Goal: Task Accomplishment & Management: Use online tool/utility

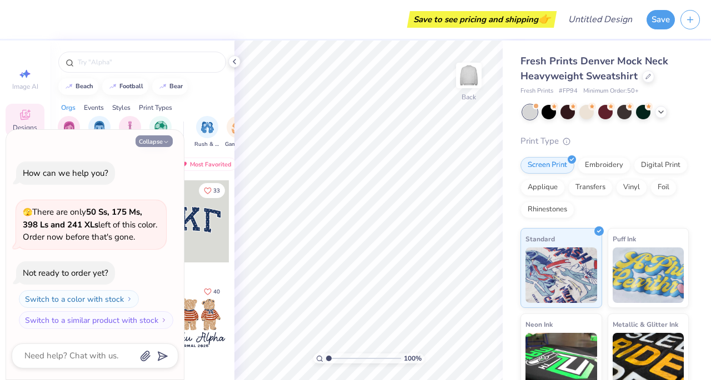
click at [162, 140] on button "Collapse" at bounding box center [153, 141] width 37 height 12
type textarea "x"
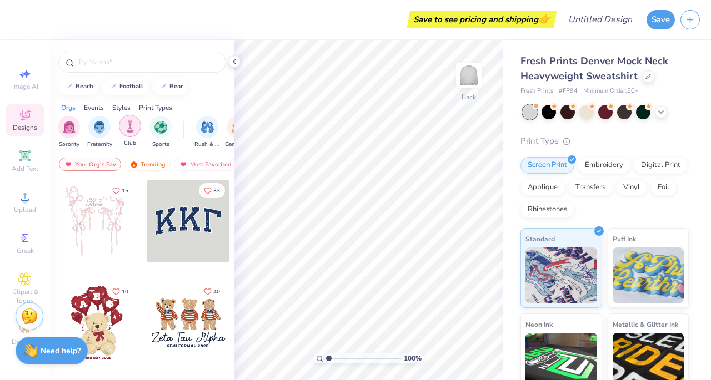
click at [122, 126] on div "filter for Club" at bounding box center [130, 126] width 22 height 22
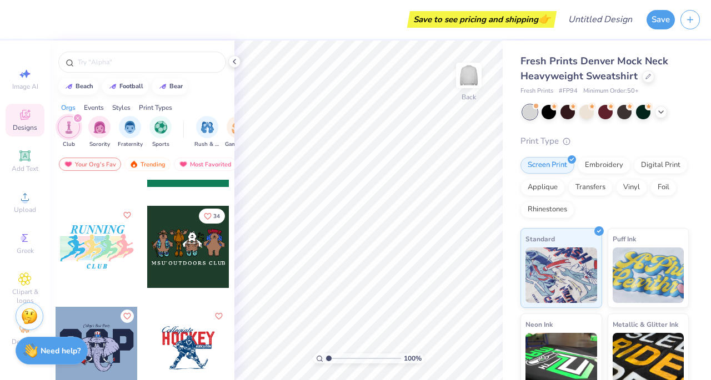
scroll to position [1527, 0]
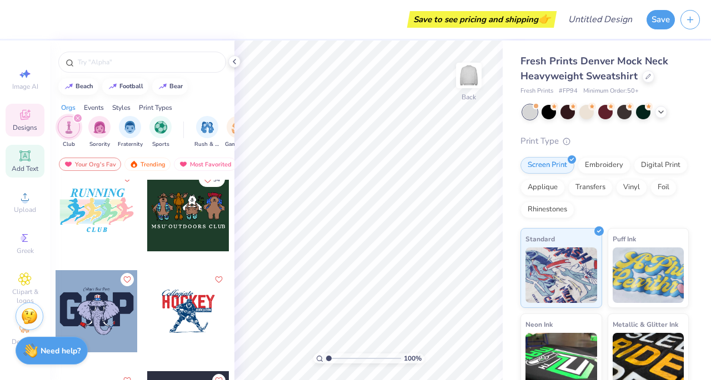
click at [31, 154] on icon at bounding box center [24, 155] width 13 height 13
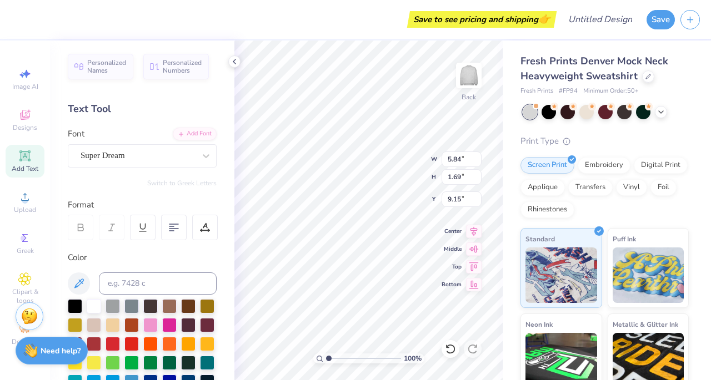
type input "1.31"
type input "11.88"
type input "3.44"
type input "1.28"
click at [196, 149] on div at bounding box center [206, 156] width 20 height 20
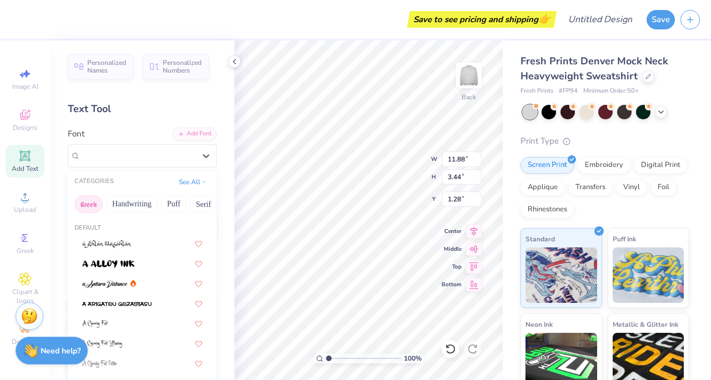
click at [89, 199] on button "Greek" at bounding box center [88, 204] width 28 height 18
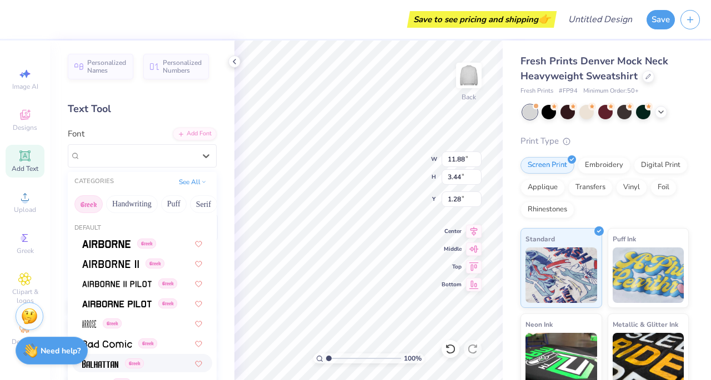
click at [96, 363] on img at bounding box center [100, 364] width 36 height 8
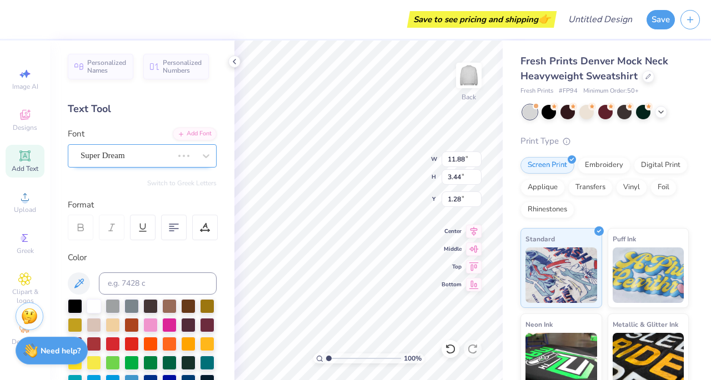
click at [174, 155] on div at bounding box center [184, 155] width 20 height 11
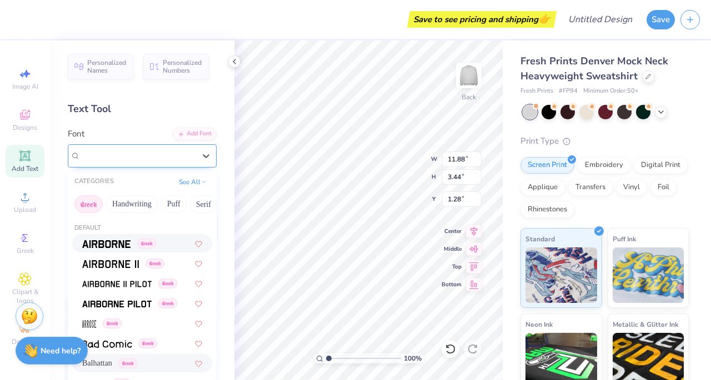
type input "8.29"
type input "3.99"
type input "1.00"
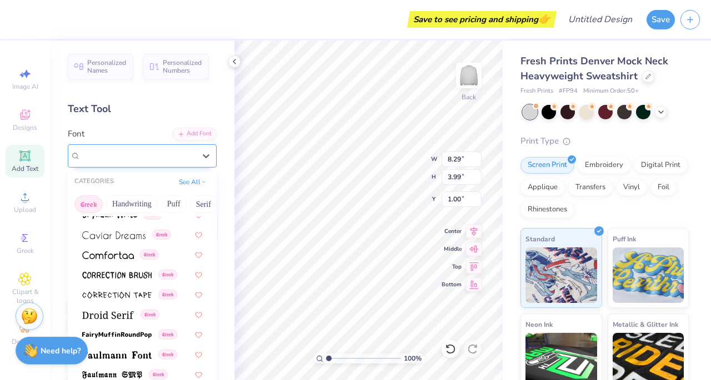
scroll to position [250, 0]
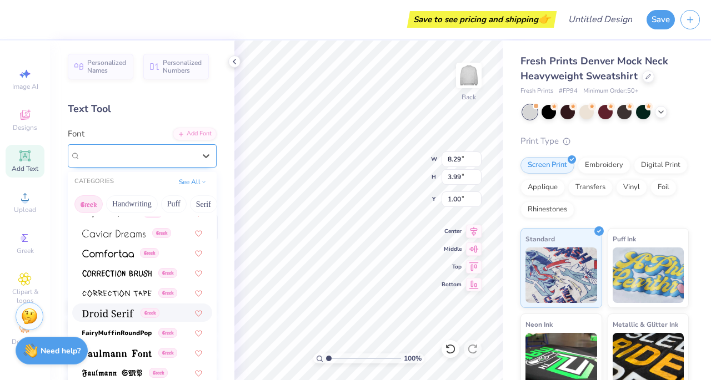
click at [112, 315] on img at bounding box center [108, 314] width 52 height 8
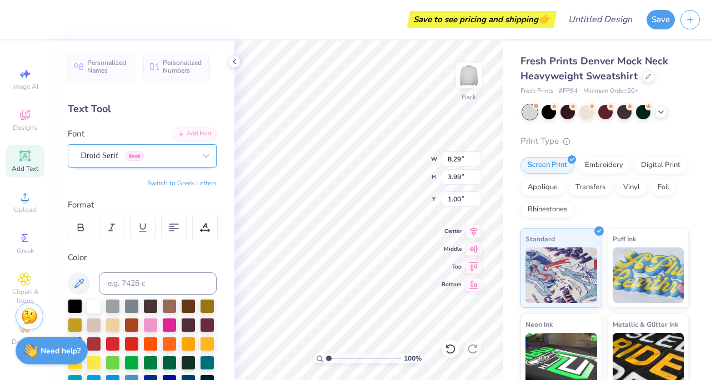
scroll to position [9, 1]
type textarea "T"
type textarea "C"
type textarea "campus ministrstry"
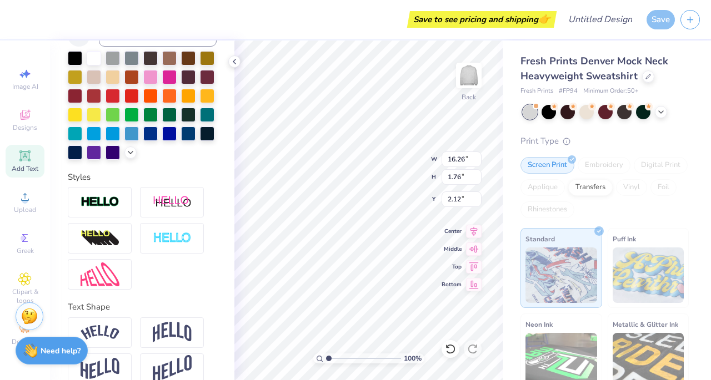
scroll to position [283, 0]
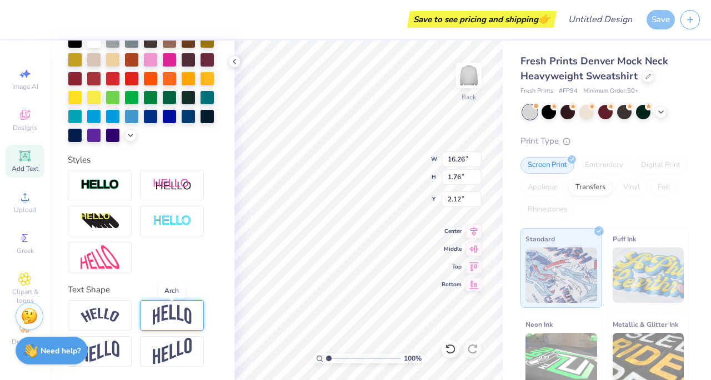
click at [177, 311] on img at bounding box center [172, 315] width 39 height 21
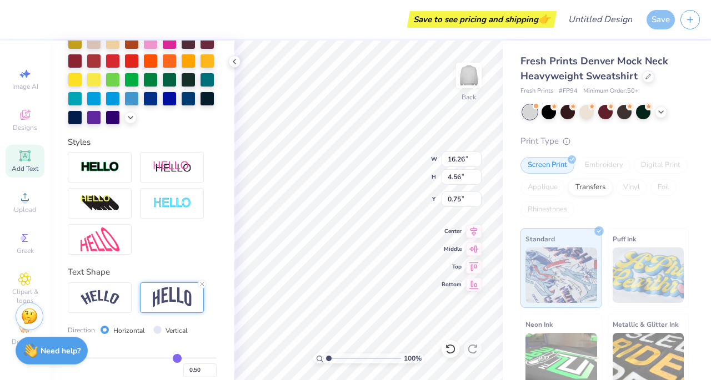
type input "4.56"
type input "0.75"
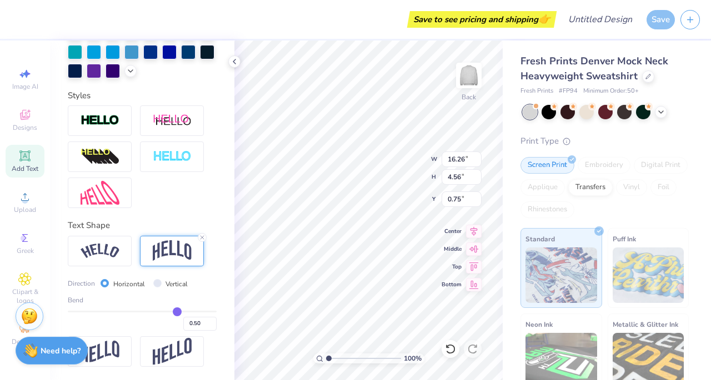
type input "0.49"
type input "0.45"
type input "0.38"
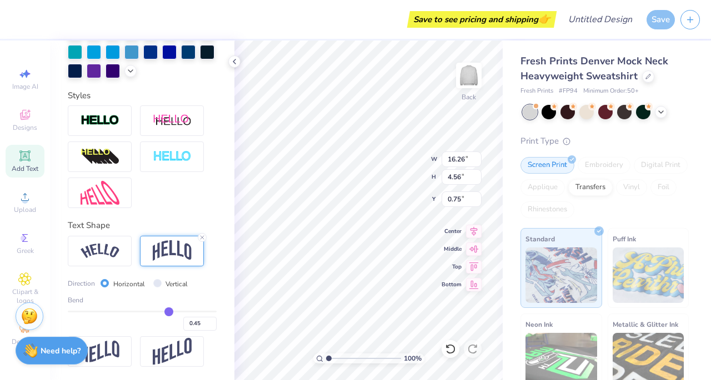
type input "0.38"
type input "0.35"
type input "0.32"
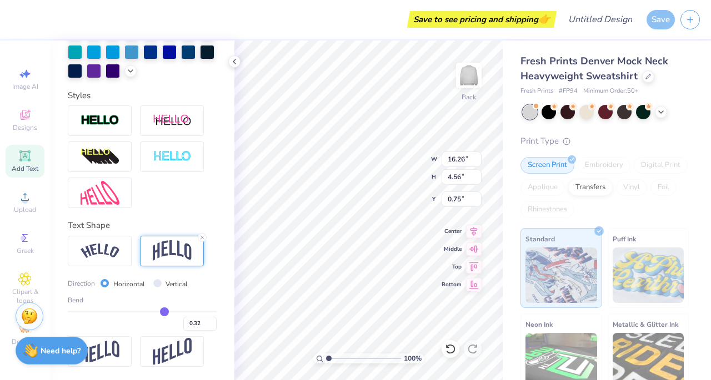
type input "0.27"
type input "0.24"
type input "0.23"
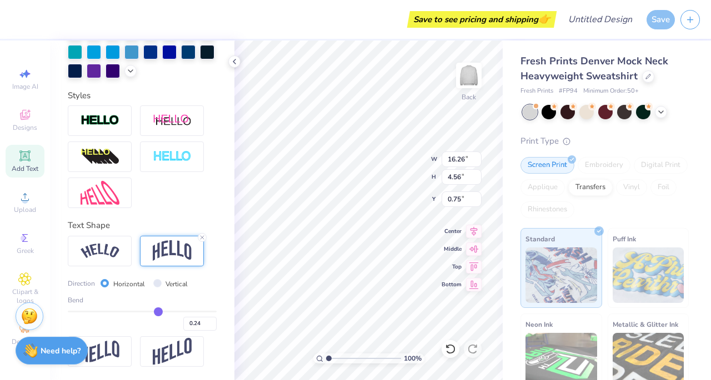
type input "0.23"
type input "0.21"
type input "0.2"
type input "0.20"
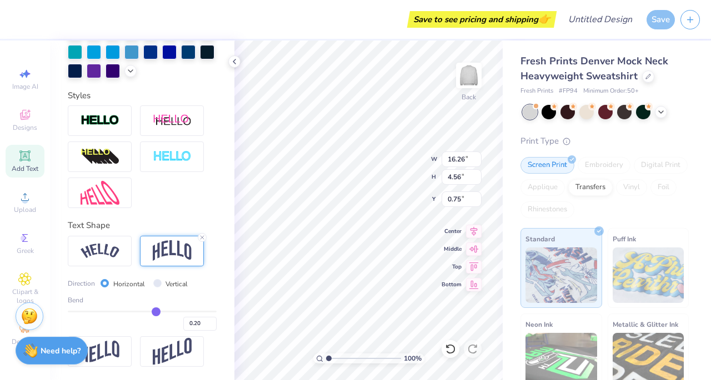
type input "0.19"
type input "0.18"
type input "0.17"
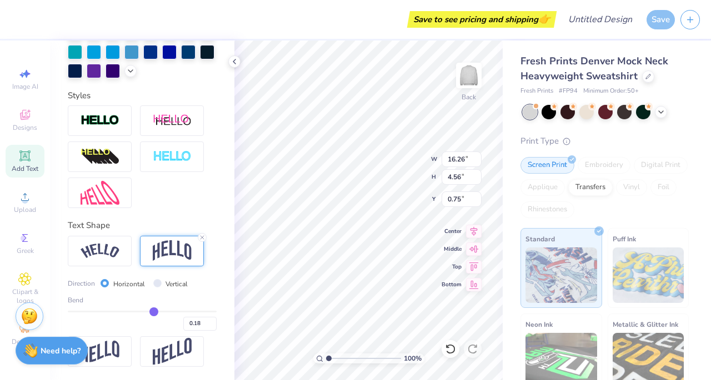
type input "0.17"
type input "0.15"
type input "0.13"
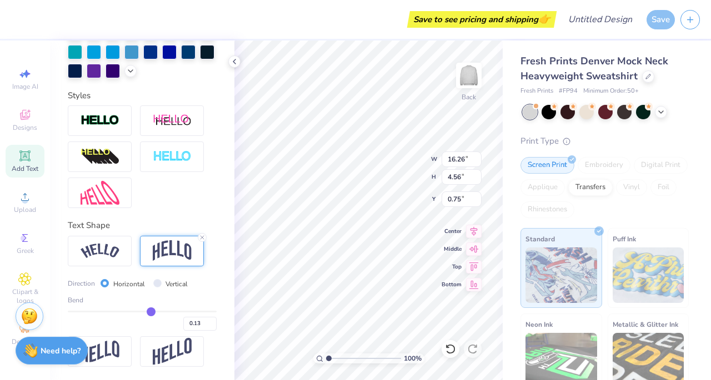
type input "0.1"
type input "0.10"
type input "0.09"
type input "0.08"
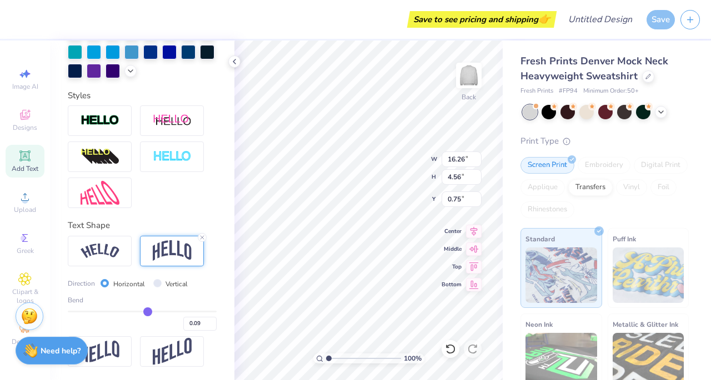
type input "0.08"
type input "0.05"
type input "0.04"
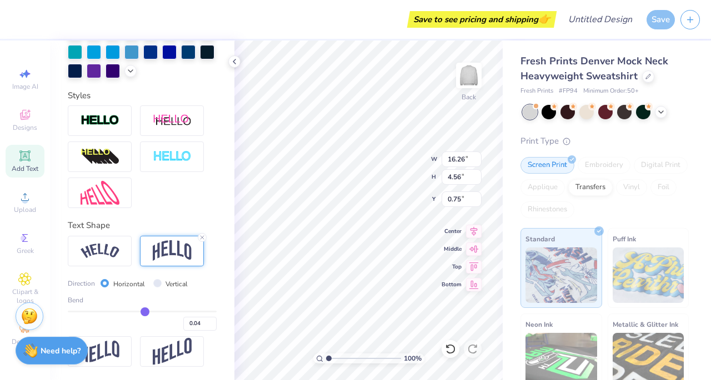
type input "0.03"
drag, startPoint x: 172, startPoint y: 310, endPoint x: 140, endPoint y: 313, distance: 31.8
type input "0.03"
click at [140, 313] on input "range" at bounding box center [142, 312] width 149 height 2
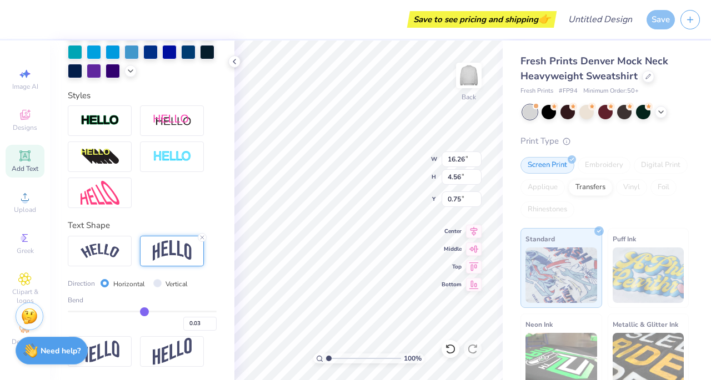
click at [120, 311] on div "Bend 0.03" at bounding box center [142, 313] width 149 height 36
type input "1.87"
type input "2.04"
type input "0.05"
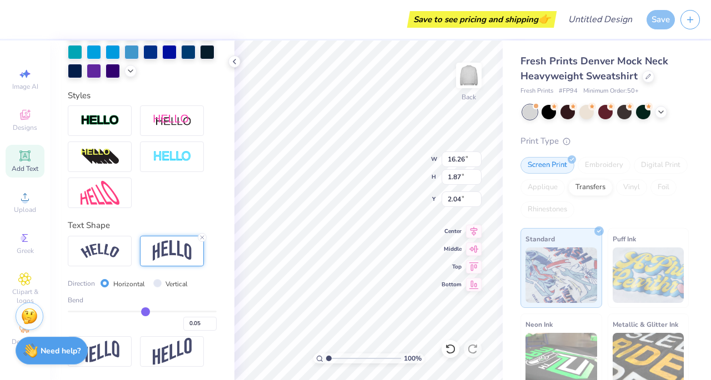
type input "0.07"
type input "0.08"
type input "0.09"
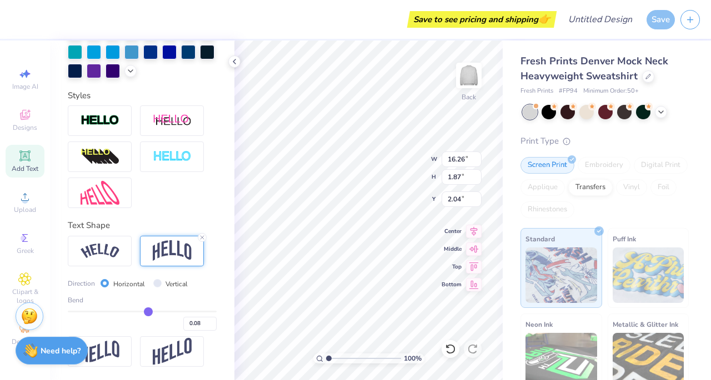
type input "0.09"
type input "0.1"
type input "0.10"
type input "0.12"
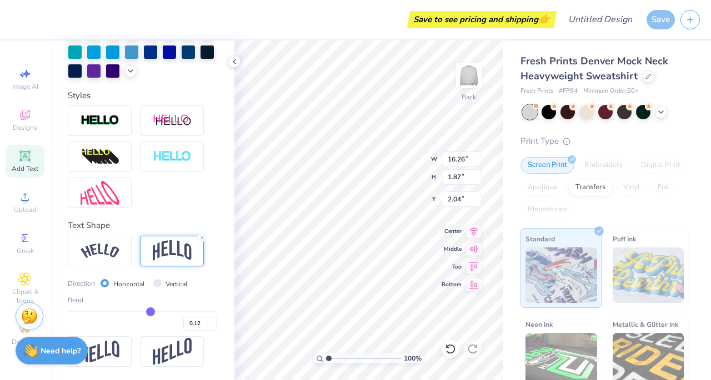
type input "0.13"
type input "0.14"
type input "0.15"
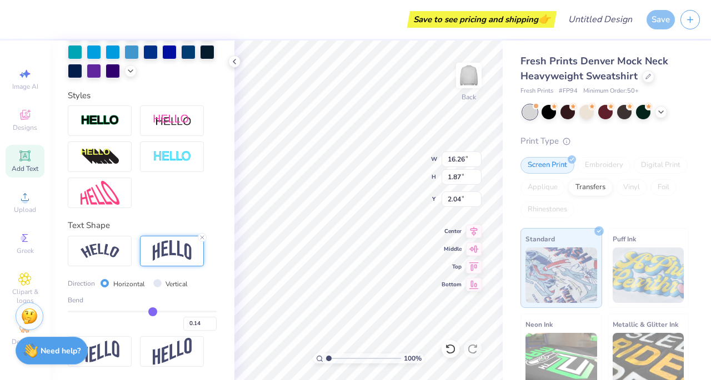
type input "0.15"
type input "0.16"
type input "0.17"
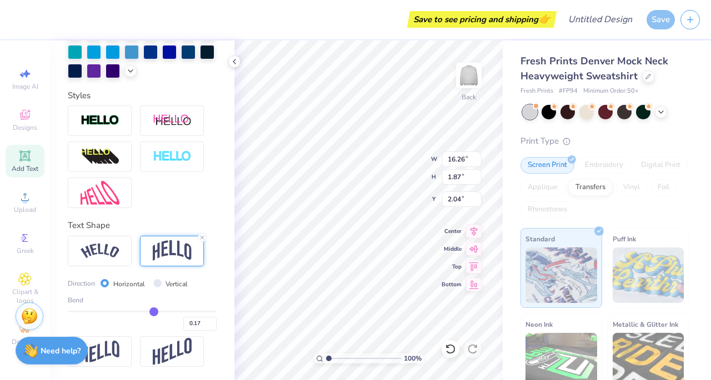
type input "0.18"
type input "0.21"
type input "0.22"
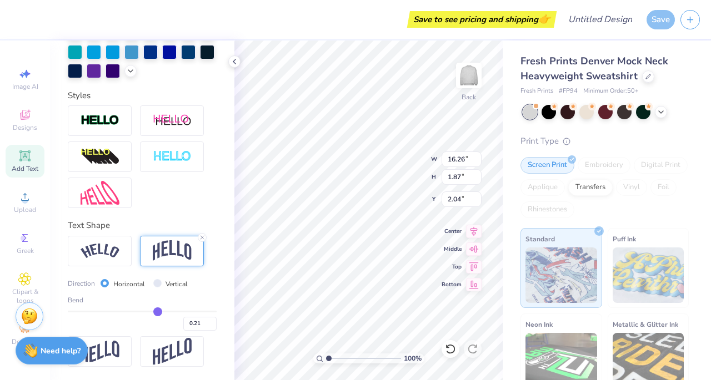
type input "0.22"
type input "0.23"
type input "0.25"
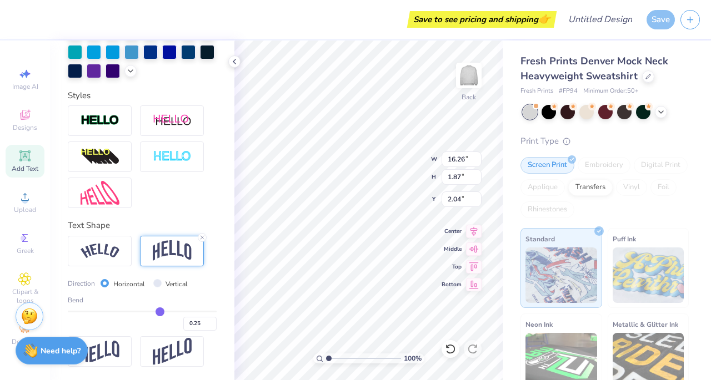
type input "0.26"
type input "0.27"
type input "0.28"
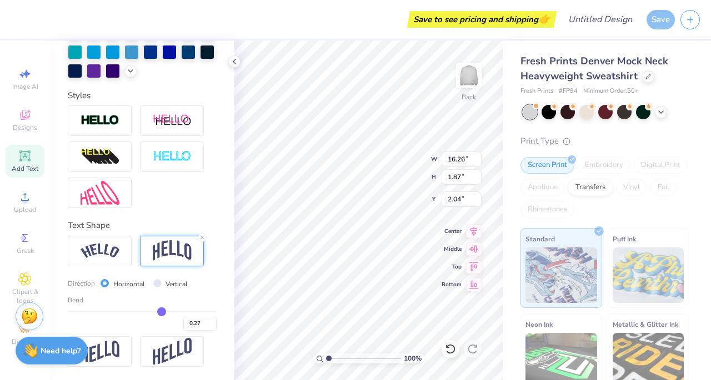
type input "0.28"
type input "0.29"
type input "0.3"
type input "0.30"
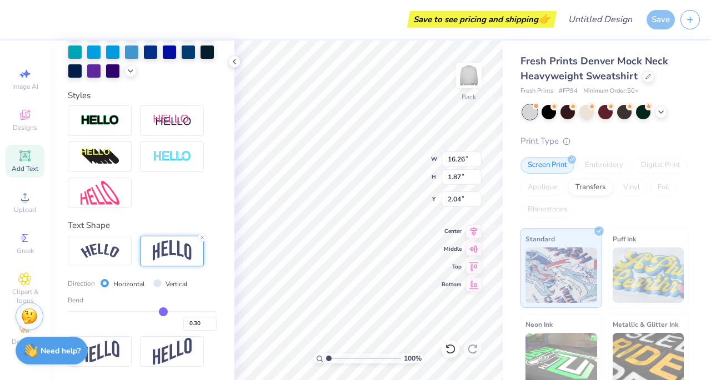
drag, startPoint x: 140, startPoint y: 311, endPoint x: 157, endPoint y: 316, distance: 17.2
type input "0.3"
click at [157, 313] on input "range" at bounding box center [142, 312] width 149 height 2
type input "3.28"
type input "1.32"
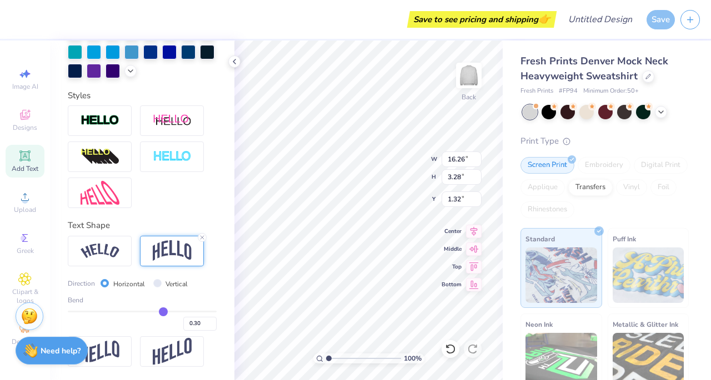
type input "0.27"
type input "0.25"
type input "0.24"
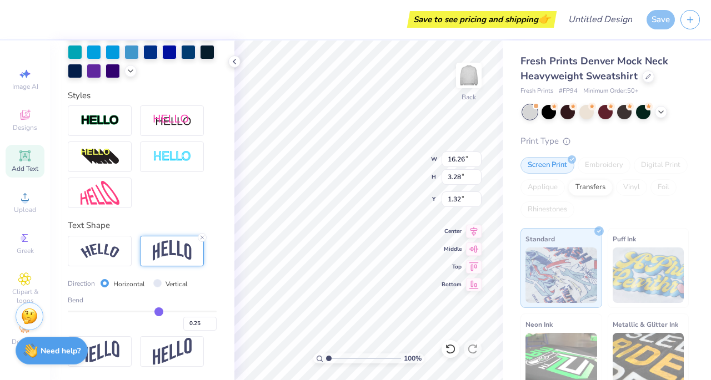
type input "0.24"
type input "0.23"
type input "0.22"
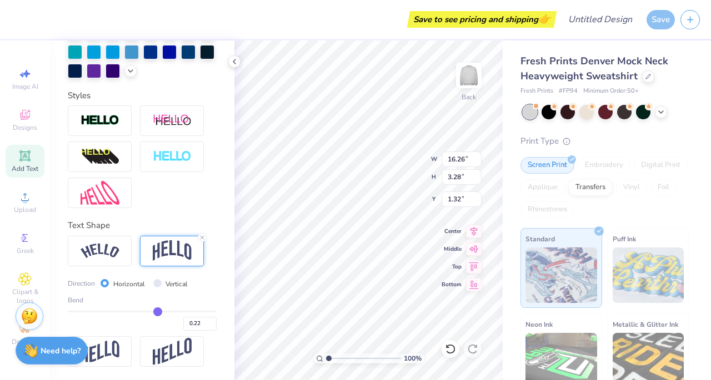
type input "0.21"
drag, startPoint x: 158, startPoint y: 311, endPoint x: 152, endPoint y: 310, distance: 6.1
type input "0.21"
click at [152, 311] on input "range" at bounding box center [142, 312] width 149 height 2
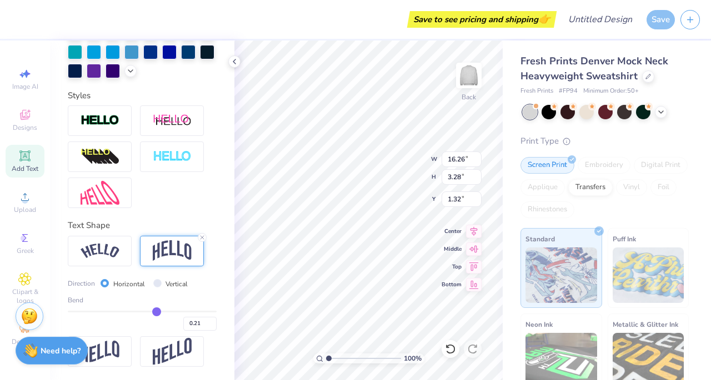
type input "2.79"
type input "1.57"
click at [458, 157] on div "100 % Back W 16.26 16.26 " H 2.79 2.79 " Y 1.57 1.57 " Center Middle Top Bottom" at bounding box center [368, 211] width 268 height 340
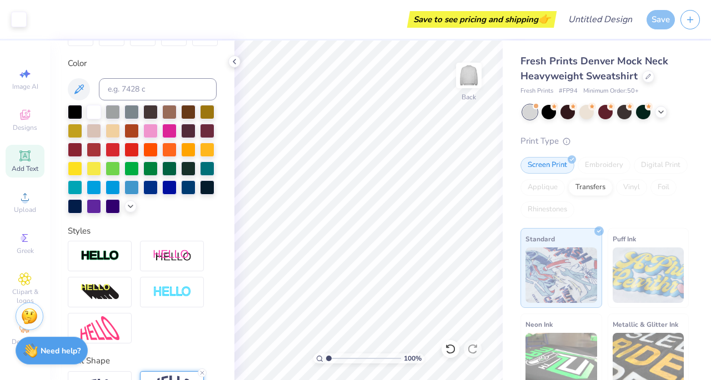
scroll to position [192, 0]
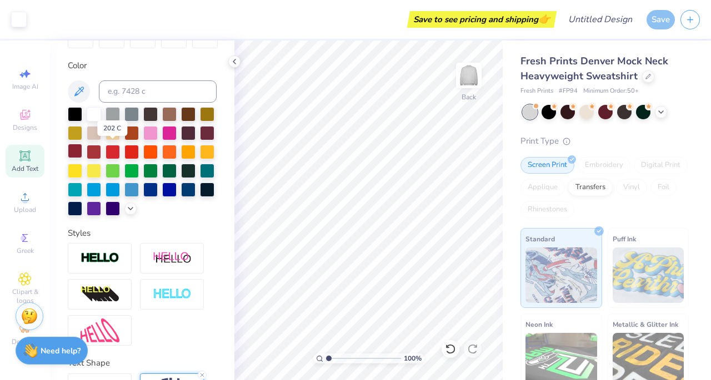
click at [82, 153] on div at bounding box center [75, 151] width 14 height 14
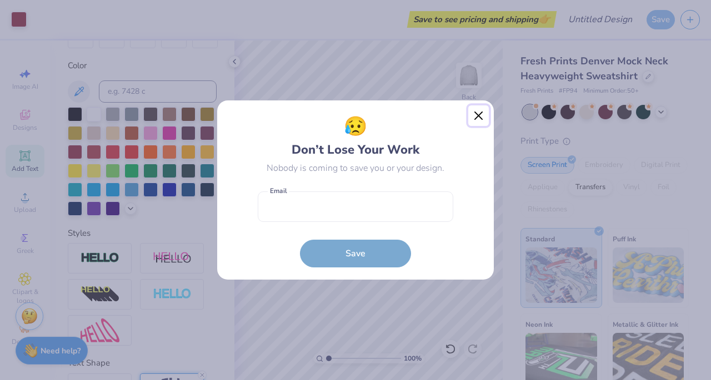
click at [476, 118] on button "Close" at bounding box center [478, 115] width 21 height 21
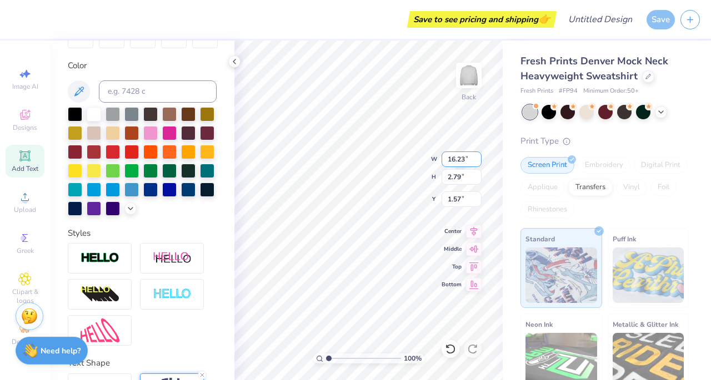
scroll to position [9, 4]
type textarea "campus ministry"
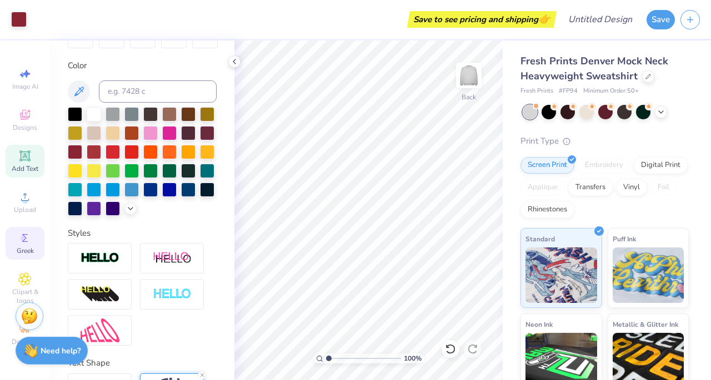
click at [31, 244] on icon at bounding box center [24, 238] width 13 height 13
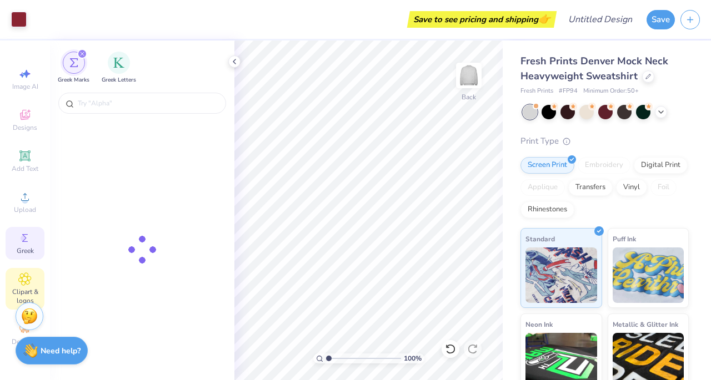
click at [25, 274] on icon at bounding box center [25, 279] width 12 height 12
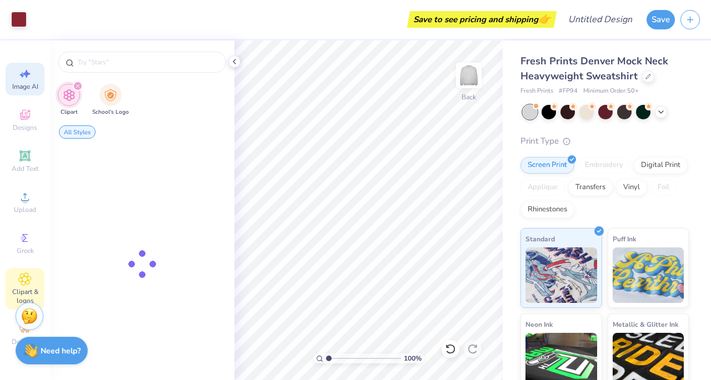
click at [15, 77] on div "Image AI" at bounding box center [25, 79] width 39 height 33
select select "4"
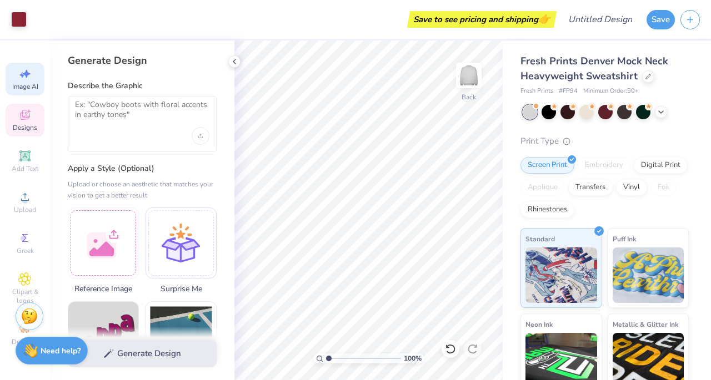
click at [28, 111] on icon at bounding box center [28, 110] width 3 height 3
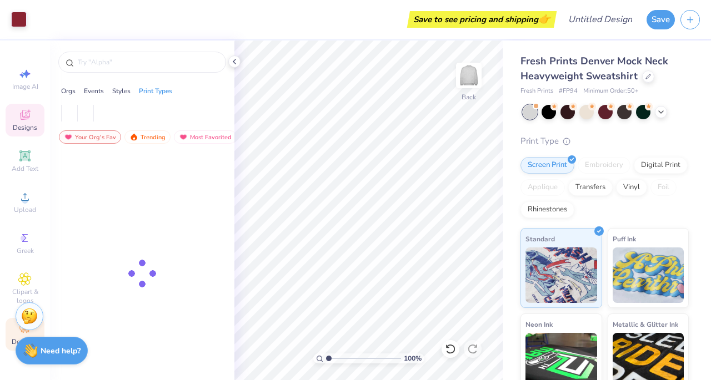
click at [13, 329] on div "Decorate" at bounding box center [25, 334] width 39 height 33
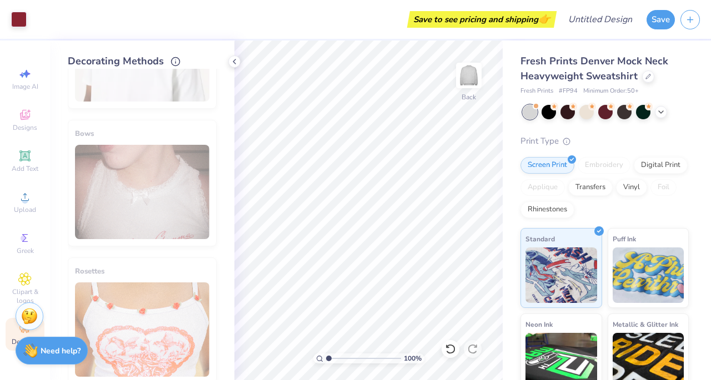
scroll to position [659, 0]
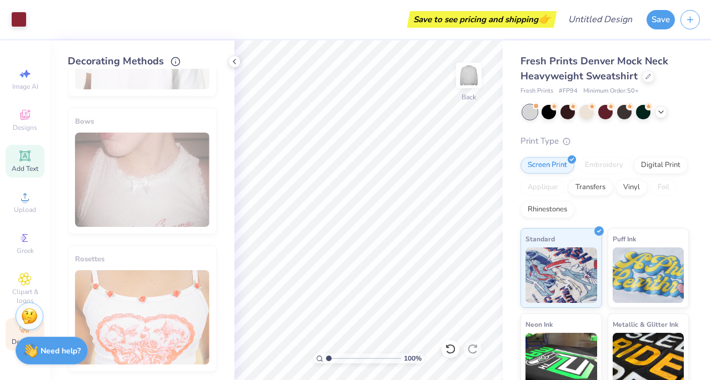
click at [33, 158] on div "Add Text" at bounding box center [25, 161] width 39 height 33
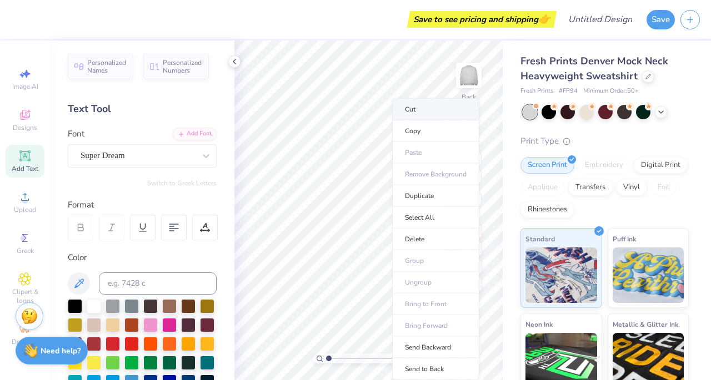
click at [426, 110] on li "Cut" at bounding box center [435, 109] width 87 height 22
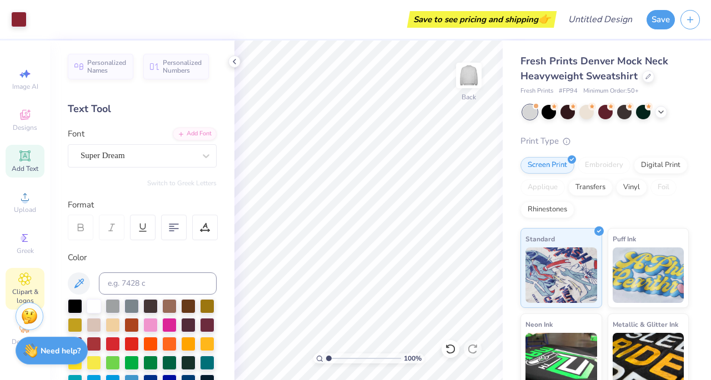
click at [11, 297] on span "Clipart & logos" at bounding box center [25, 297] width 39 height 18
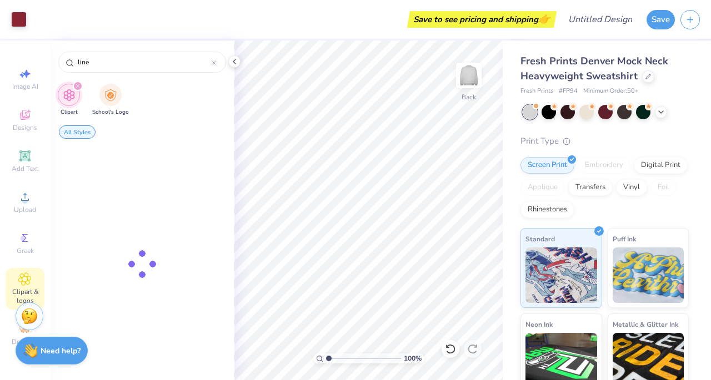
type input "line"
click at [284, 40] on div "Art colors Save to see pricing and shipping 👉 Design Title Save Image AI Design…" at bounding box center [355, 190] width 711 height 380
click at [164, 59] on input "line" at bounding box center [144, 62] width 135 height 11
click at [210, 61] on input "line" at bounding box center [144, 62] width 135 height 11
click at [212, 65] on div at bounding box center [214, 62] width 4 height 10
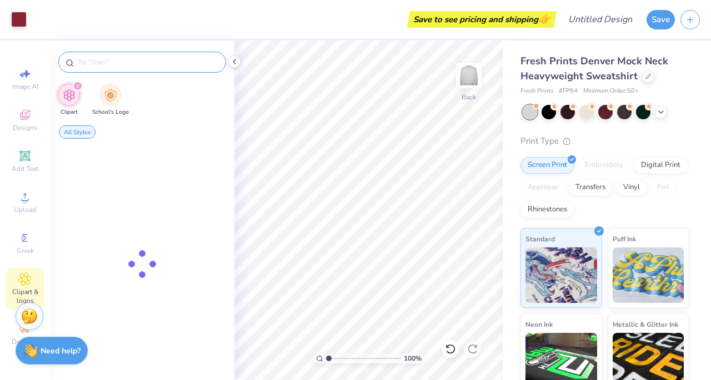
click at [1, 124] on div "Image AI Designs Add Text Upload Greek Clipart & logos Decorate" at bounding box center [25, 211] width 50 height 340
click at [29, 122] on div "Designs" at bounding box center [25, 120] width 39 height 33
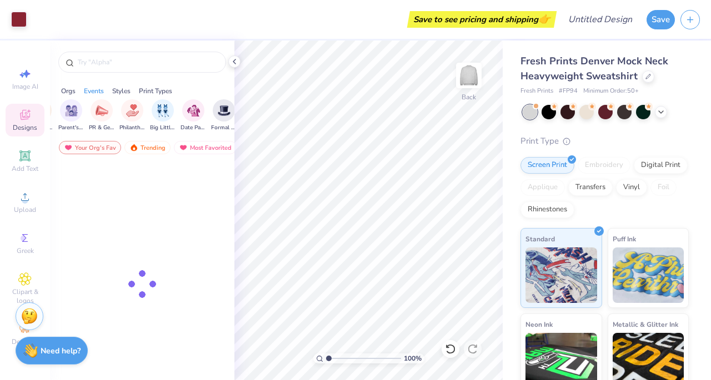
scroll to position [0, 198]
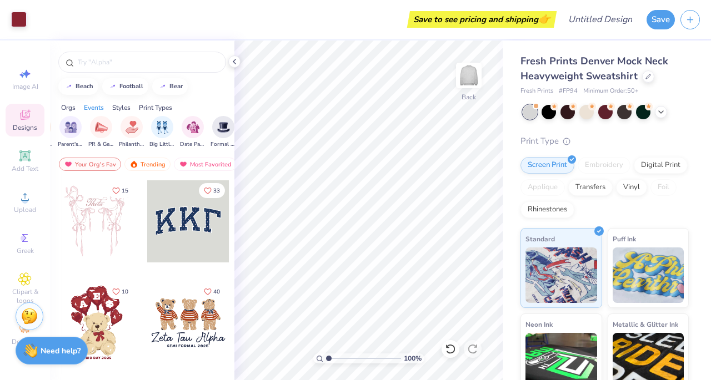
click at [179, 237] on div at bounding box center [188, 221] width 82 height 82
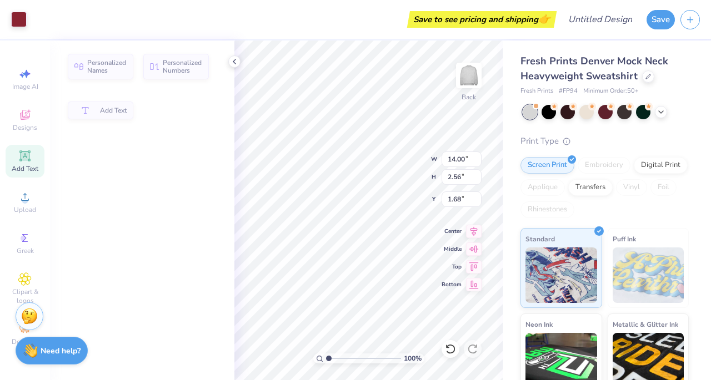
type input "14.00"
type input "2.56"
type input "1.68"
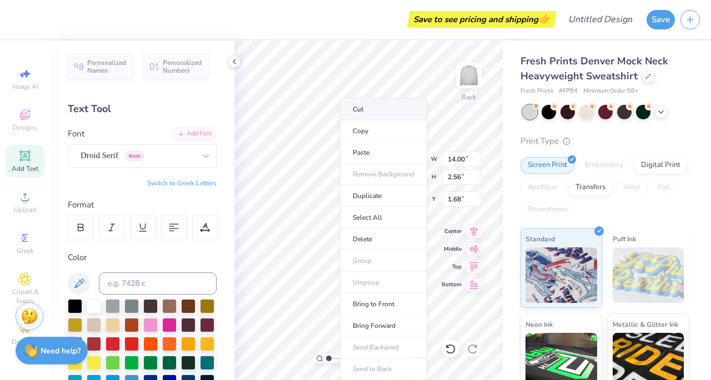
click at [366, 109] on li "Cut" at bounding box center [383, 109] width 87 height 22
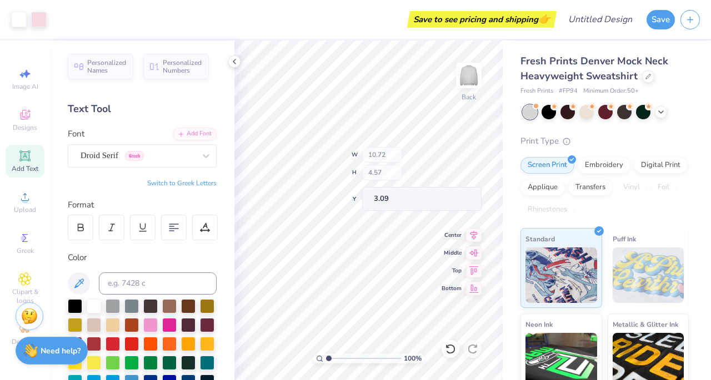
click at [401, 168] on div "100 % Back W 10.72 H 4.57 Y 3.09 Center Middle Top Bottom" at bounding box center [368, 211] width 268 height 340
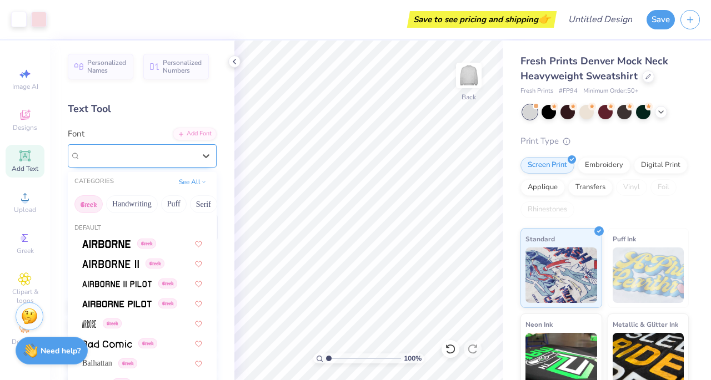
click at [143, 154] on div "Droid Serif Greek" at bounding box center [137, 155] width 117 height 17
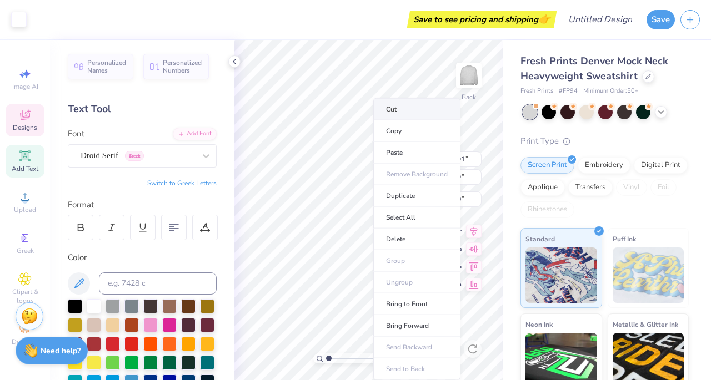
click at [398, 109] on li "Cut" at bounding box center [416, 109] width 87 height 22
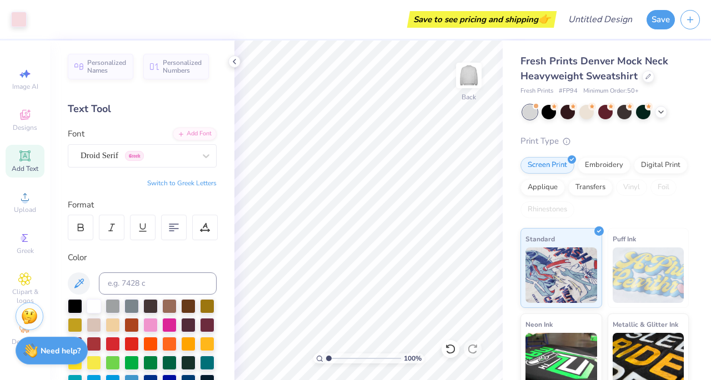
click at [28, 166] on span "Add Text" at bounding box center [25, 168] width 27 height 9
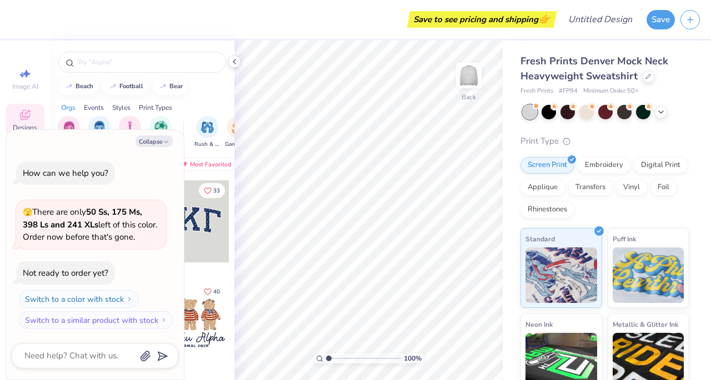
click at [77, 261] on div "How can we help you? 🫣 There are only 50 Ss, 175 Ms, 398 Ls and 241 XLs left of…" at bounding box center [95, 246] width 167 height 186
click at [200, 87] on div "beach football bear" at bounding box center [142, 86] width 184 height 17
click at [153, 139] on button "Collapse" at bounding box center [153, 141] width 37 height 12
type textarea "x"
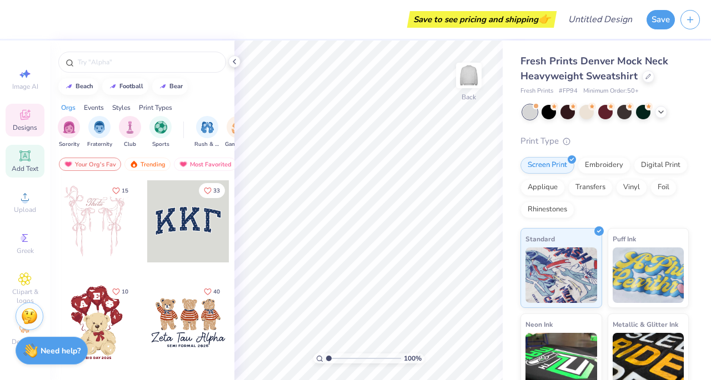
click at [23, 156] on icon at bounding box center [25, 156] width 8 height 8
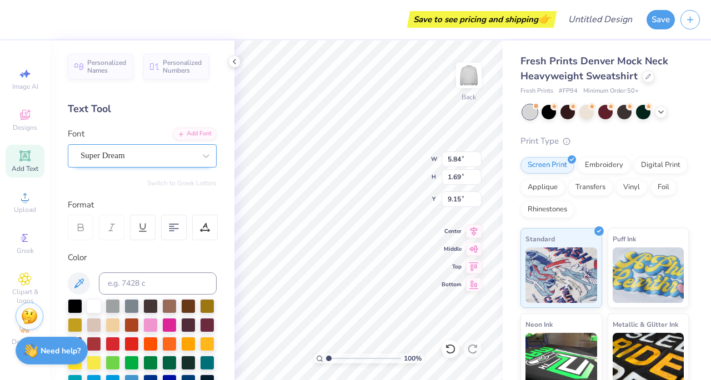
click at [93, 157] on div "Super Dream" at bounding box center [137, 155] width 117 height 17
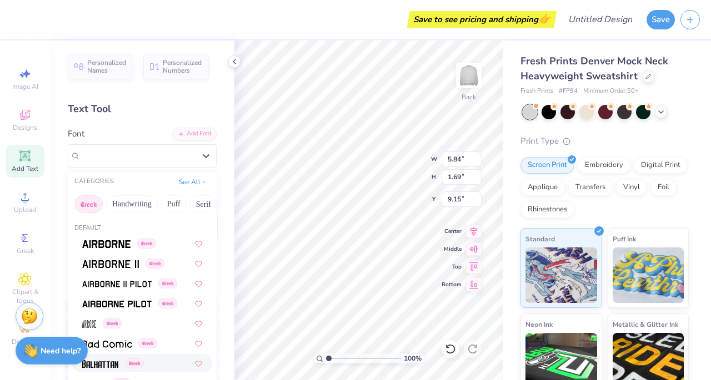
click at [105, 359] on span at bounding box center [100, 364] width 36 height 12
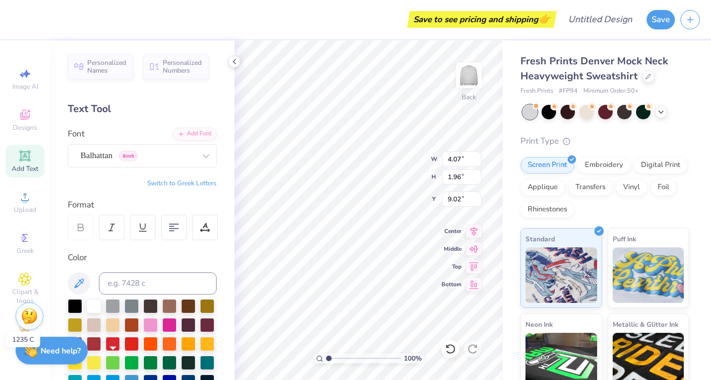
type input "4.07"
type input "1.96"
type input "9.02"
click at [28, 159] on icon at bounding box center [25, 156] width 8 height 8
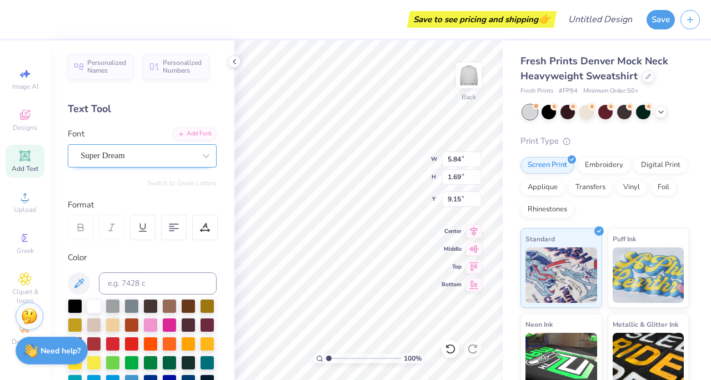
type textarea "Campus Ministry"
click at [149, 159] on div "Super Dream" at bounding box center [137, 155] width 117 height 17
click at [163, 149] on div "Super Dream" at bounding box center [137, 155] width 117 height 17
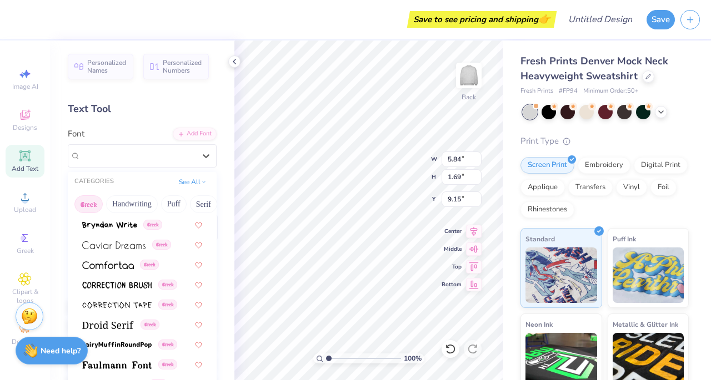
scroll to position [242, 0]
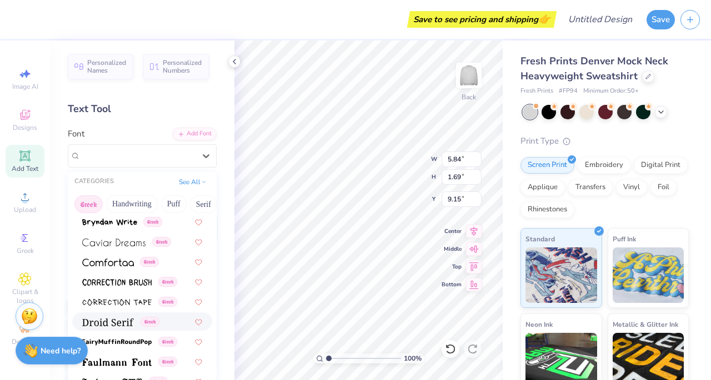
click at [114, 328] on div "Greek" at bounding box center [142, 322] width 140 height 18
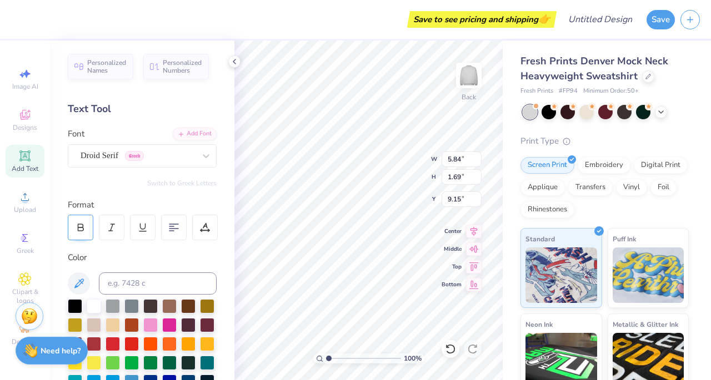
click at [76, 228] on icon at bounding box center [81, 228] width 10 height 10
click at [200, 331] on div at bounding box center [207, 324] width 14 height 14
click at [664, 153] on div "Print Type Screen Print Embroidery Digital Print Applique Transfers Vinyl Foil …" at bounding box center [604, 307] width 168 height 345
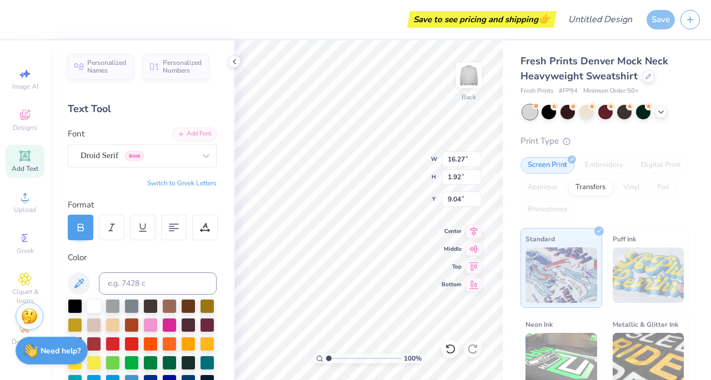
type input "16.27"
type input "1.92"
type input "9.04"
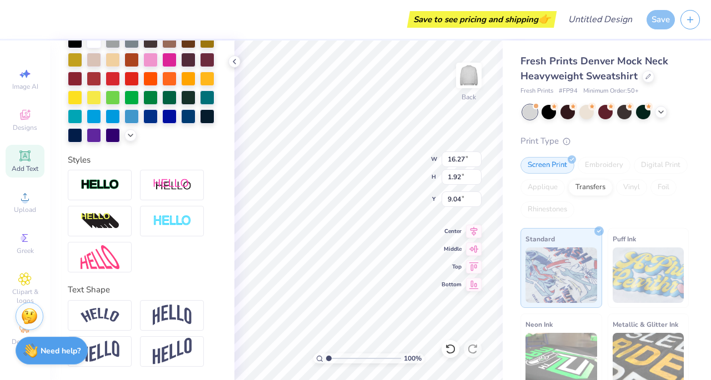
scroll to position [283, 0]
click at [180, 314] on img at bounding box center [172, 315] width 39 height 21
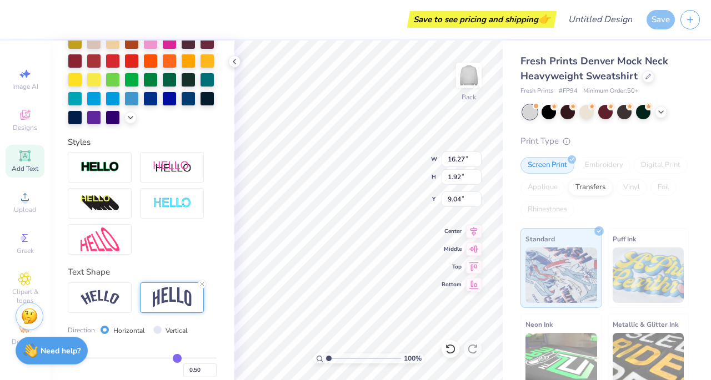
type input "4.50"
type input "7.75"
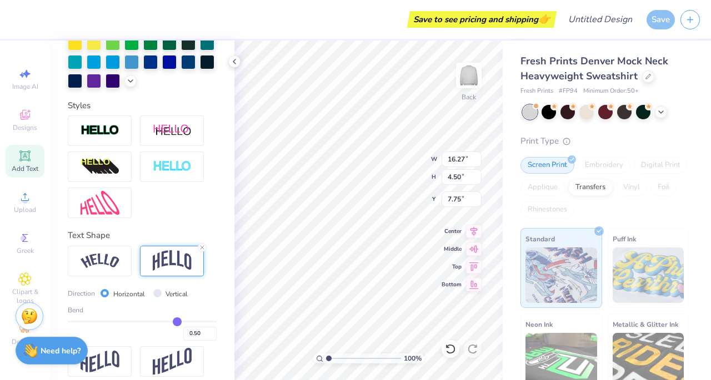
type input "0.49"
type input "0.5"
type input "0.50"
type input "0.52"
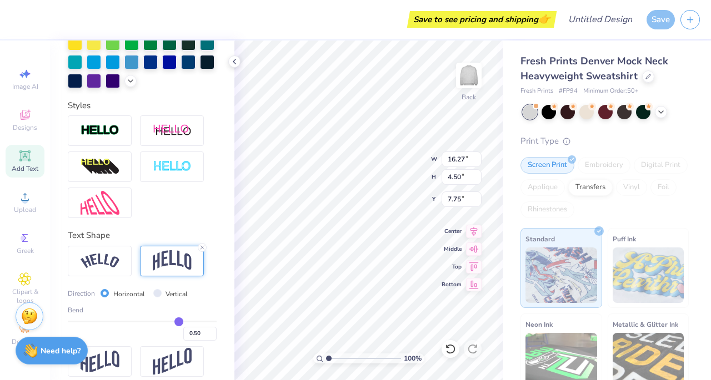
type input "0.52"
type input "0.53"
type input "0.54"
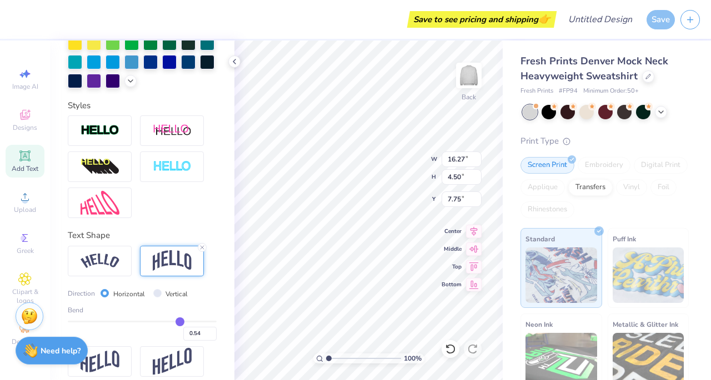
type input "0.55"
type input "0.56"
type input "0.57"
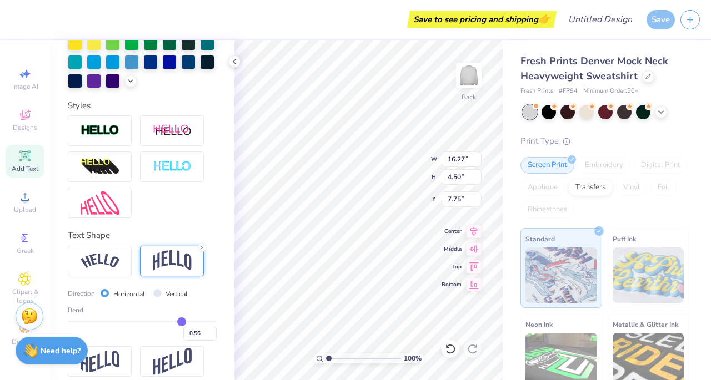
type input "0.57"
type input "0.58"
type input "0.59"
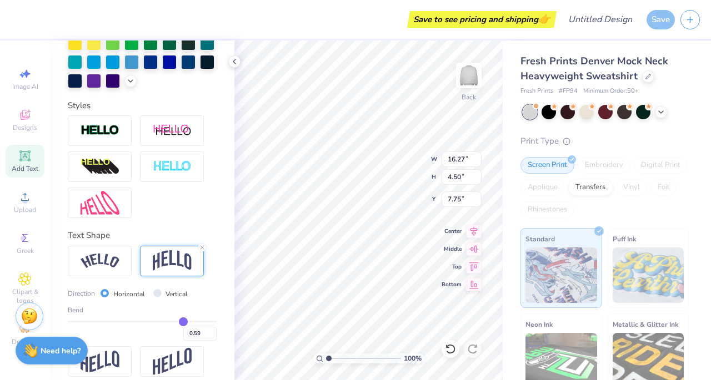
type input "0.6"
type input "0.60"
type input "0.61"
type input "0.59"
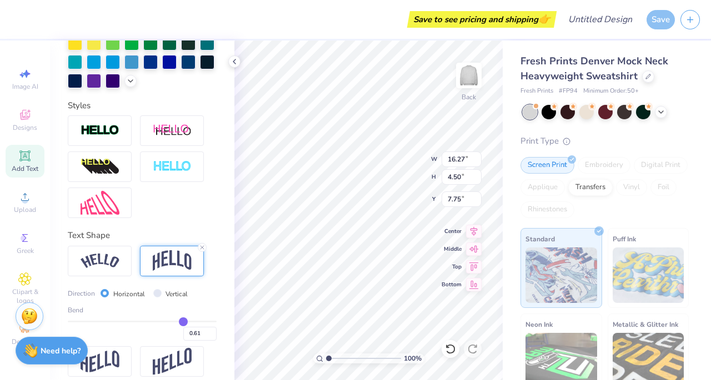
type input "0.59"
type input "0.57"
type input "0.53"
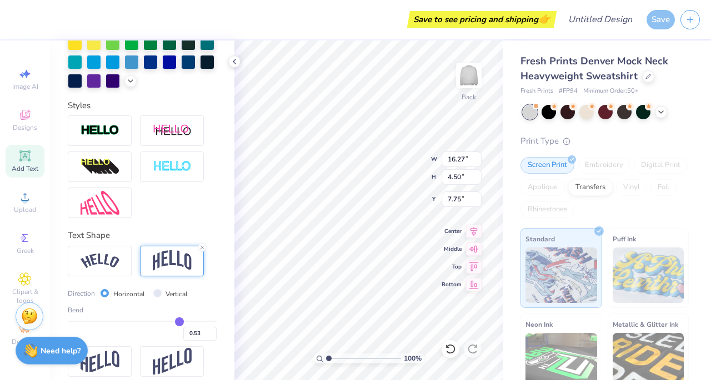
type input "0.5"
type input "0.50"
type input "0.48"
type input "0.45"
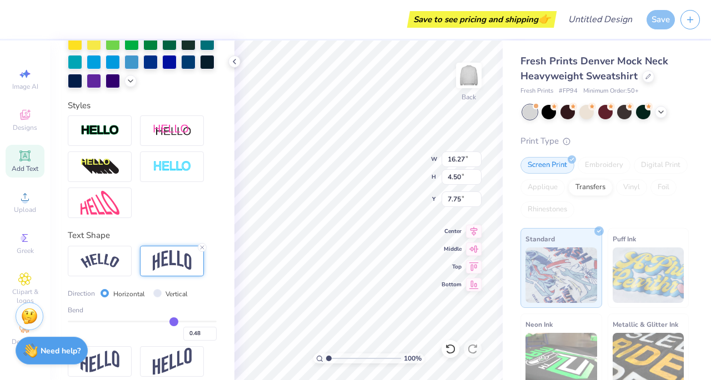
type input "0.45"
type input "0.43"
type input "0.41"
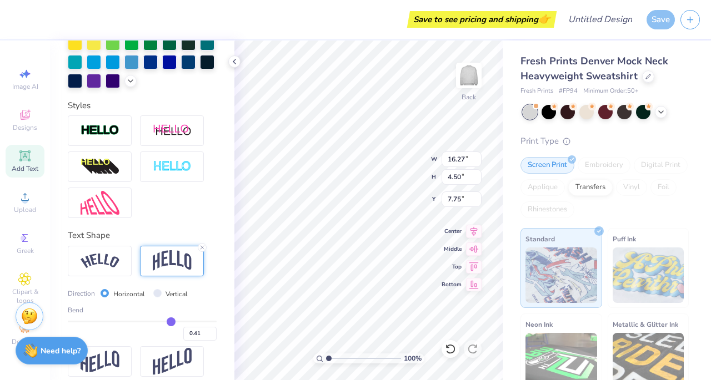
type input "0.39"
type input "0.37"
type input "0.36"
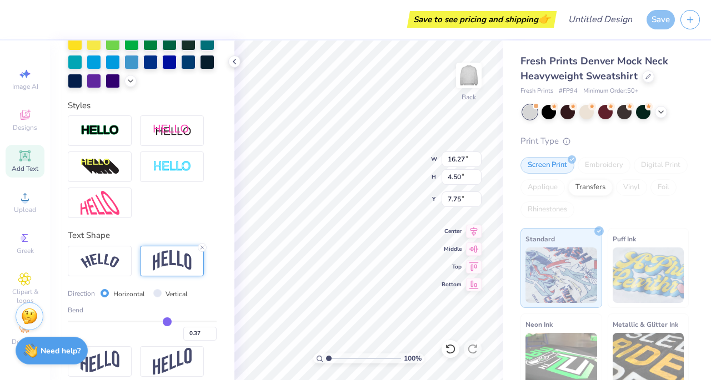
type input "0.36"
type input "0.34"
type input "0.31"
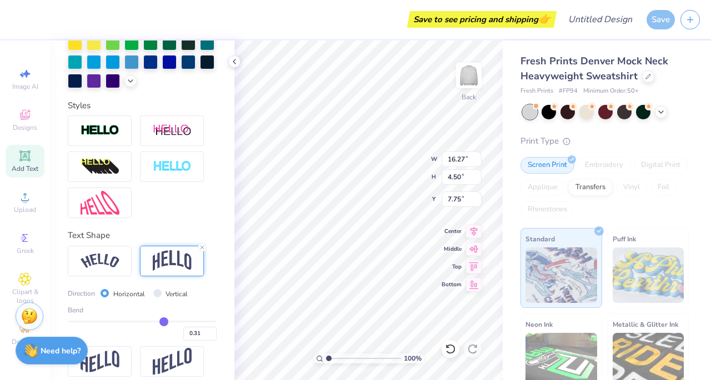
type input "0.28"
type input "0.27"
type input "0.26"
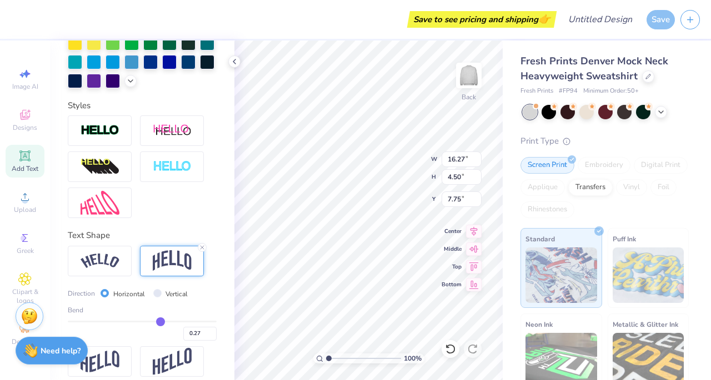
type input "0.26"
type input "0.25"
type input "0.26"
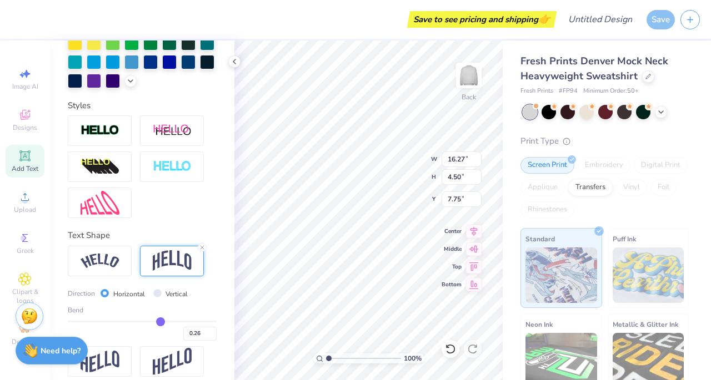
drag, startPoint x: 169, startPoint y: 338, endPoint x: 155, endPoint y: 342, distance: 14.9
type input "0.26"
click at [155, 323] on input "range" at bounding box center [142, 322] width 149 height 2
type input "3.16"
click at [154, 323] on input "range" at bounding box center [142, 322] width 149 height 2
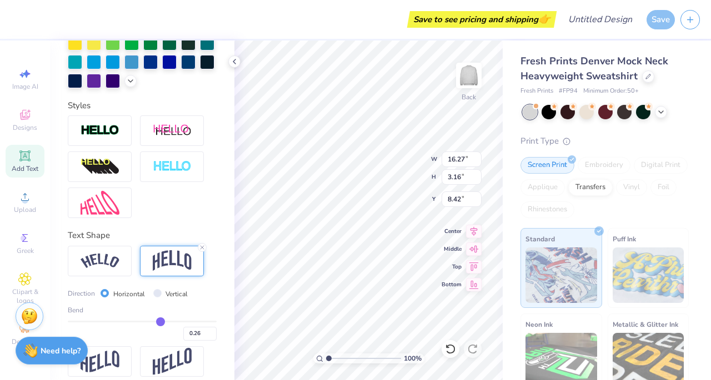
type input "1.42"
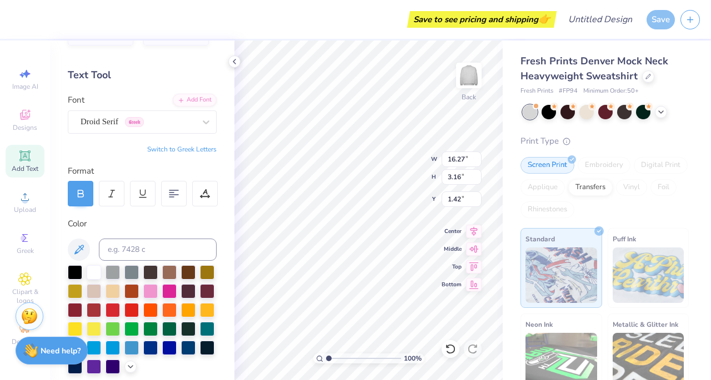
scroll to position [0, 0]
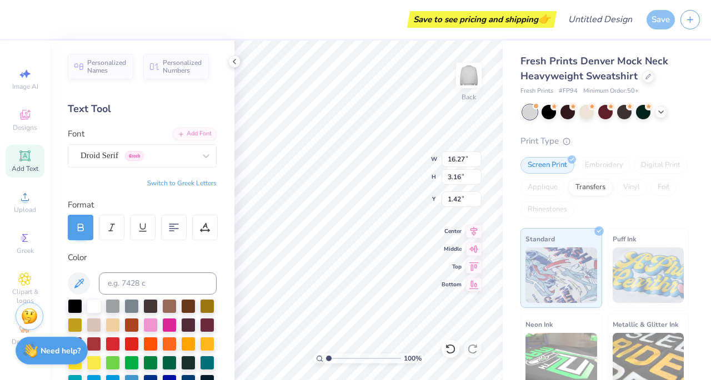
click at [157, 182] on button "Switch to Greek Letters" at bounding box center [181, 183] width 69 height 9
type input "16.26"
type input "3.22"
type input "1.39"
click at [168, 183] on button "Switch to Normal Letters" at bounding box center [179, 183] width 74 height 9
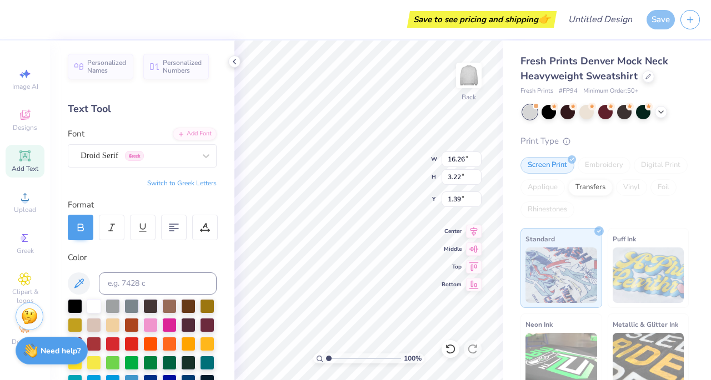
type input "15.41"
type input "2.99"
type input "1.50"
click at [34, 237] on div "Greek" at bounding box center [25, 243] width 39 height 33
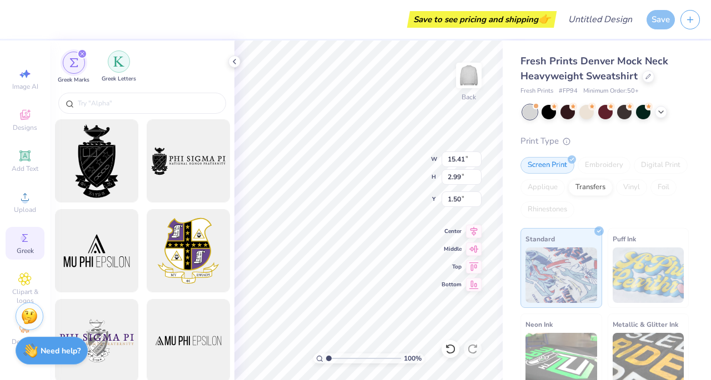
click at [118, 63] on img "filter for Greek Letters" at bounding box center [118, 61] width 11 height 11
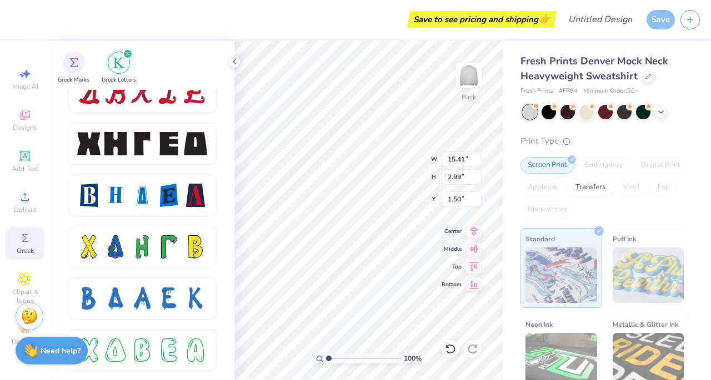
scroll to position [1387, 0]
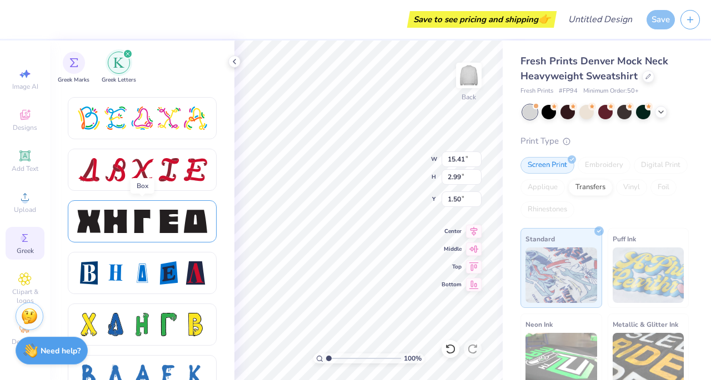
click at [129, 219] on div at bounding box center [142, 221] width 130 height 23
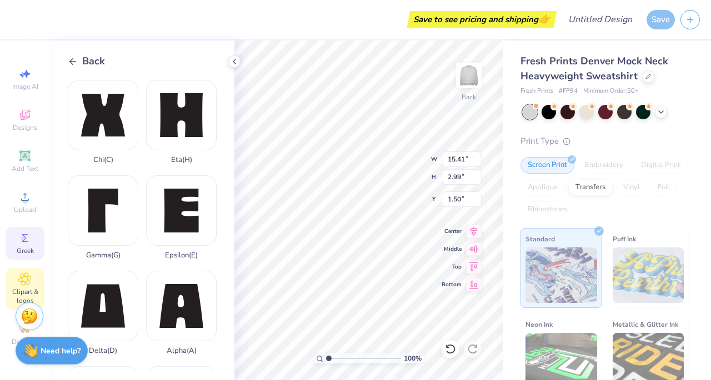
click at [27, 283] on icon at bounding box center [24, 279] width 13 height 13
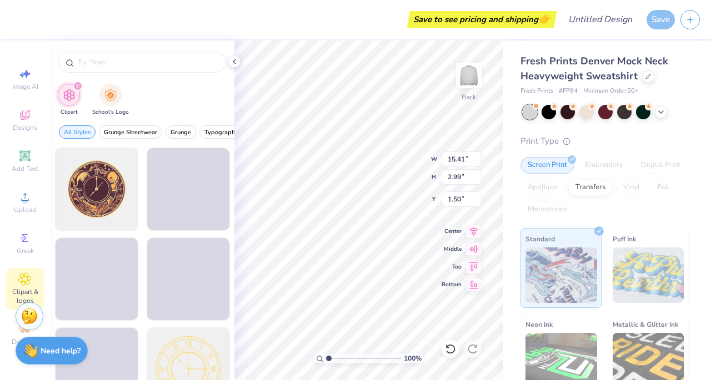
click at [3, 330] on div "Image AI Designs Add Text Upload Greek Clipart & logos Decorate" at bounding box center [25, 211] width 50 height 340
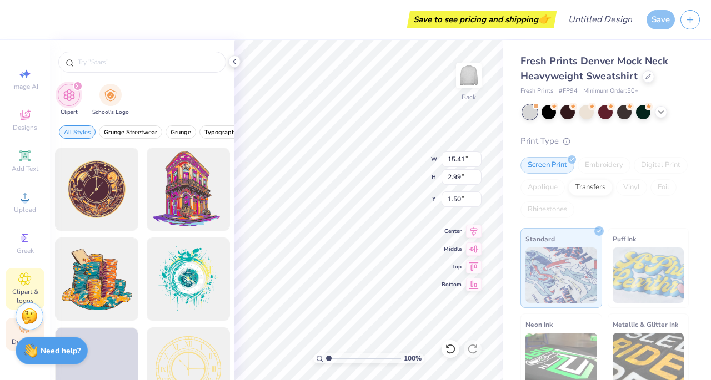
click at [11, 332] on div "Decorate" at bounding box center [25, 334] width 39 height 33
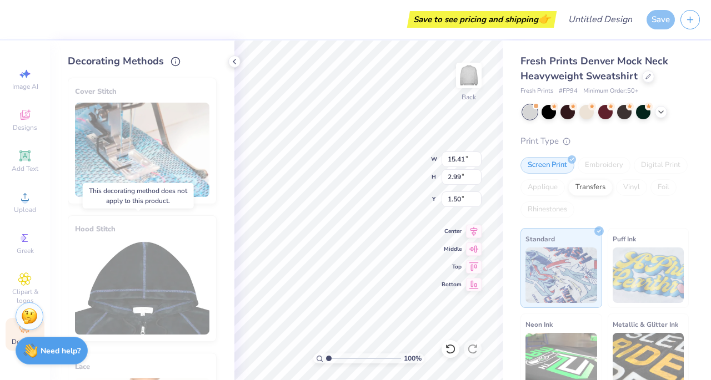
click at [109, 255] on div "Hood Stitch" at bounding box center [142, 278] width 149 height 127
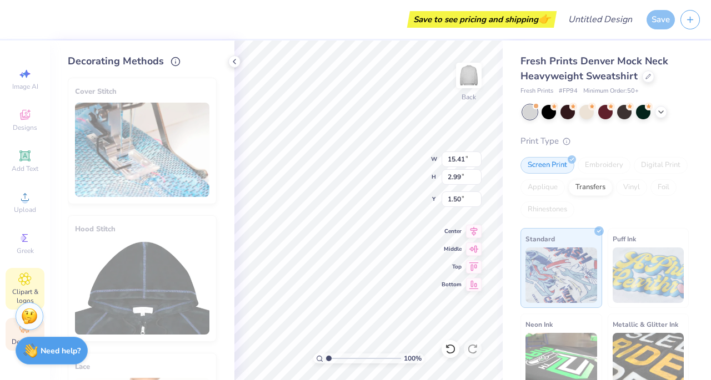
click at [21, 272] on div "Clipart & logos" at bounding box center [25, 289] width 39 height 42
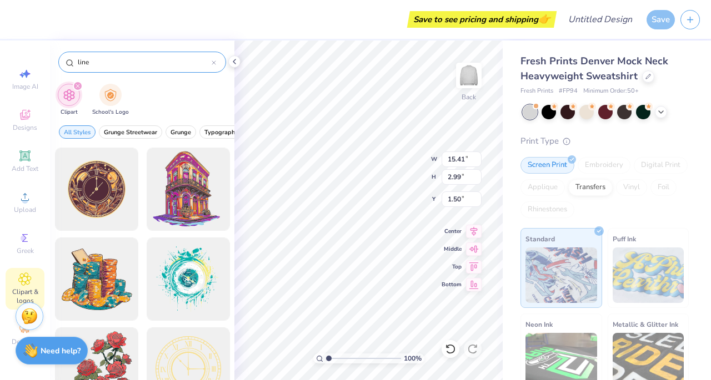
type input "line"
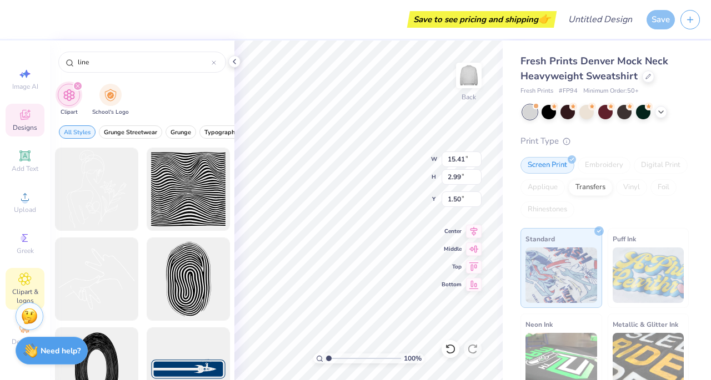
click at [36, 128] on span "Designs" at bounding box center [25, 127] width 24 height 9
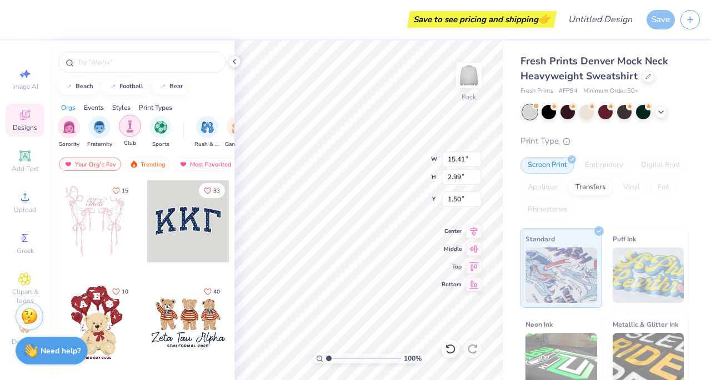
click at [124, 122] on img "filter for Club" at bounding box center [130, 126] width 12 height 13
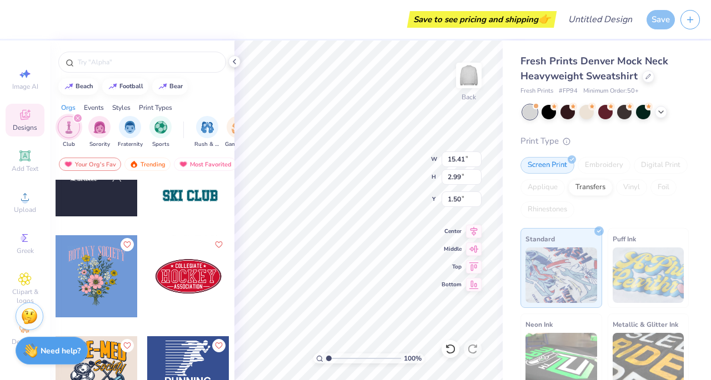
scroll to position [557, 0]
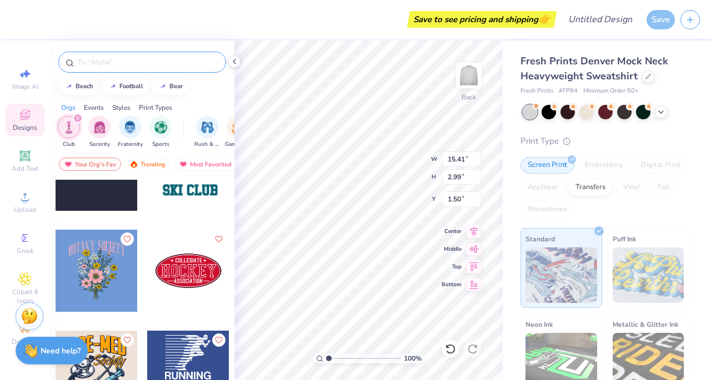
click at [122, 62] on input "text" at bounding box center [148, 62] width 142 height 11
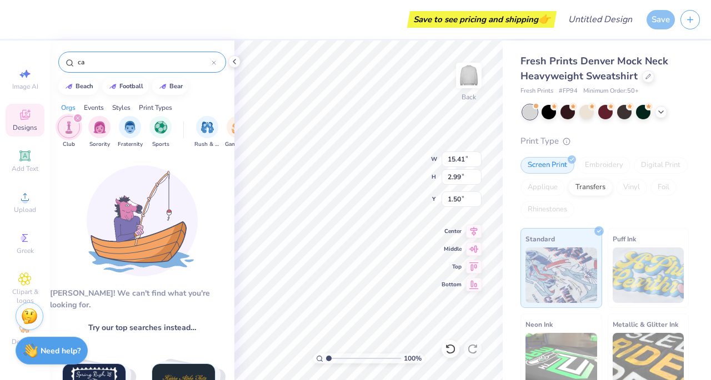
type input "c"
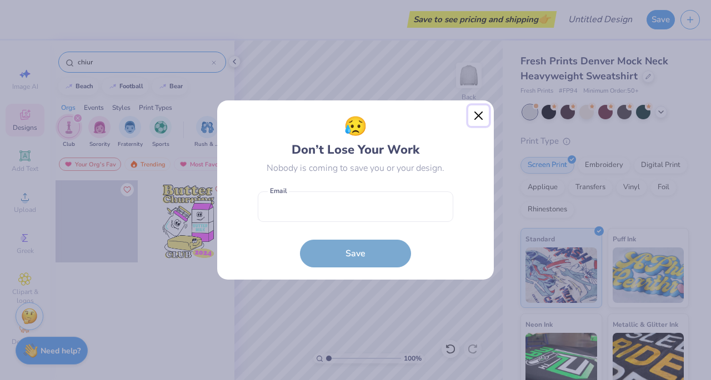
click at [476, 118] on button "Close" at bounding box center [478, 115] width 21 height 21
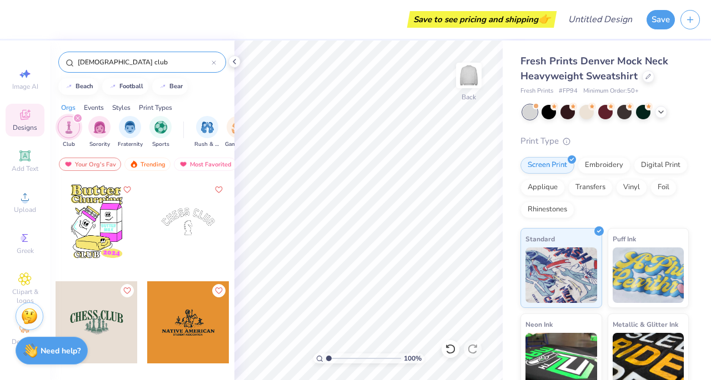
type input "church club"
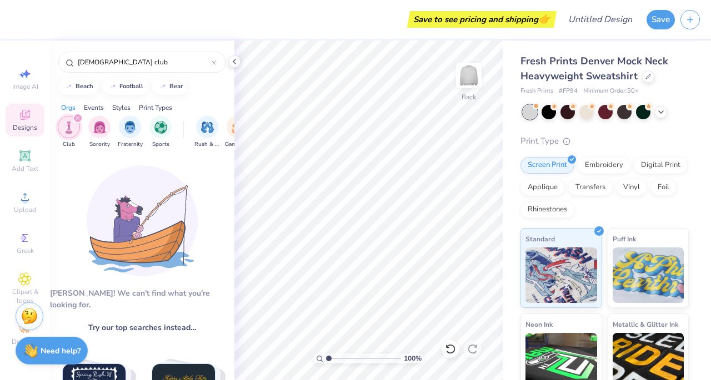
click at [70, 122] on img "filter for Club" at bounding box center [69, 127] width 12 height 13
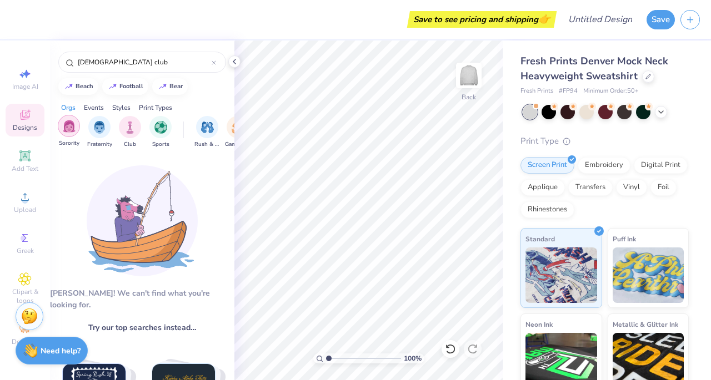
click at [74, 126] on img "filter for Sorority" at bounding box center [69, 126] width 13 height 13
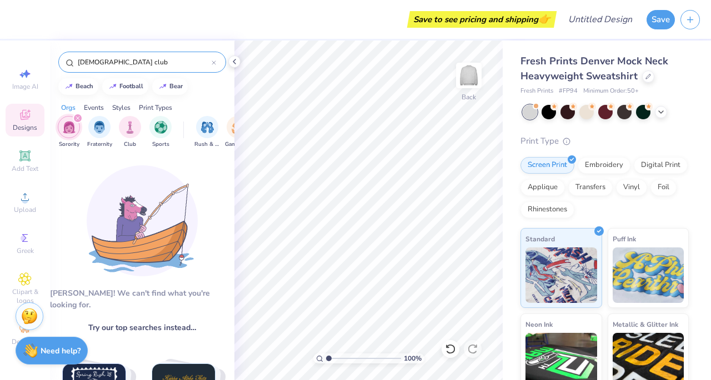
click at [212, 64] on icon at bounding box center [213, 62] width 3 height 3
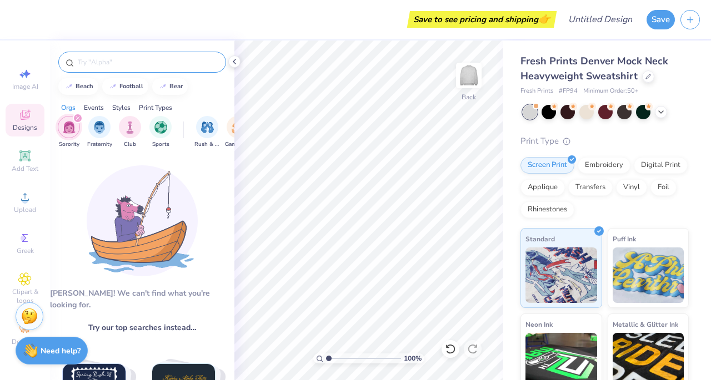
click at [72, 113] on div "Sorority Fraternity Club Sports Rush & Bid Game Day Parent's Weekend PR & Gener…" at bounding box center [142, 134] width 184 height 42
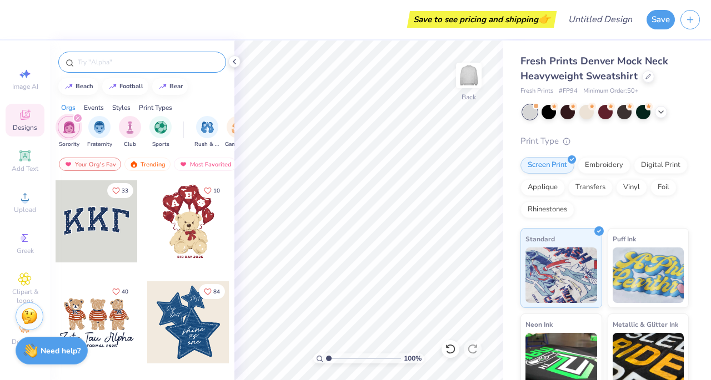
click at [73, 114] on div "filter for Sorority" at bounding box center [78, 118] width 10 height 10
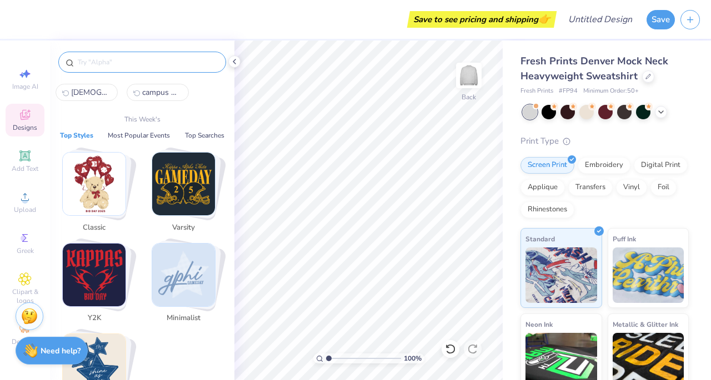
click at [122, 58] on input "text" at bounding box center [148, 62] width 142 height 11
click at [90, 93] on span "church club" at bounding box center [91, 92] width 40 height 11
type input "church club"
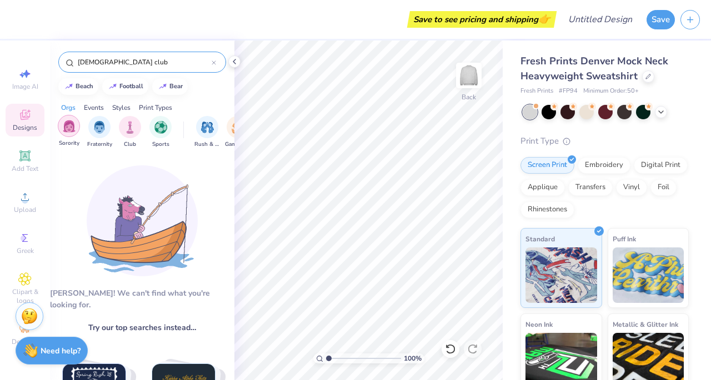
click at [72, 120] on img "filter for Sorority" at bounding box center [69, 126] width 13 height 13
click at [214, 61] on icon at bounding box center [214, 63] width 4 height 4
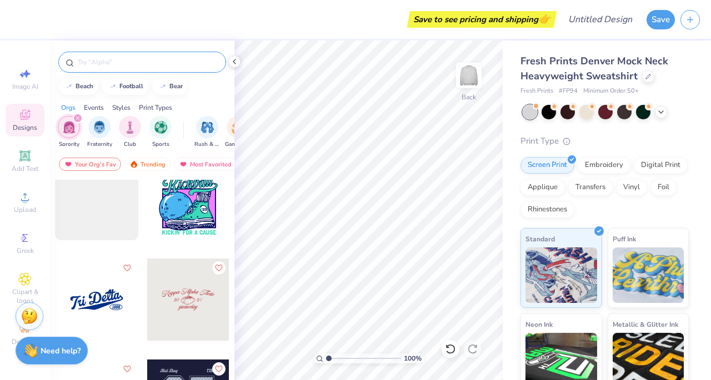
scroll to position [1963, 0]
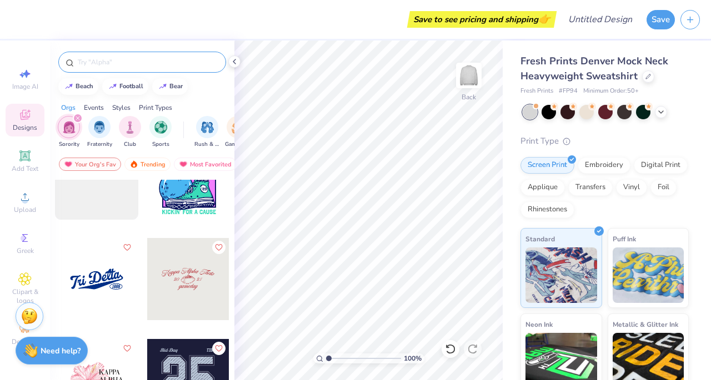
click at [101, 289] on div at bounding box center [97, 279] width 82 height 82
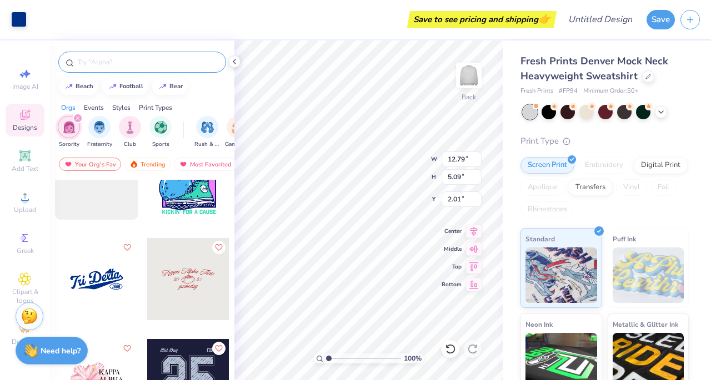
type input "12.79"
type input "5.09"
type input "2.01"
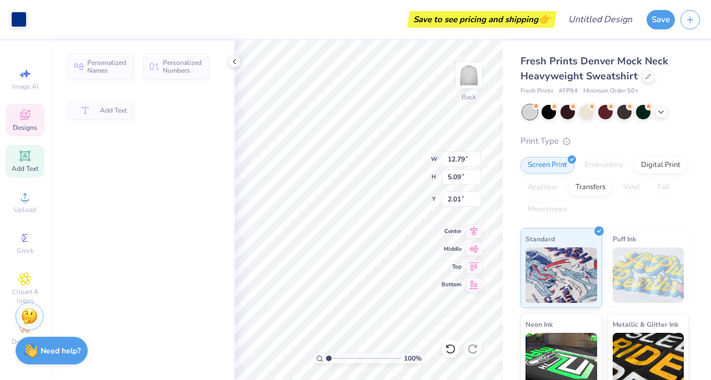
type input "12.21"
type input "4.94"
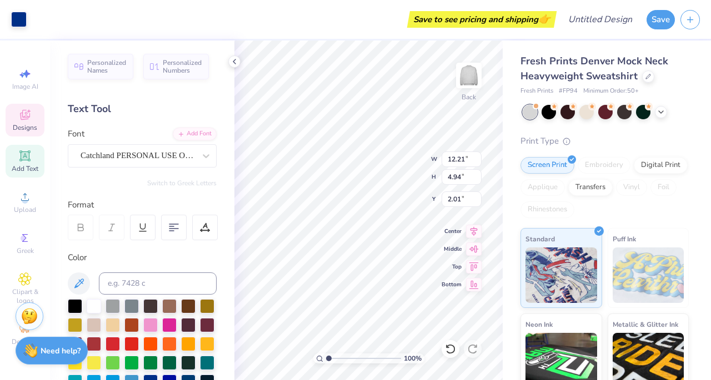
scroll to position [9, 2]
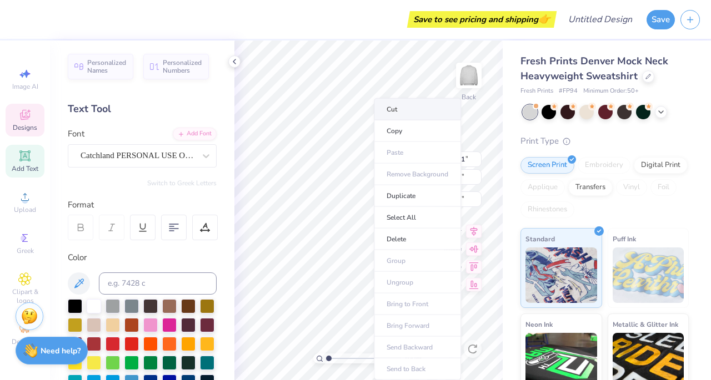
click at [405, 105] on li "Cut" at bounding box center [417, 109] width 87 height 22
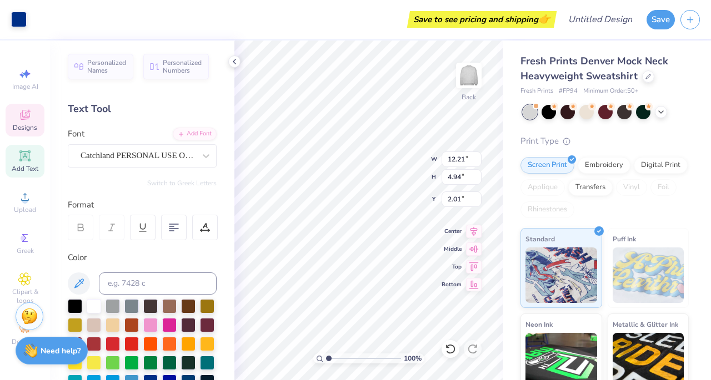
type input "10.83"
type input "3.58"
type input "3.46"
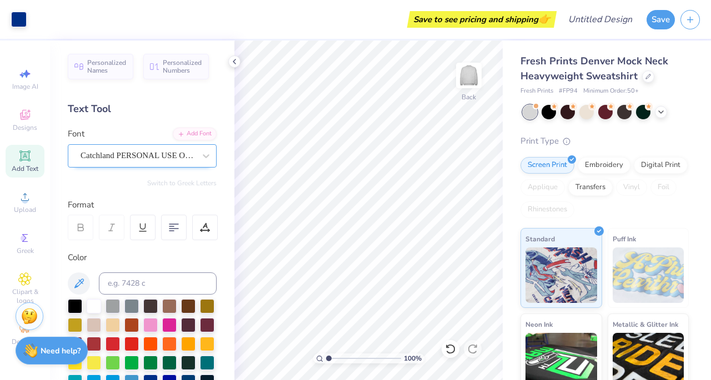
click at [151, 155] on div "Catchland PERSONAL USE ONLY PERSONAL USE ONLY" at bounding box center [137, 155] width 117 height 17
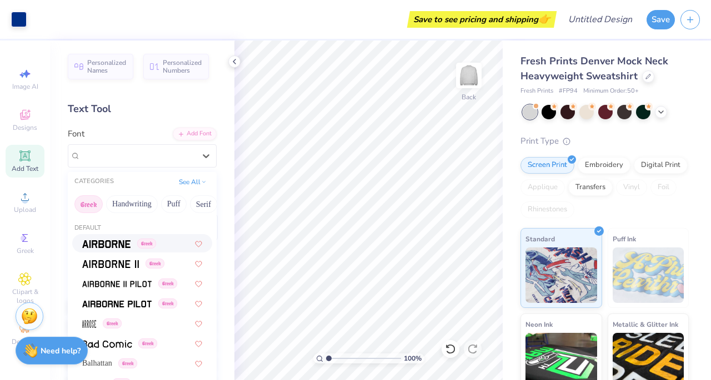
click at [29, 153] on icon at bounding box center [24, 155] width 13 height 13
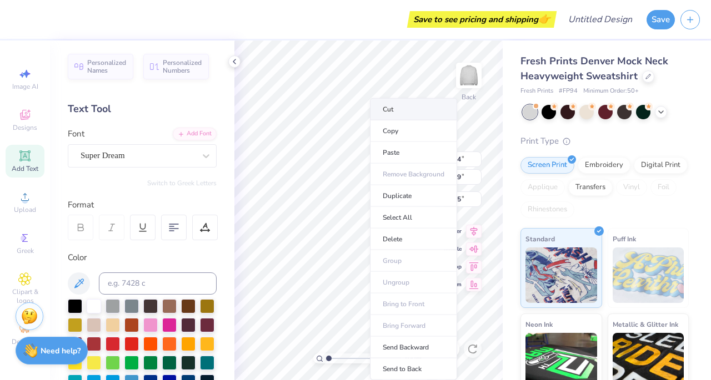
click at [400, 112] on li "Cut" at bounding box center [413, 109] width 87 height 22
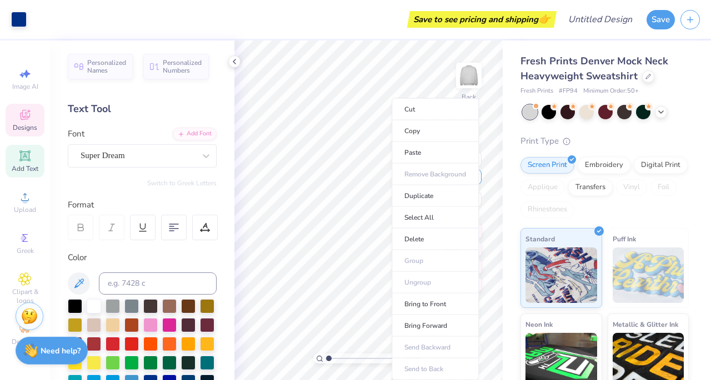
type input "3.11"
type input "1.50"
type input "5.61"
click at [417, 109] on li "Cut" at bounding box center [434, 109] width 87 height 22
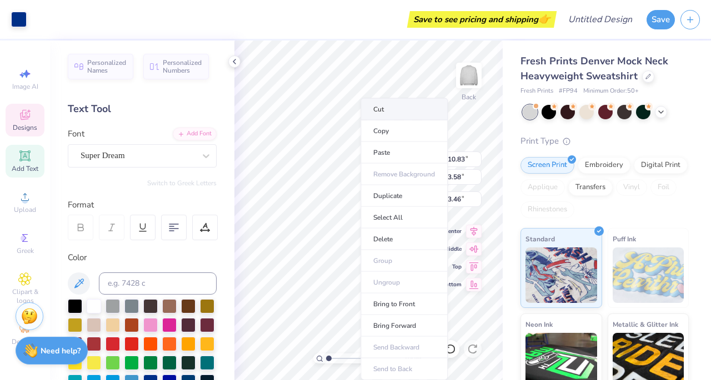
click at [408, 110] on li "Cut" at bounding box center [403, 109] width 87 height 22
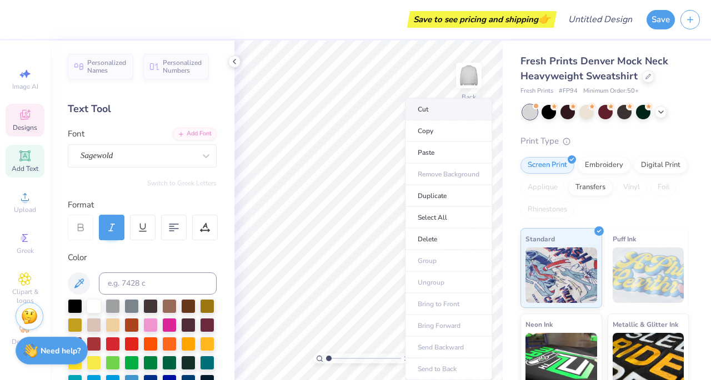
click at [432, 106] on li "Cut" at bounding box center [448, 109] width 87 height 22
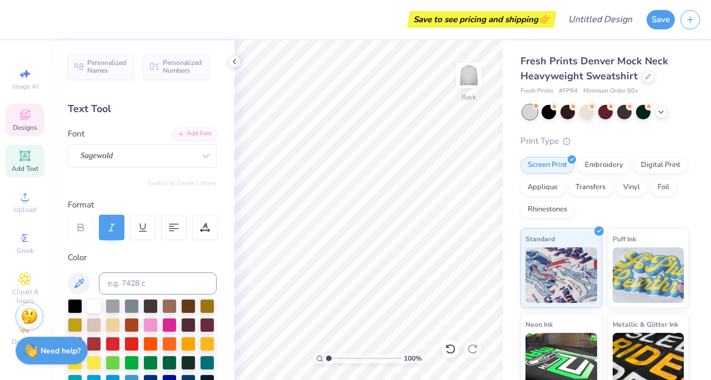
click at [31, 124] on span "Designs" at bounding box center [25, 127] width 24 height 9
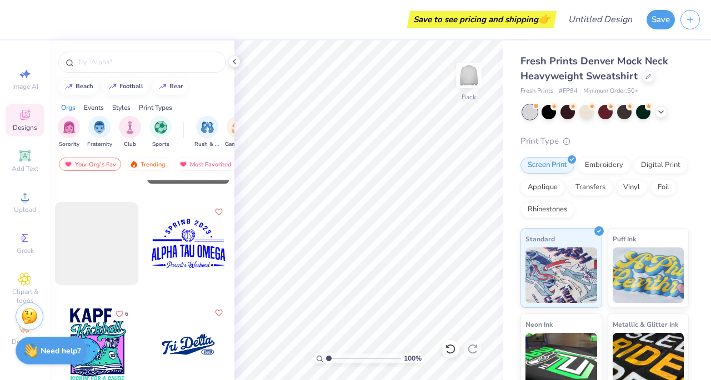
scroll to position [2519, 0]
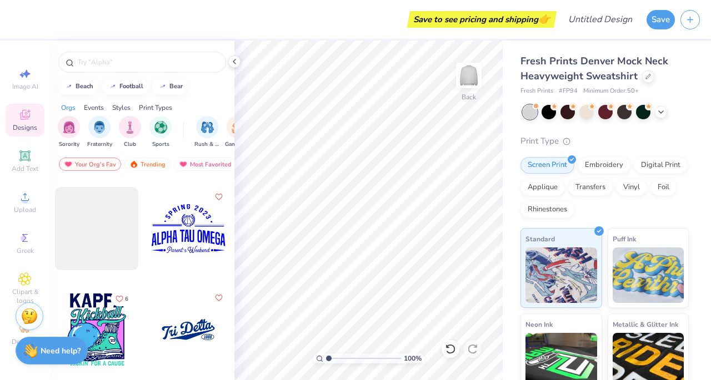
click at [196, 338] on div at bounding box center [188, 330] width 82 height 82
click at [171, 315] on div at bounding box center [188, 330] width 82 height 82
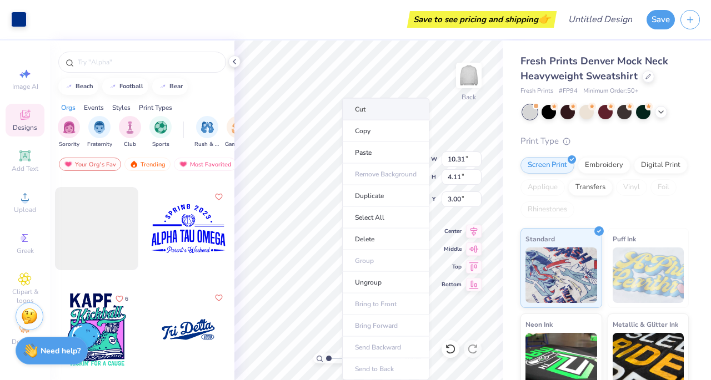
click at [373, 105] on li "Cut" at bounding box center [385, 109] width 87 height 22
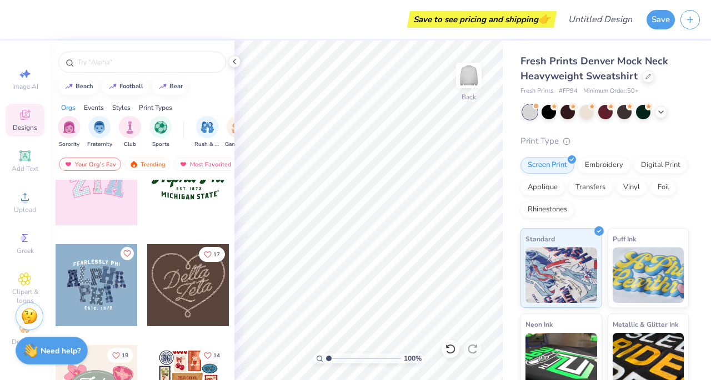
scroll to position [294, 0]
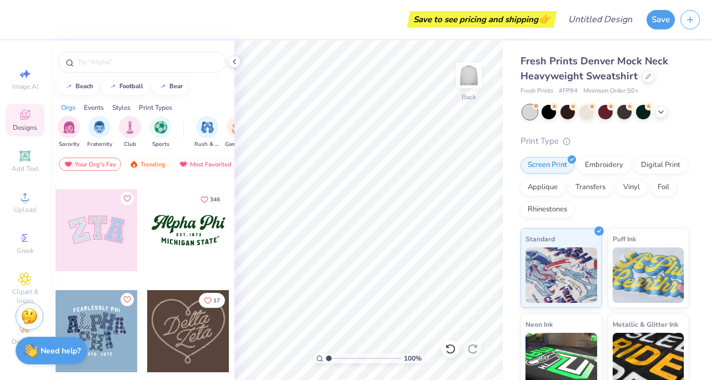
click at [173, 229] on div at bounding box center [188, 230] width 82 height 82
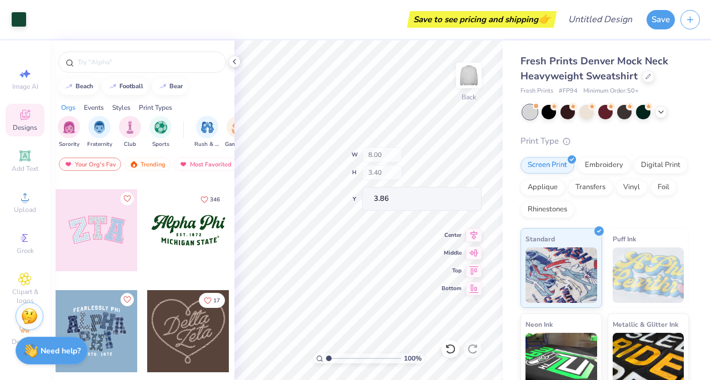
type input "3.86"
type input "1.30"
click at [388, 152] on div "100 % Back W 8.00 H 3.40 Y 1.30 Center Middle Top Bottom" at bounding box center [368, 211] width 268 height 340
type input "9.50"
type input "4.04"
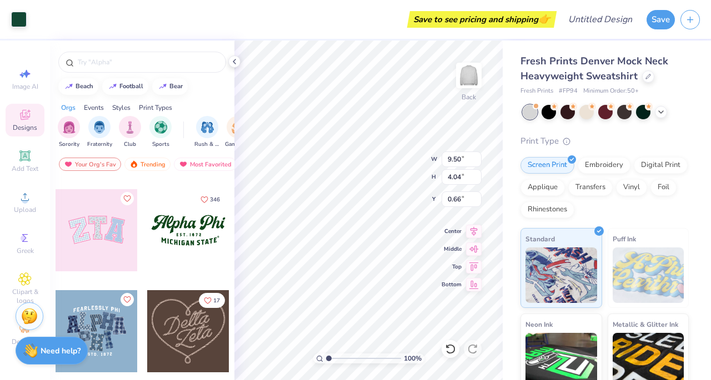
type input "1.49"
type input "12.25"
type input "5.21"
type input "1.11"
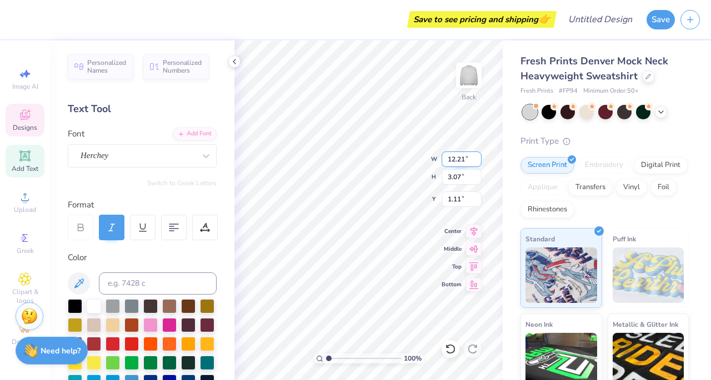
scroll to position [9, 3]
type textarea "A"
type textarea "Campus Ministry"
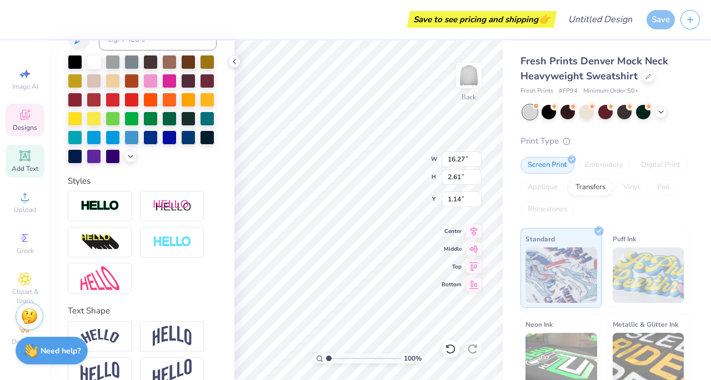
scroll to position [264, 0]
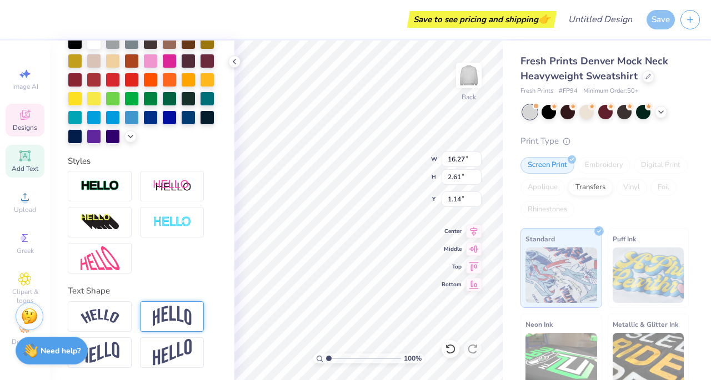
click at [168, 321] on div at bounding box center [172, 316] width 64 height 31
click at [174, 327] on img at bounding box center [172, 316] width 39 height 21
type input "5.14"
type input "0.53"
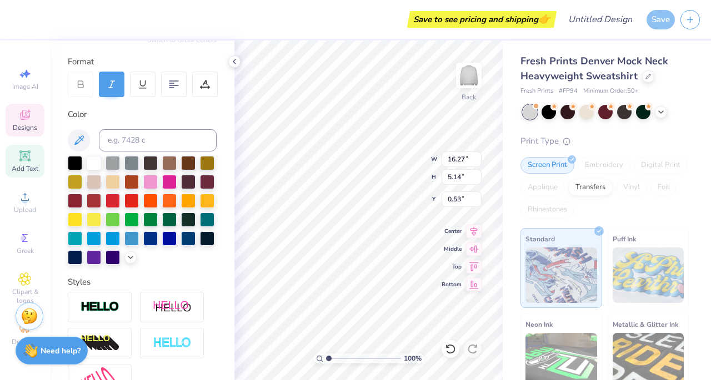
scroll to position [283, 0]
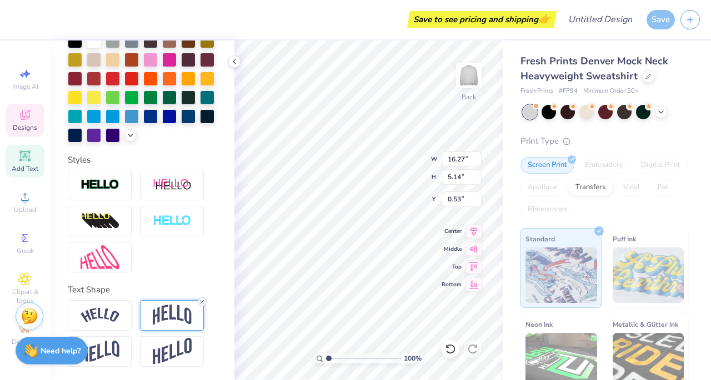
click at [201, 303] on icon at bounding box center [202, 302] width 7 height 7
type input "2.61"
type input "1.79"
click at [167, 340] on img at bounding box center [172, 351] width 39 height 27
click at [172, 319] on img at bounding box center [172, 315] width 39 height 21
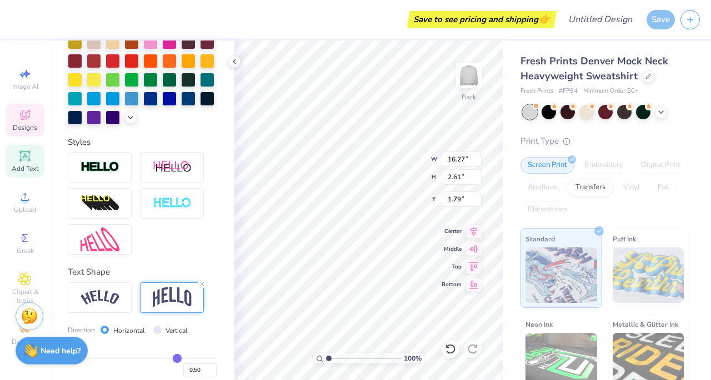
type input "5.14"
type input "0.53"
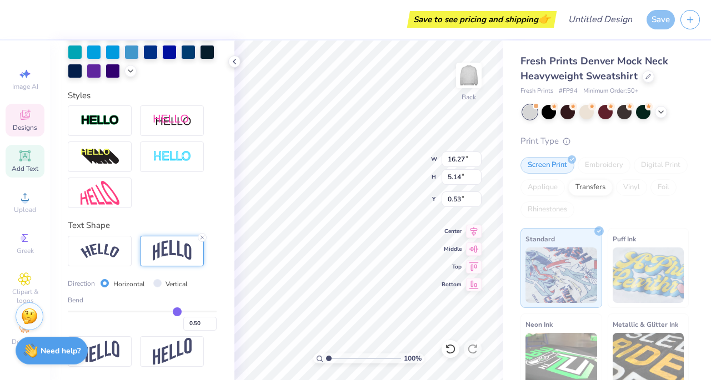
scroll to position [341, 0]
type input "0.49"
type input "0.47"
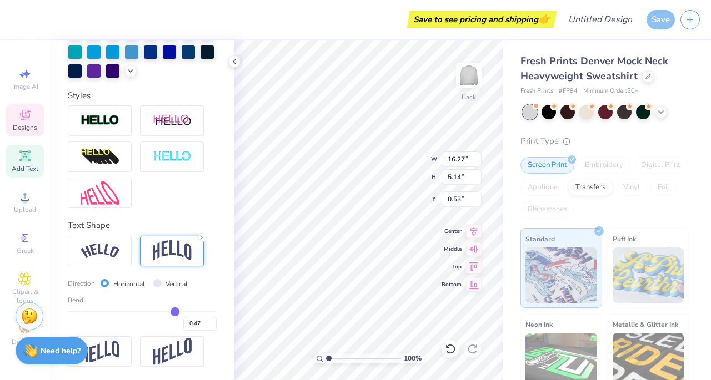
type input "0.44"
type input "0.4"
type input "0.40"
type input "0.39"
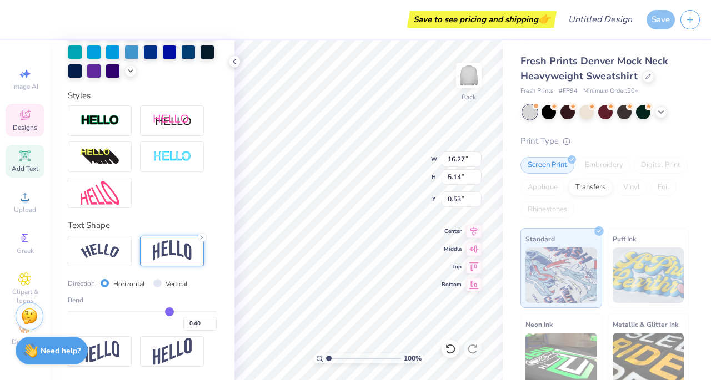
type input "0.39"
type input "0.38"
type input "0.37"
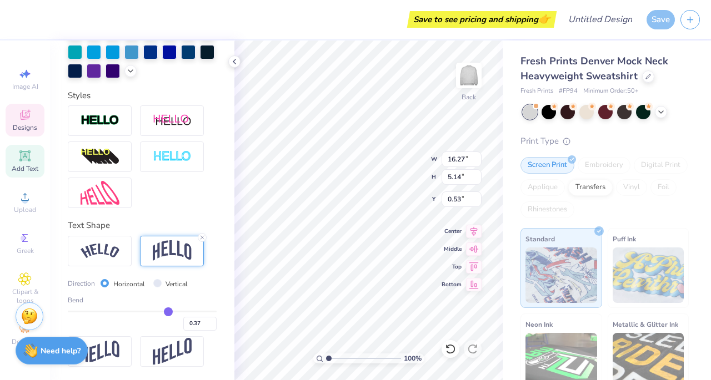
type input "0.36"
type input "0.34"
type input "0.33"
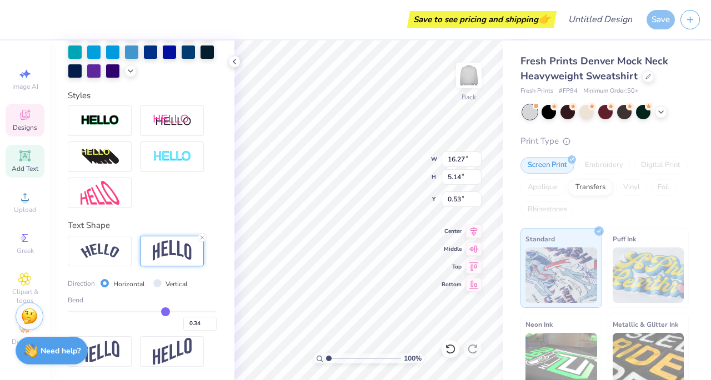
type input "0.33"
type input "0.32"
type input "0.19"
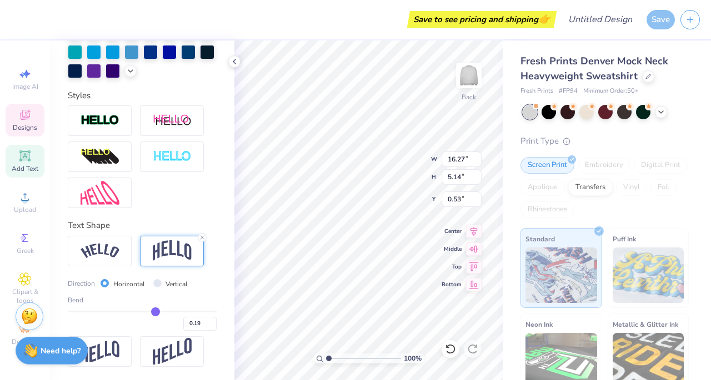
type input "4.14"
type input "1.03"
type input "0.18"
type input "0.17"
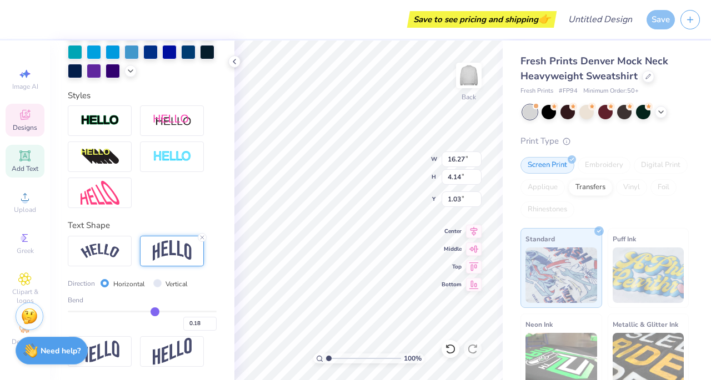
type input "0.17"
drag, startPoint x: 170, startPoint y: 320, endPoint x: 149, endPoint y: 320, distance: 21.7
click at [149, 313] on input "range" at bounding box center [142, 312] width 149 height 2
type input "0.22"
click at [152, 313] on input "range" at bounding box center [142, 312] width 149 height 2
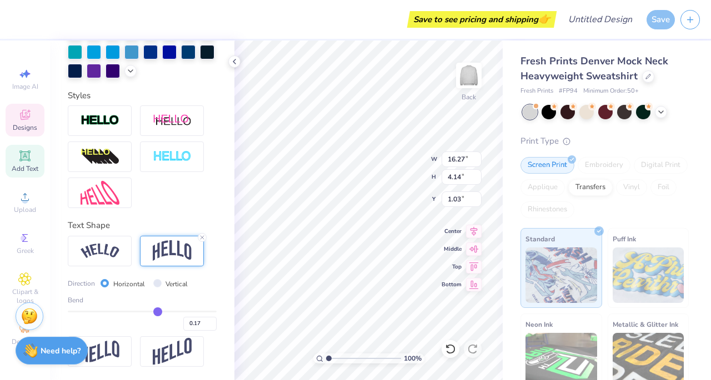
type input "0.22"
type input "3.40"
type input "1.40"
type input "3.64"
type input "1.28"
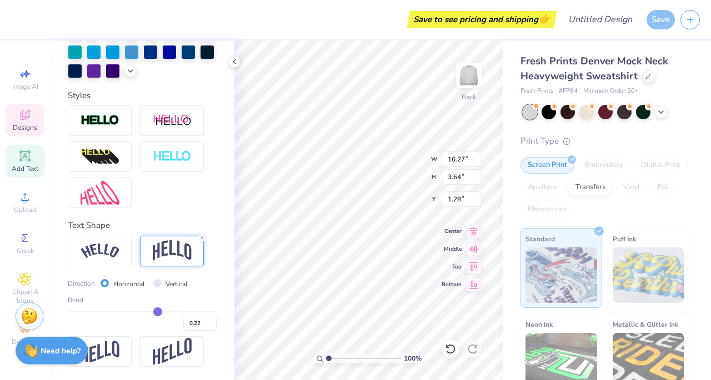
scroll to position [149, 0]
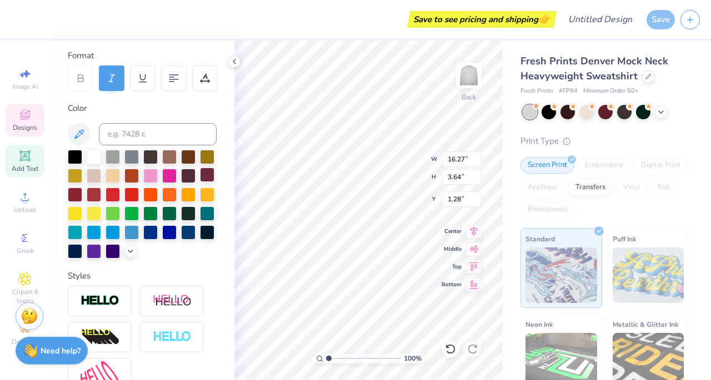
click at [200, 182] on div at bounding box center [207, 175] width 14 height 14
click at [104, 193] on div at bounding box center [142, 204] width 149 height 109
type input "16.27"
type input "3.64"
type input "1.28"
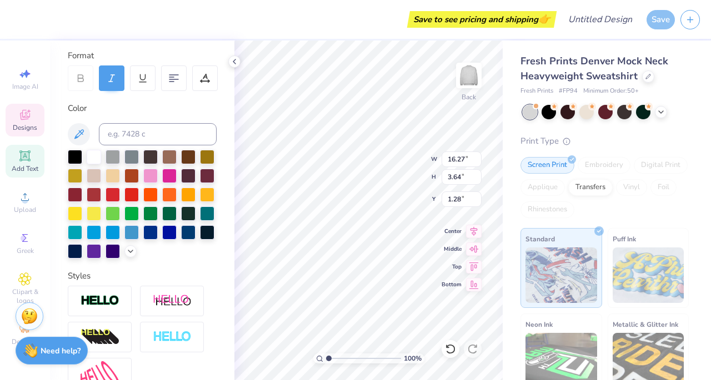
type textarea "C"
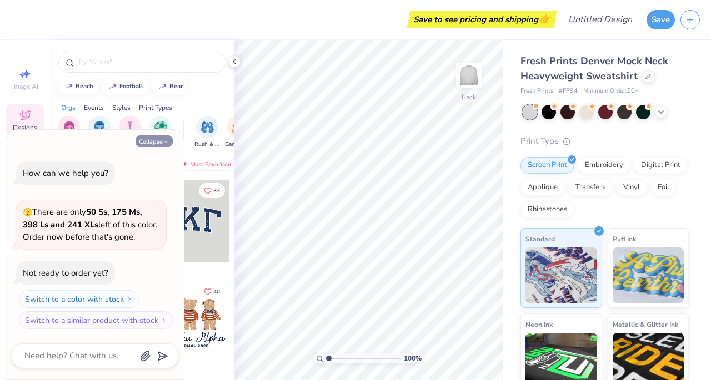
click at [152, 140] on button "Collapse" at bounding box center [153, 141] width 37 height 12
type textarea "x"
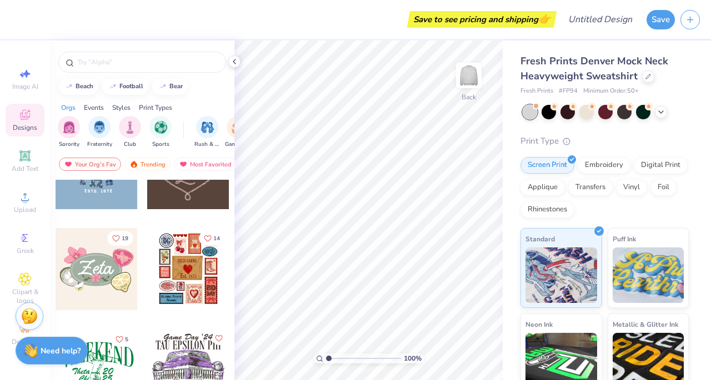
scroll to position [490, 0]
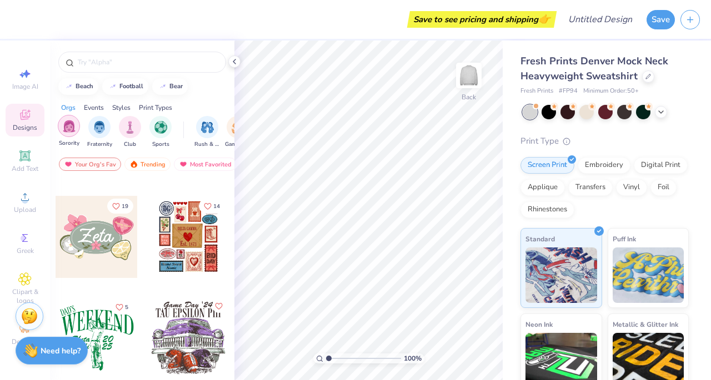
click at [70, 127] on img "filter for Sorority" at bounding box center [69, 126] width 13 height 13
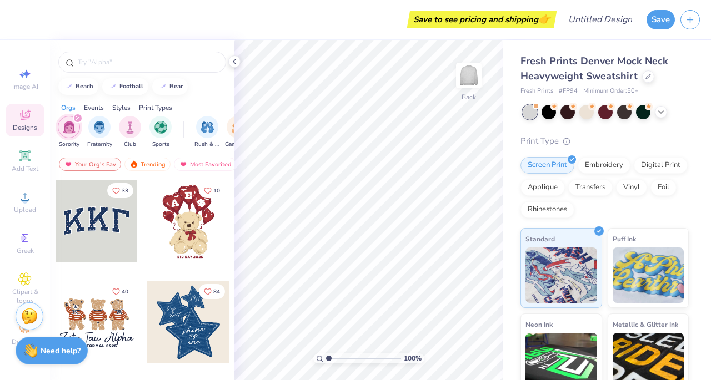
click at [78, 117] on icon "filter for Sorority" at bounding box center [78, 118] width 4 height 4
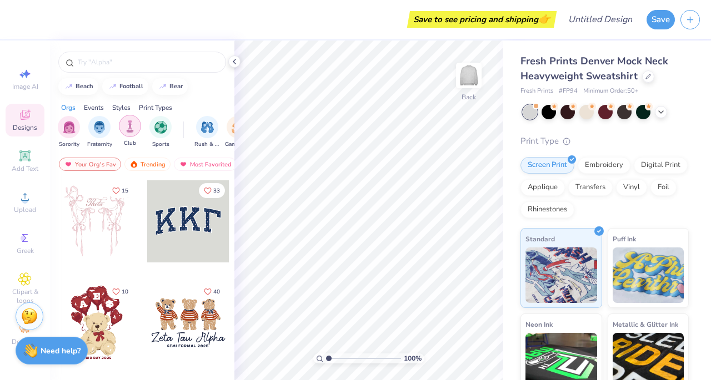
click at [132, 126] on img "filter for Club" at bounding box center [130, 126] width 12 height 13
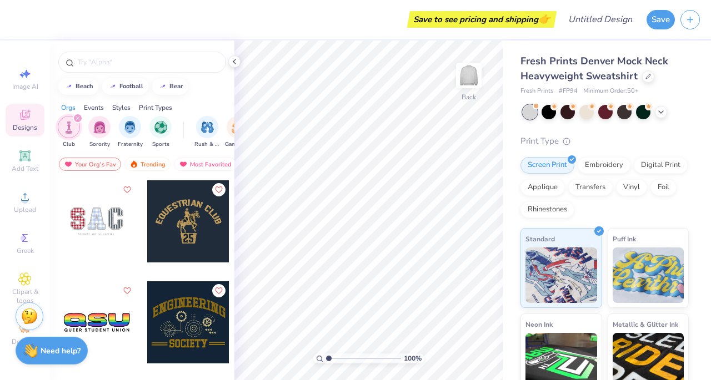
click at [104, 221] on div at bounding box center [97, 221] width 82 height 82
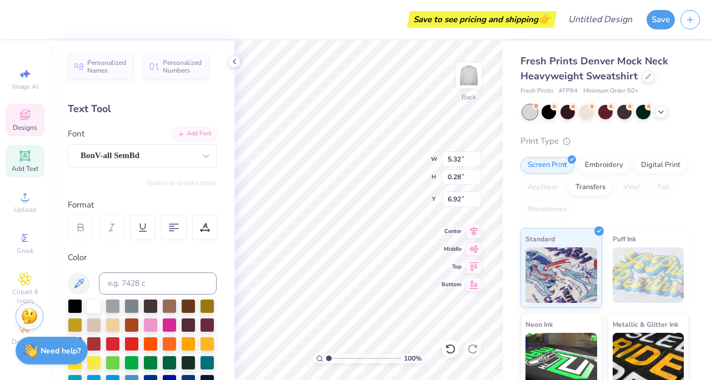
click at [301, 380] on html "Save to see pricing and shipping 👉 Design Title Save Image AI Designs Add Text …" at bounding box center [355, 190] width 711 height 380
click at [19, 116] on icon at bounding box center [24, 114] width 13 height 13
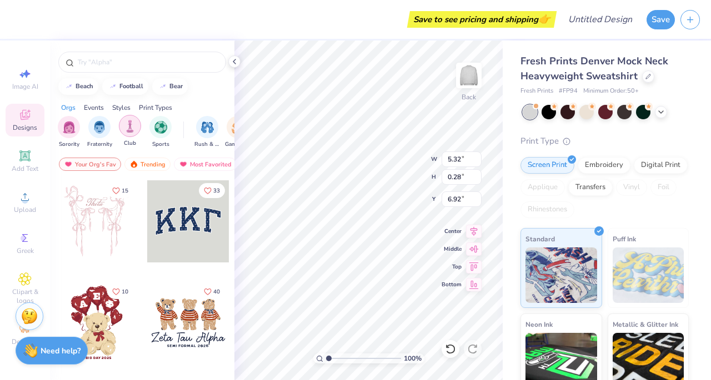
click at [131, 128] on img "filter for Club" at bounding box center [130, 126] width 12 height 13
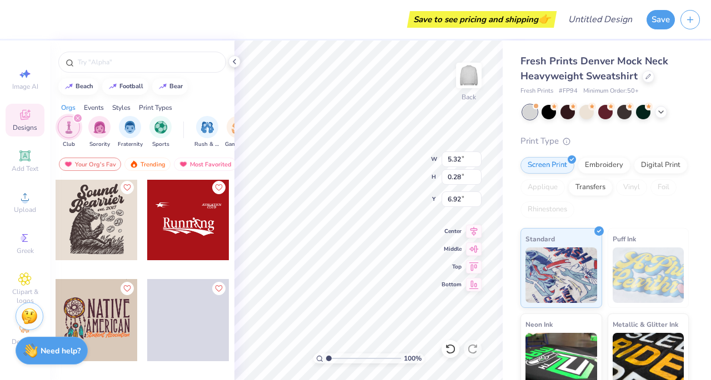
scroll to position [4054, 0]
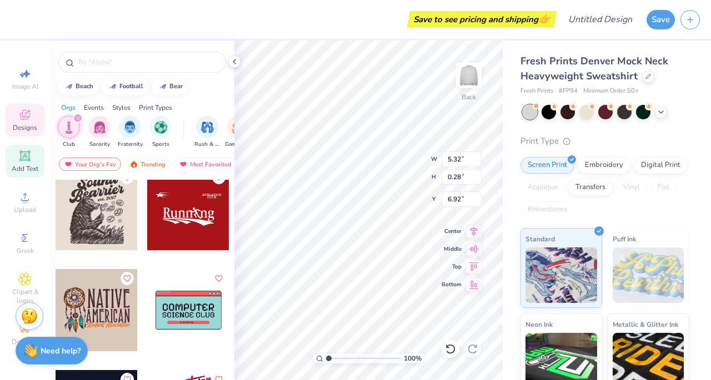
click at [28, 160] on icon at bounding box center [24, 155] width 11 height 11
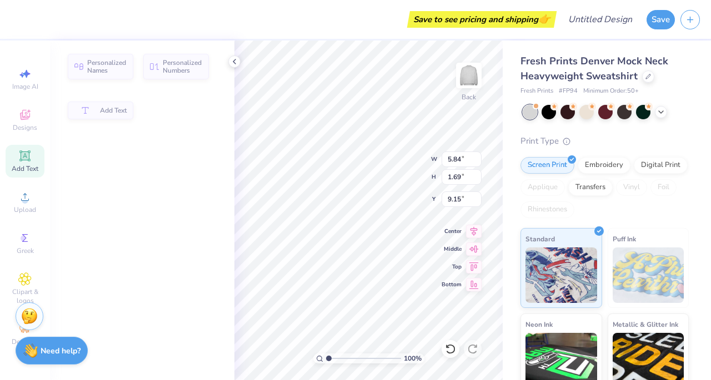
type input "5.84"
type input "1.69"
type input "9.15"
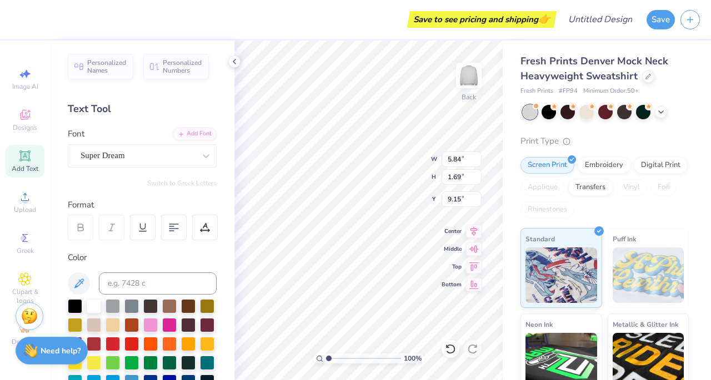
type input "5.32"
type input "0.28"
type input "6.92"
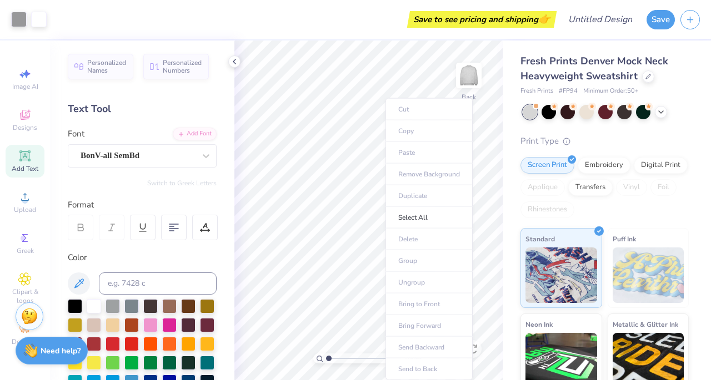
click at [385, 190] on ul "Cut Copy Paste Remove Background Duplicate Select All Delete Group Ungroup Brin…" at bounding box center [428, 239] width 87 height 282
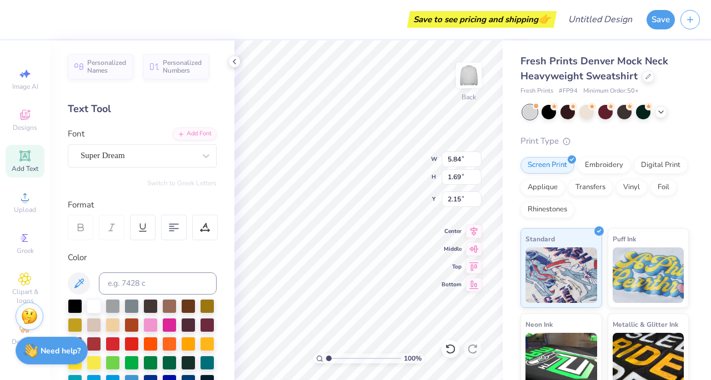
type input "2.15"
click at [196, 155] on div at bounding box center [206, 156] width 20 height 20
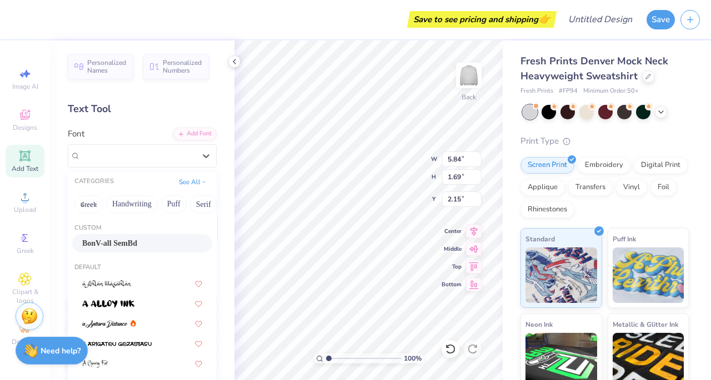
click at [165, 242] on div "BonV-all SemBd" at bounding box center [142, 244] width 120 height 12
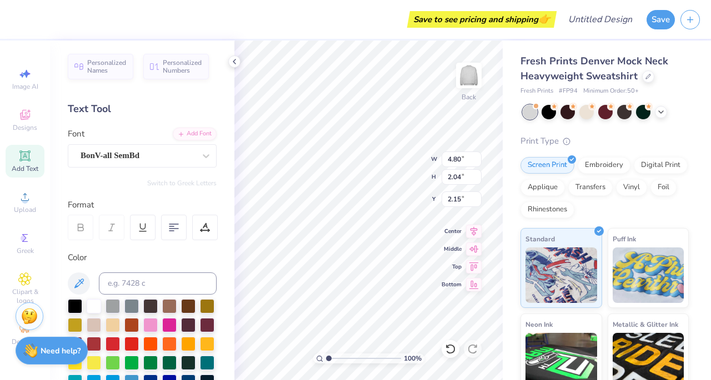
type input "4.80"
type input "2.04"
type input "1.98"
type textarea "T"
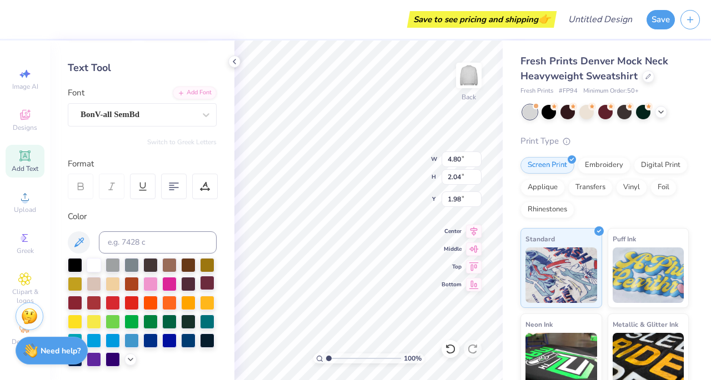
type textarea "Campus Ministry"
click at [200, 290] on div at bounding box center [207, 283] width 14 height 14
click at [565, 179] on div "Applique" at bounding box center [542, 186] width 44 height 17
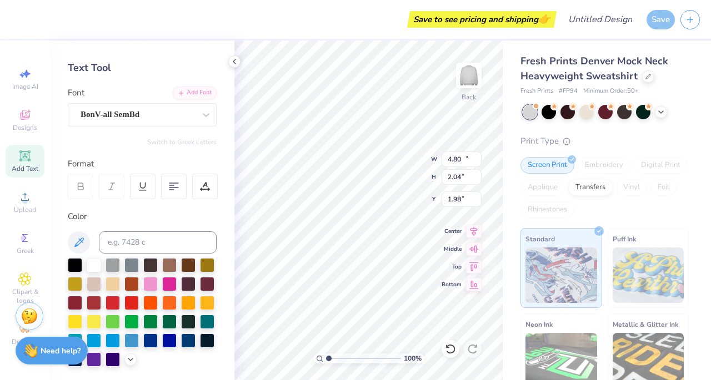
type input "15.57"
type input "2.58"
type input "1.71"
click at [540, 169] on div "Screen Print" at bounding box center [547, 165] width 54 height 17
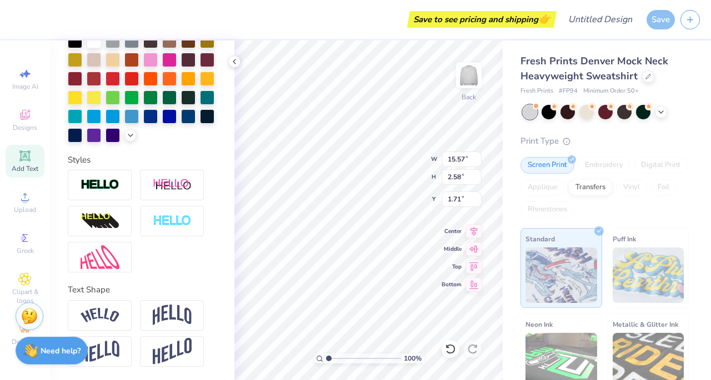
scroll to position [283, 0]
click at [172, 310] on img at bounding box center [172, 315] width 39 height 21
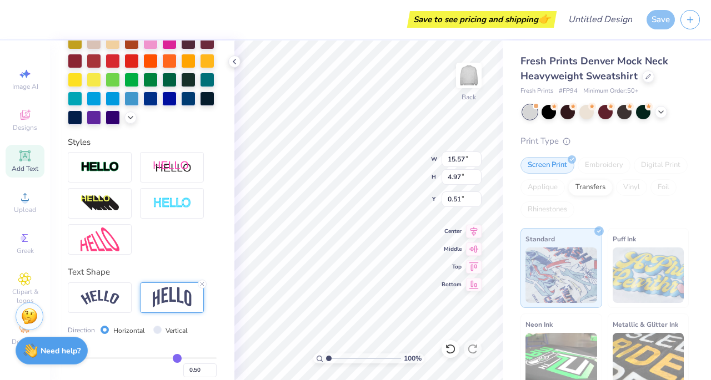
type input "4.97"
type input "0.51"
type input "0.5"
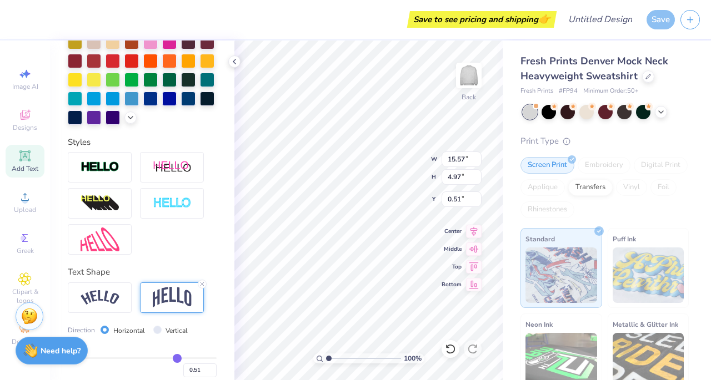
type input "0.50"
type input "0.45"
type input "0.43"
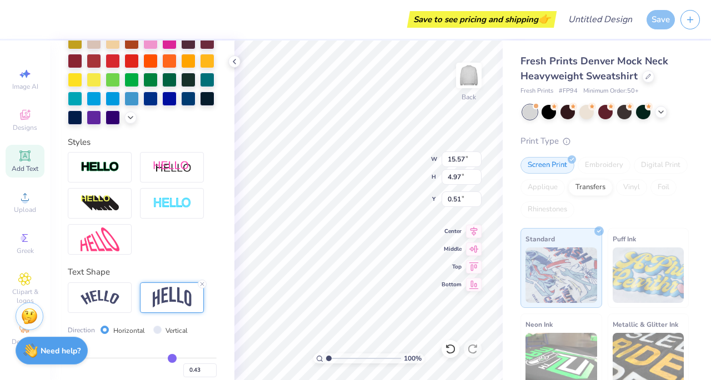
type input "0.4"
type input "0.40"
type input "0.39"
type input "0.37"
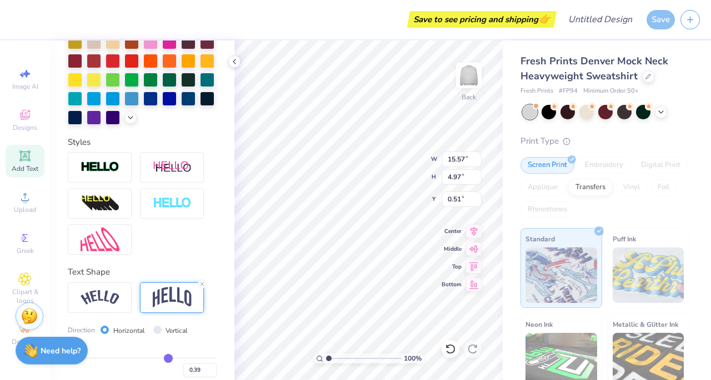
type input "0.37"
type input "0.35"
type input "0.34"
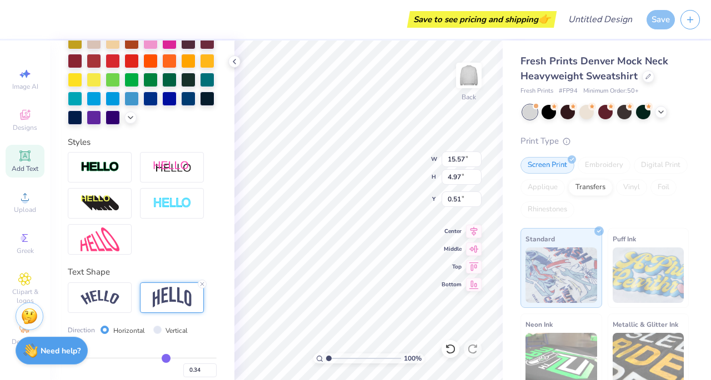
type input "0.32"
type input "0.3"
type input "0.30"
type input "0.29"
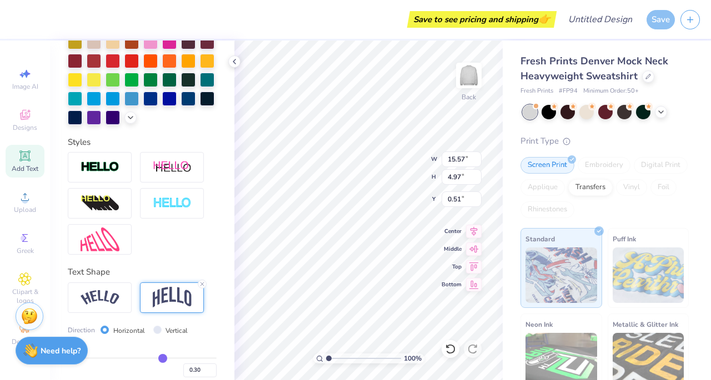
type input "0.29"
type input "0.28"
type input "0.27"
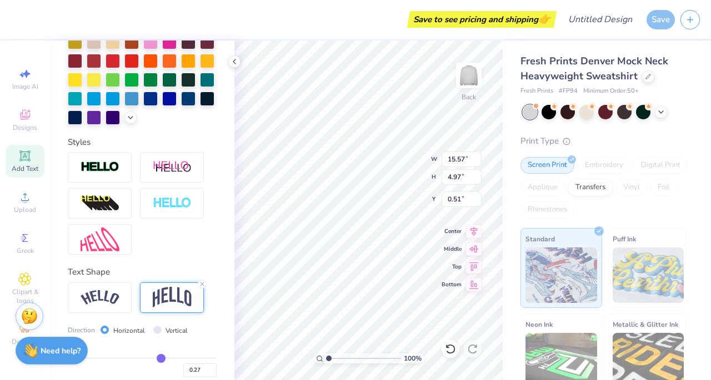
drag, startPoint x: 172, startPoint y: 375, endPoint x: 155, endPoint y: 376, distance: 16.7
type input "0.27"
click at [155, 359] on input "range" at bounding box center [142, 359] width 149 height 2
type input "3.84"
type input "1.08"
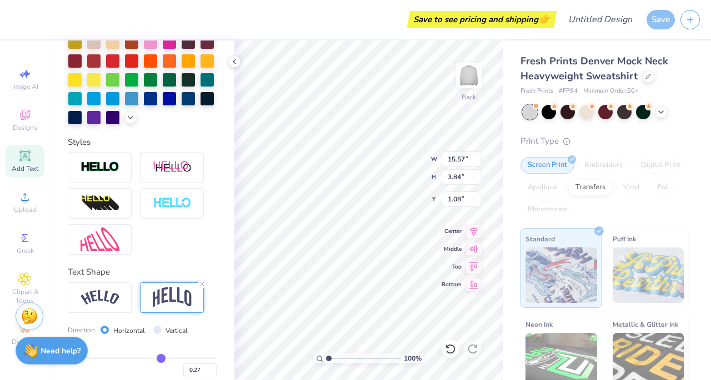
type input "0.26"
type input "0.25"
type input "0.24"
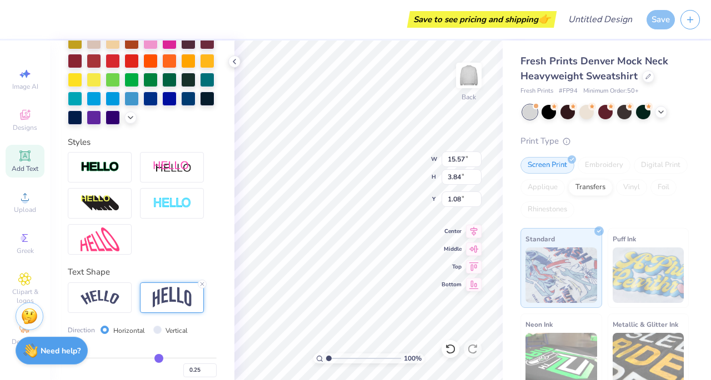
type input "0.24"
type input "0.23"
type input "0.22"
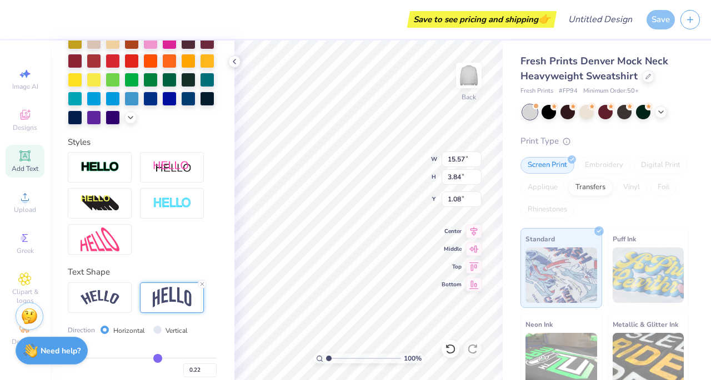
type input "0.21"
type input "0.2"
type input "0.20"
type input "0.19"
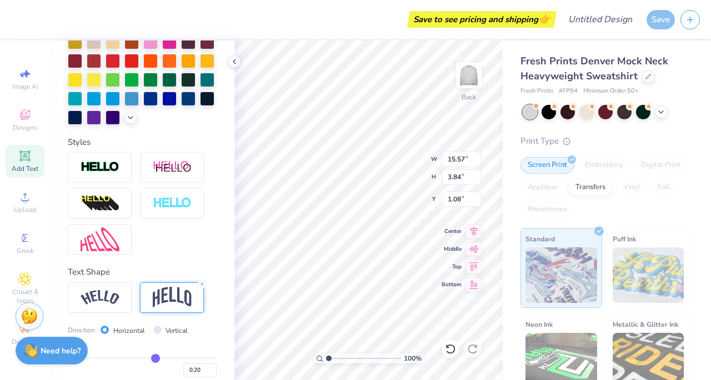
type input "0.19"
type input "0.2"
type input "0.20"
type input "0.21"
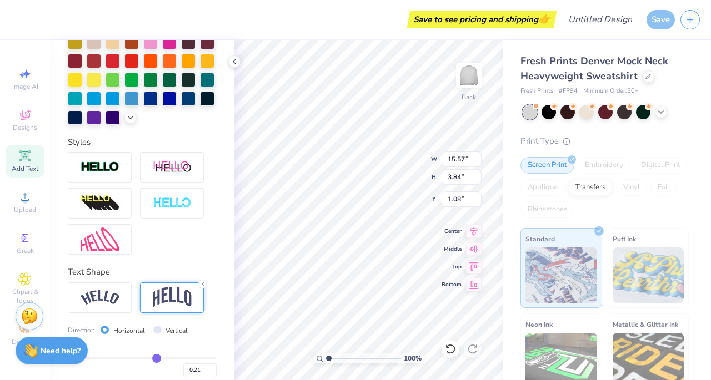
type input "0.21"
click at [151, 359] on input "range" at bounding box center [142, 359] width 149 height 2
type input "3.55"
type input "1.22"
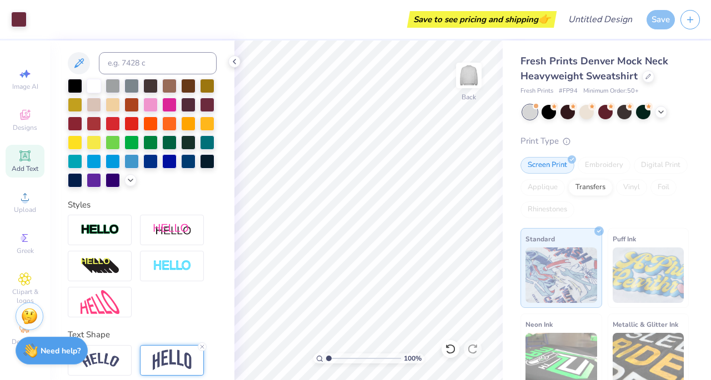
scroll to position [217, 0]
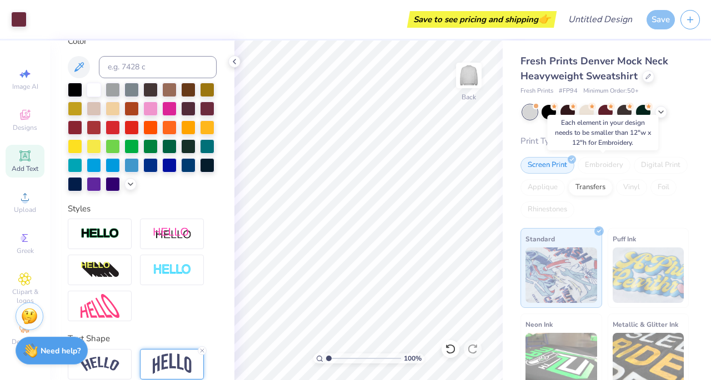
click at [610, 164] on div "Embroidery" at bounding box center [603, 165] width 53 height 17
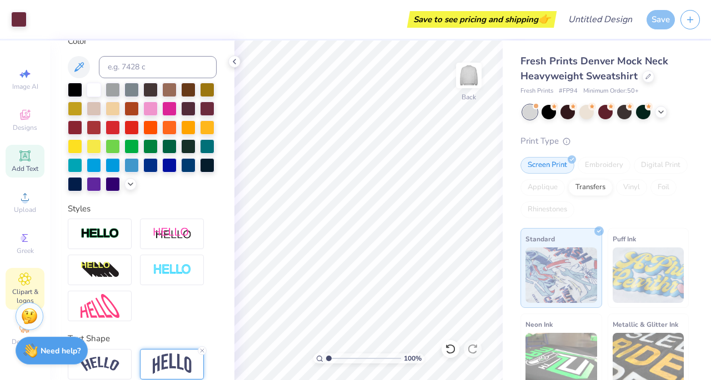
click at [36, 286] on div "Clipart & logos" at bounding box center [25, 289] width 39 height 42
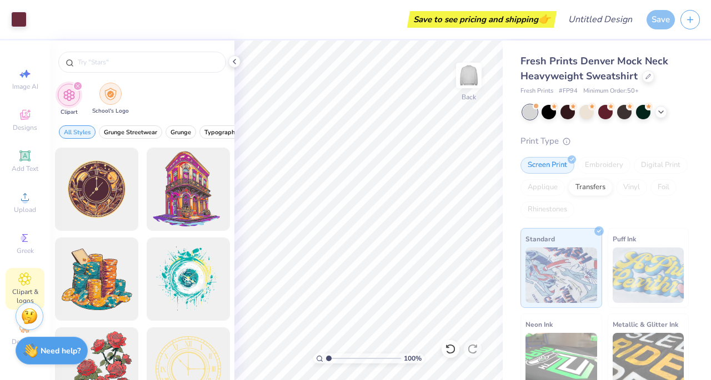
click at [102, 91] on div "filter for School's Logo" at bounding box center [110, 94] width 22 height 22
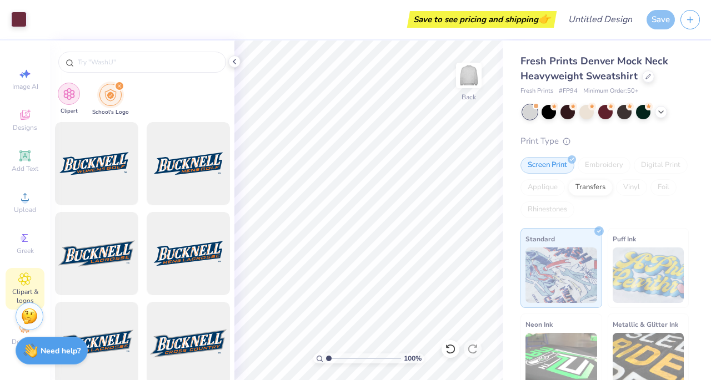
click at [74, 88] on img "filter for Clipart" at bounding box center [69, 94] width 13 height 13
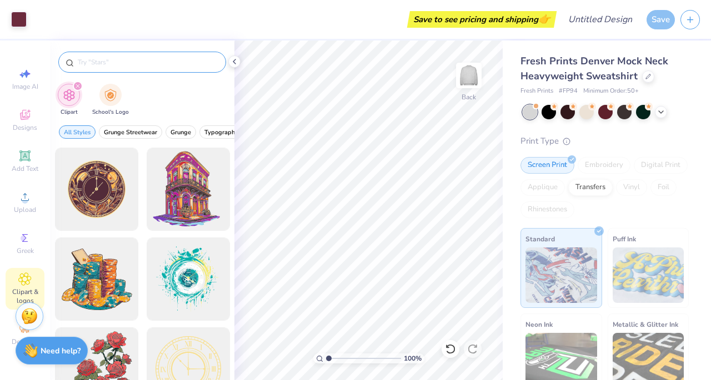
click at [109, 67] on input "text" at bounding box center [148, 62] width 142 height 11
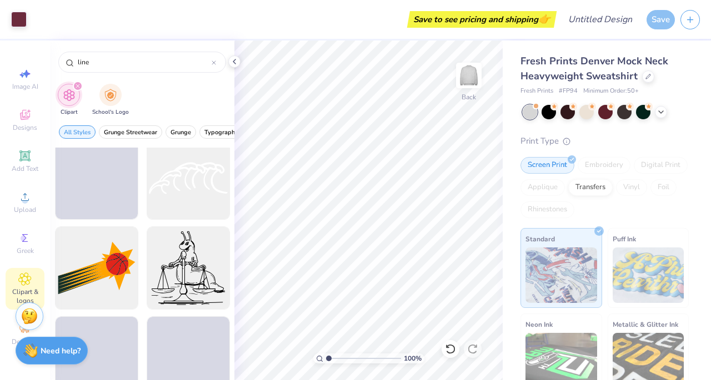
scroll to position [811, 0]
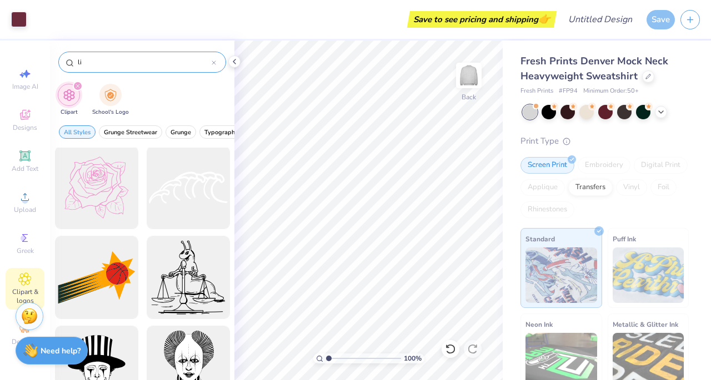
type input "l"
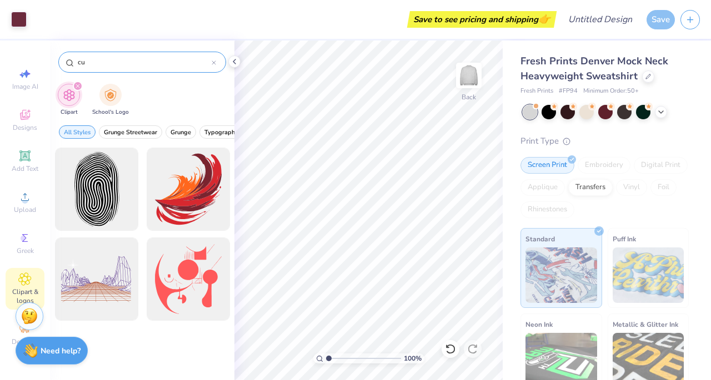
type input "c"
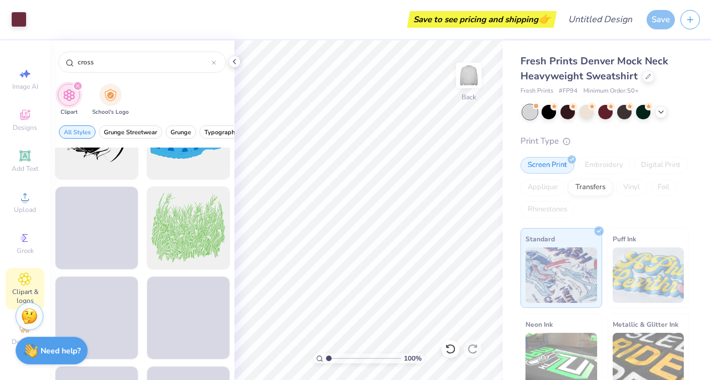
scroll to position [1674, 0]
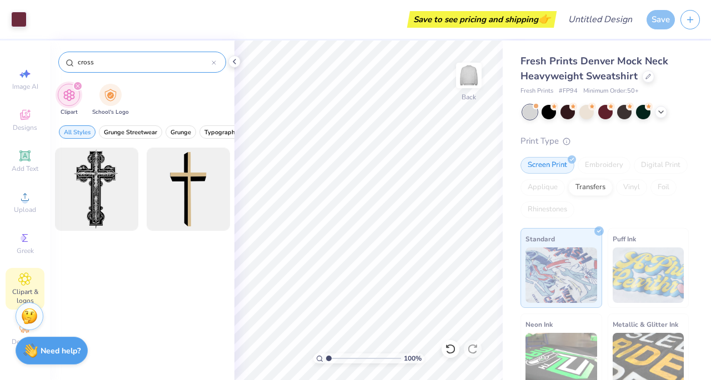
type input "cross"
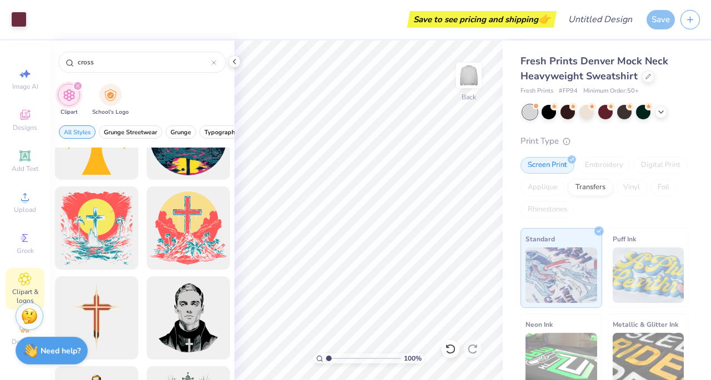
scroll to position [1059, 0]
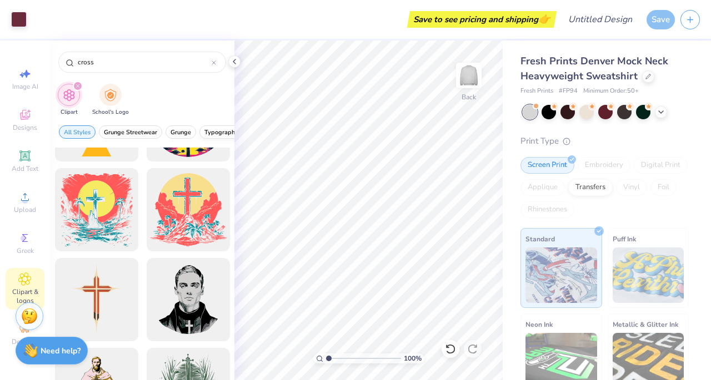
click at [215, 129] on span "Typography" at bounding box center [221, 132] width 34 height 8
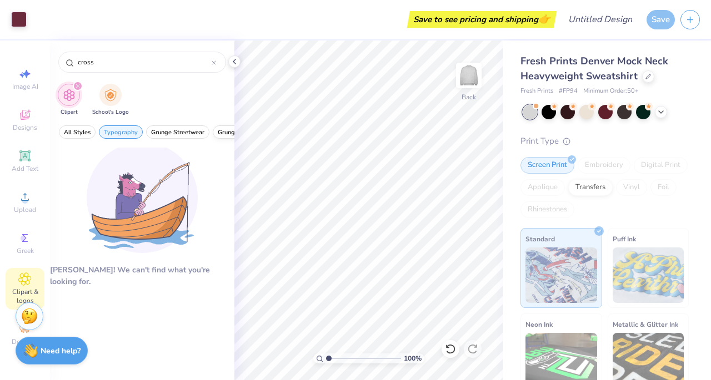
click at [218, 129] on span "Grunge" at bounding box center [228, 132] width 21 height 8
click at [132, 132] on span "Typography" at bounding box center [121, 132] width 34 height 8
click at [102, 128] on button "Grunge" at bounding box center [114, 131] width 31 height 13
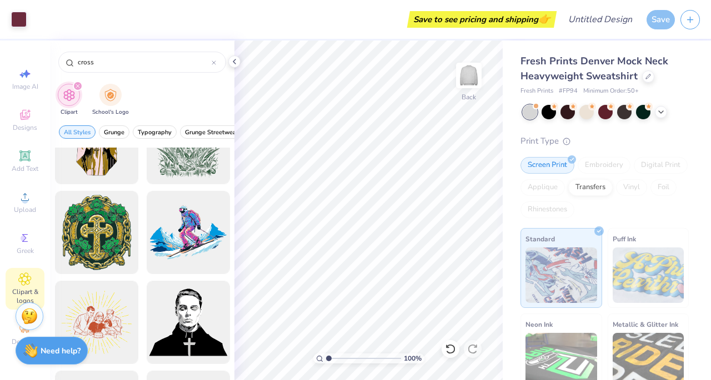
scroll to position [1305, 0]
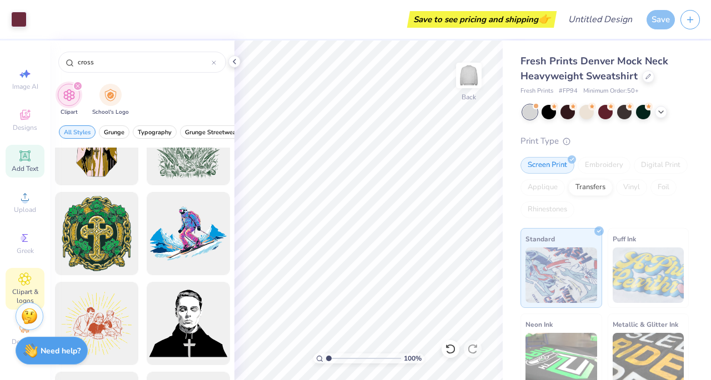
click at [24, 165] on span "Add Text" at bounding box center [25, 168] width 27 height 9
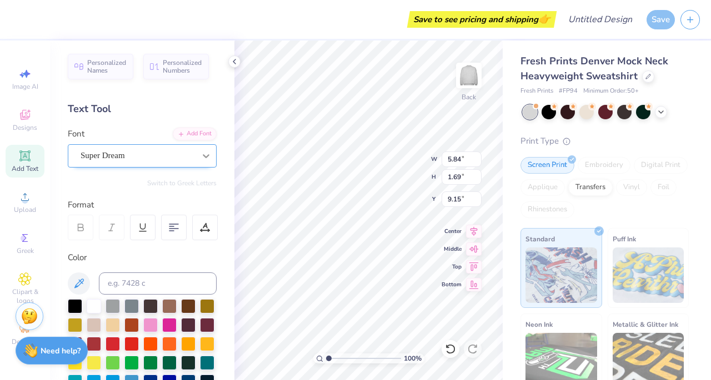
click at [200, 153] on icon at bounding box center [205, 155] width 11 height 11
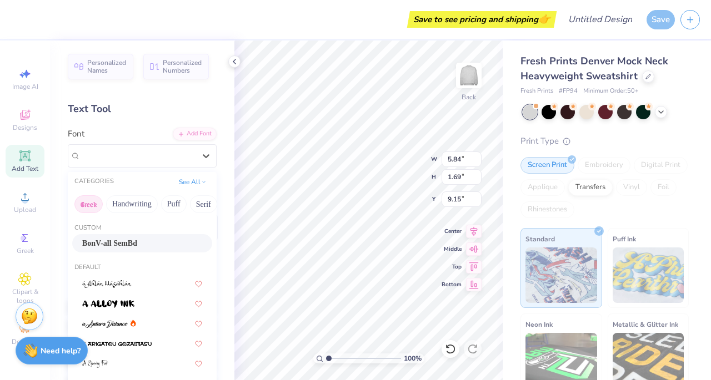
click at [84, 202] on button "Greek" at bounding box center [88, 204] width 28 height 18
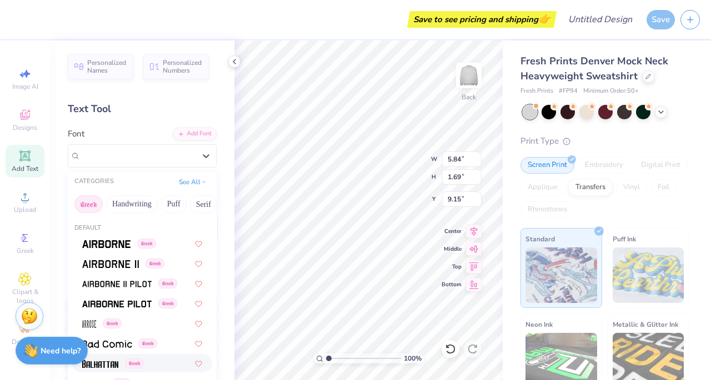
click at [105, 361] on img at bounding box center [100, 364] width 36 height 8
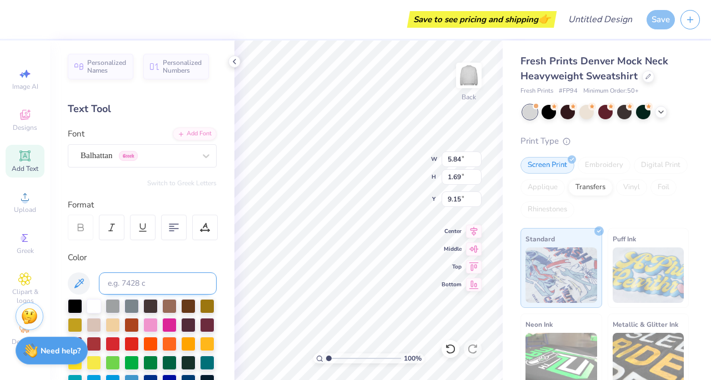
type input "4.07"
type input "1.96"
type input "9.02"
click at [144, 281] on input at bounding box center [158, 284] width 118 height 22
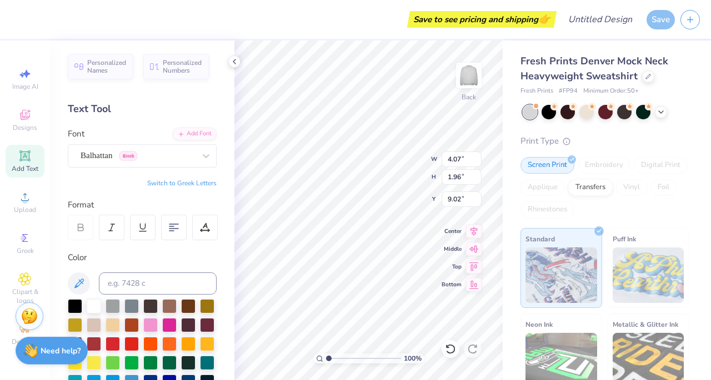
type textarea "T"
type textarea "Leadership Team"
type input "10.04"
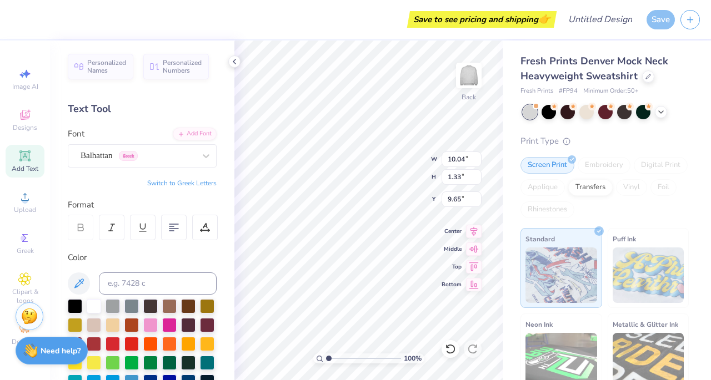
type input "1.33"
type input "4.78"
click at [152, 160] on div "Balhattan Greek" at bounding box center [137, 155] width 117 height 17
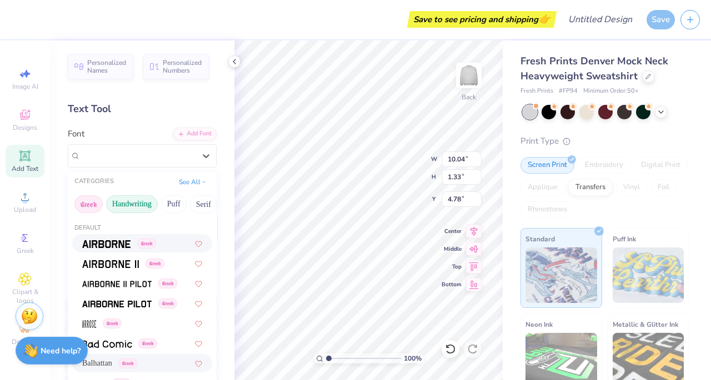
click at [140, 210] on button "Handwriting" at bounding box center [132, 204] width 52 height 18
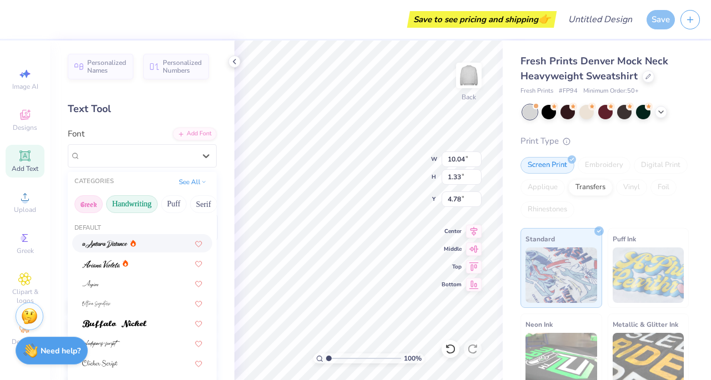
click at [97, 197] on button "Greek" at bounding box center [88, 204] width 28 height 18
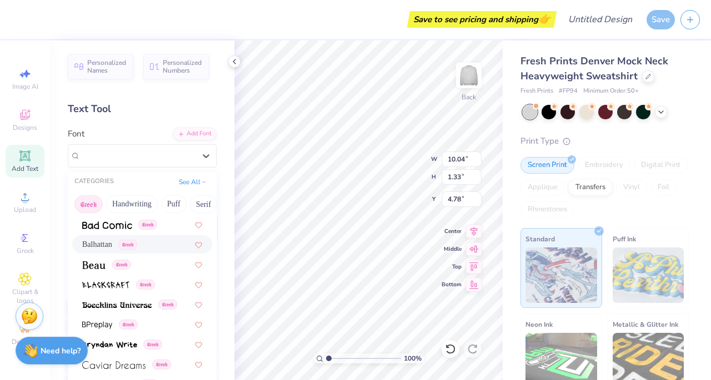
scroll to position [117, 0]
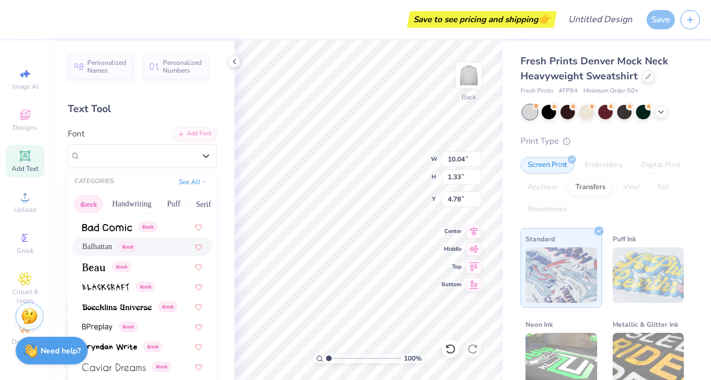
click at [94, 244] on span "Balhattan" at bounding box center [97, 247] width 30 height 12
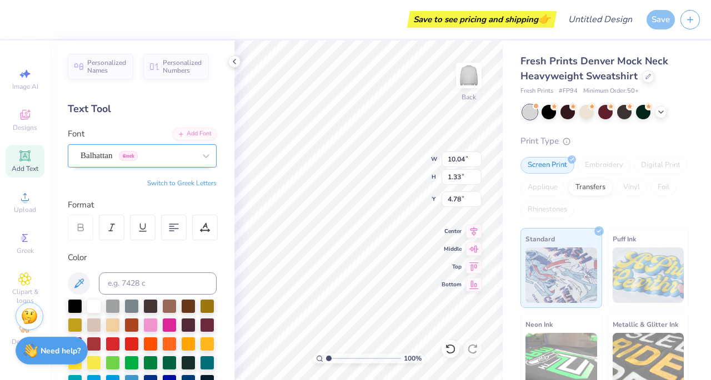
click at [167, 156] on div "Balhattan Greek" at bounding box center [137, 155] width 117 height 17
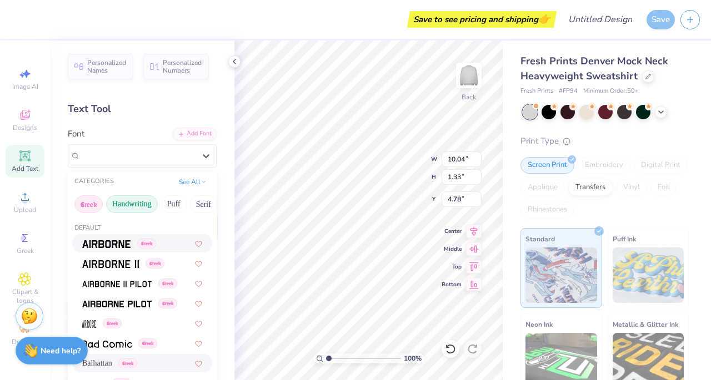
click at [140, 198] on button "Handwriting" at bounding box center [132, 204] width 52 height 18
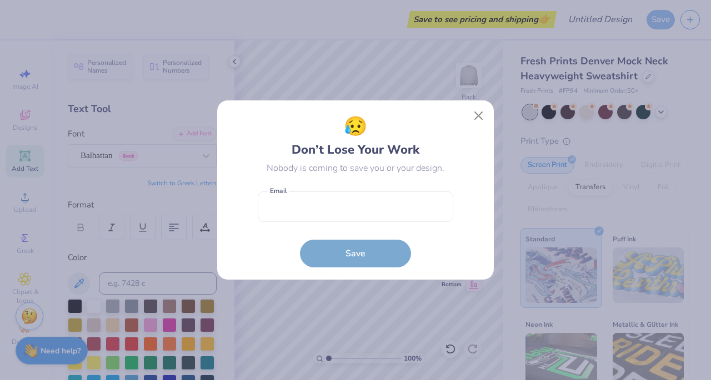
drag, startPoint x: 202, startPoint y: 260, endPoint x: 202, endPoint y: 290, distance: 30.5
click at [484, 117] on button "Close" at bounding box center [478, 115] width 21 height 21
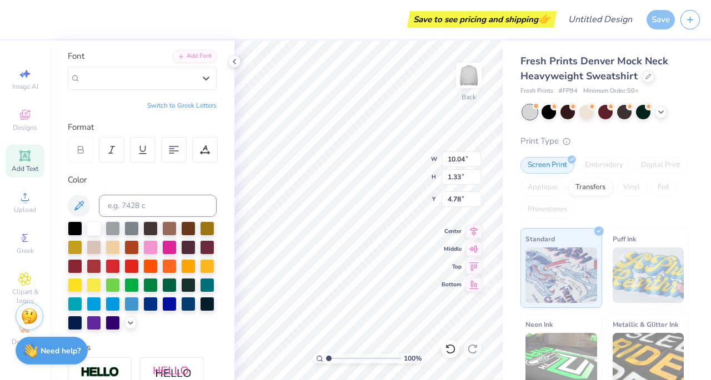
scroll to position [4, 0]
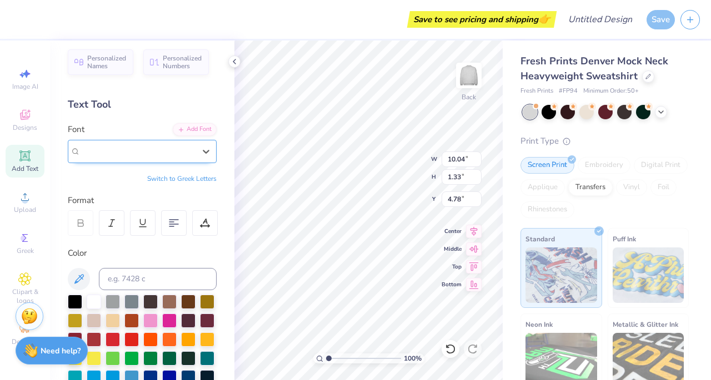
click at [185, 152] on div "Balhattan Greek" at bounding box center [138, 151] width 114 height 13
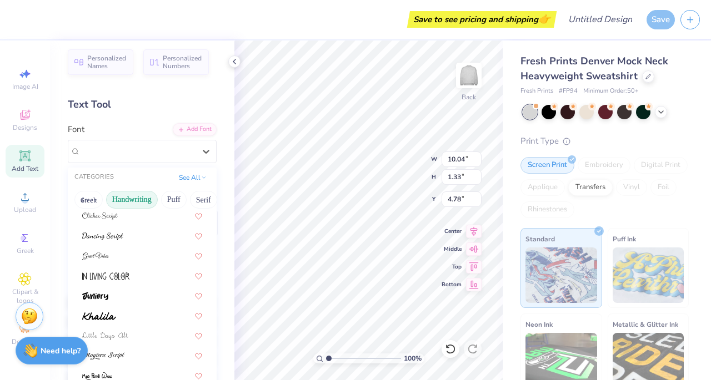
scroll to position [144, 0]
click at [104, 313] on img at bounding box center [99, 315] width 34 height 8
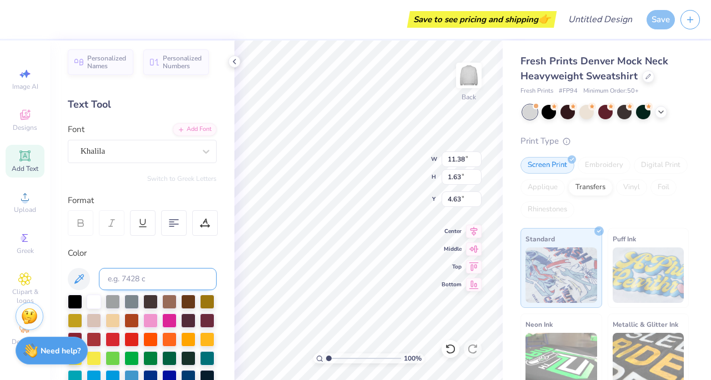
type input "11.38"
type input "1.63"
type input "4.63"
type input "9.76"
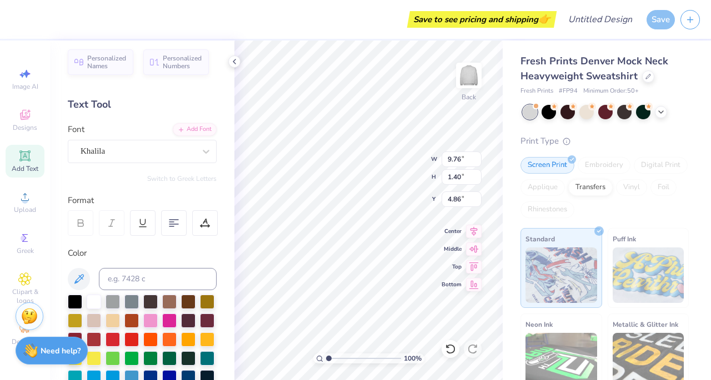
type input "1.40"
type input "4.08"
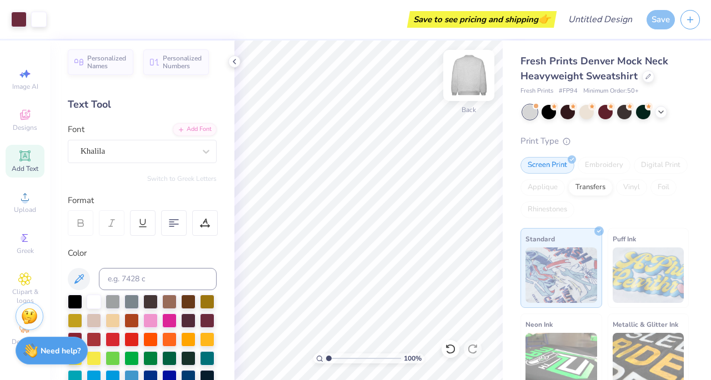
click at [468, 66] on img at bounding box center [468, 75] width 44 height 44
click at [24, 190] on icon at bounding box center [24, 196] width 13 height 13
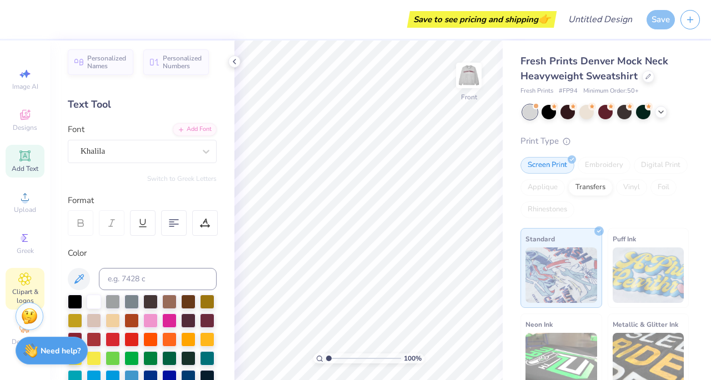
click at [23, 276] on icon at bounding box center [24, 279] width 13 height 13
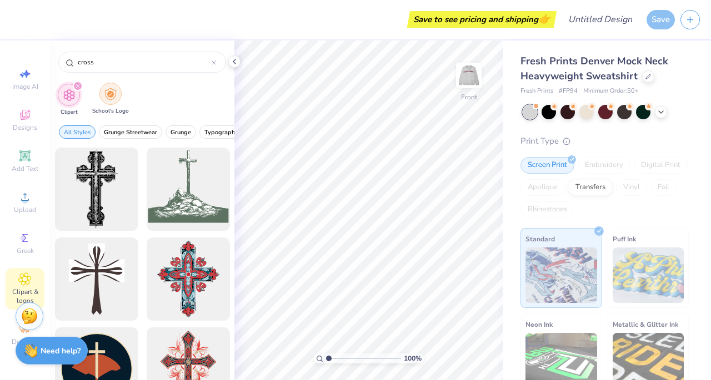
click at [108, 102] on div "filter for School's Logo" at bounding box center [110, 94] width 22 height 22
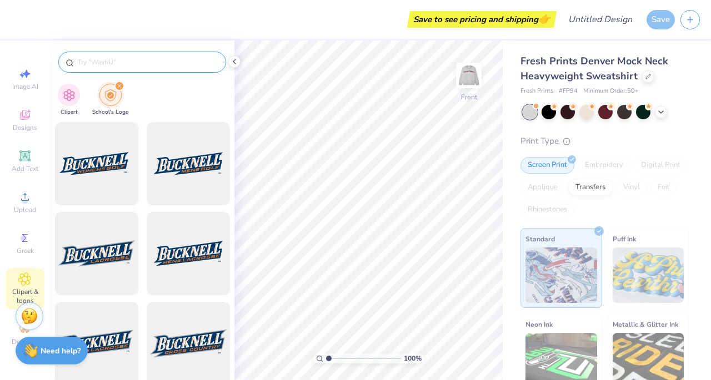
click at [197, 59] on input "text" at bounding box center [148, 62] width 142 height 11
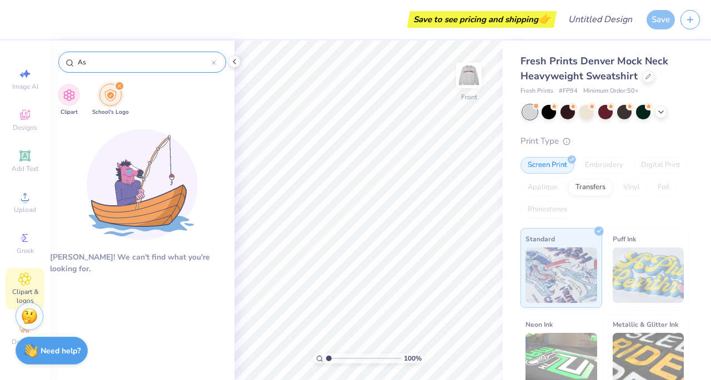
type input "A"
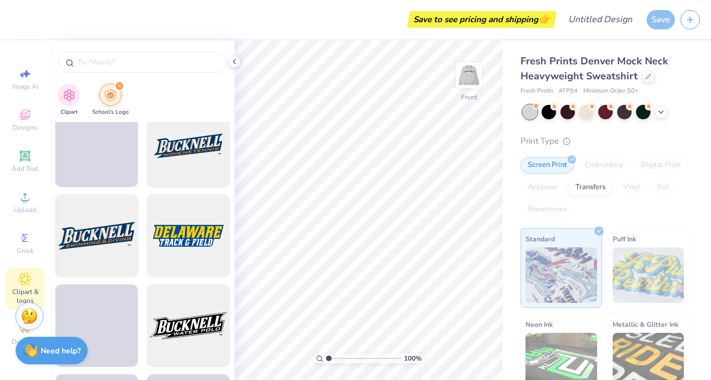
scroll to position [866, 0]
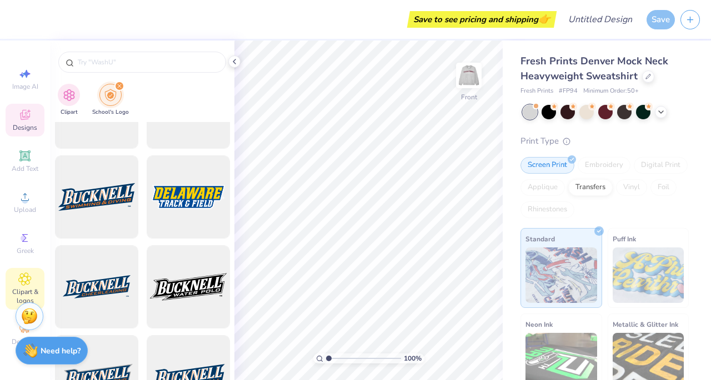
click at [22, 130] on span "Designs" at bounding box center [25, 127] width 24 height 9
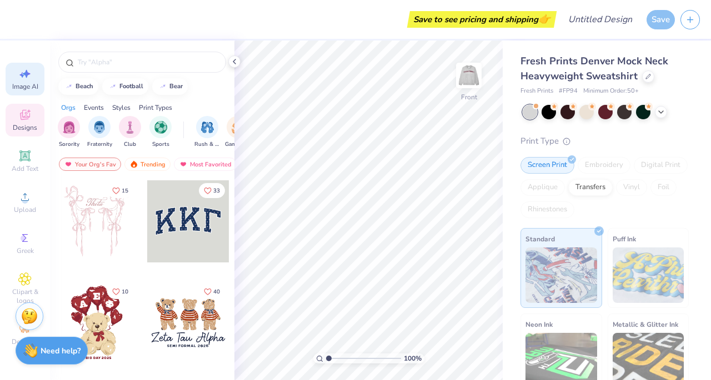
click at [29, 78] on icon at bounding box center [24, 73] width 13 height 13
select select "4"
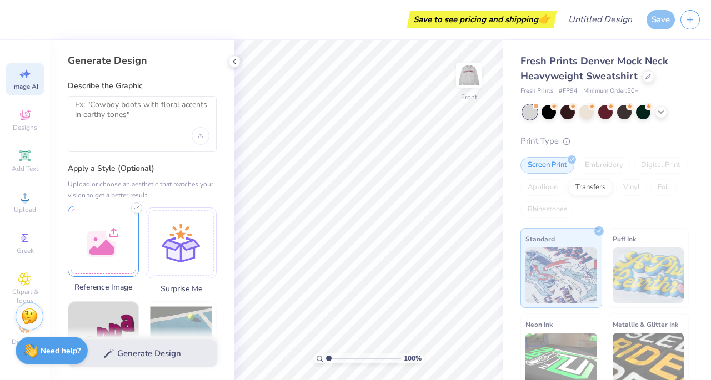
click at [105, 237] on div at bounding box center [103, 241] width 71 height 71
click at [131, 232] on img at bounding box center [103, 242] width 70 height 70
click at [114, 234] on img at bounding box center [103, 242] width 70 height 70
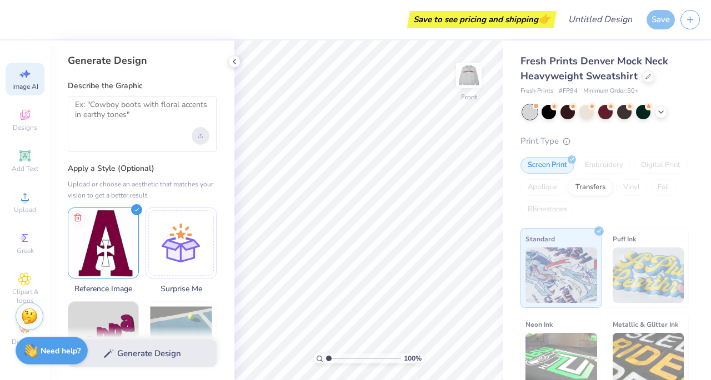
click at [195, 138] on div "Upload image" at bounding box center [201, 136] width 18 height 18
click at [145, 359] on div "Generate Design" at bounding box center [142, 354] width 184 height 54
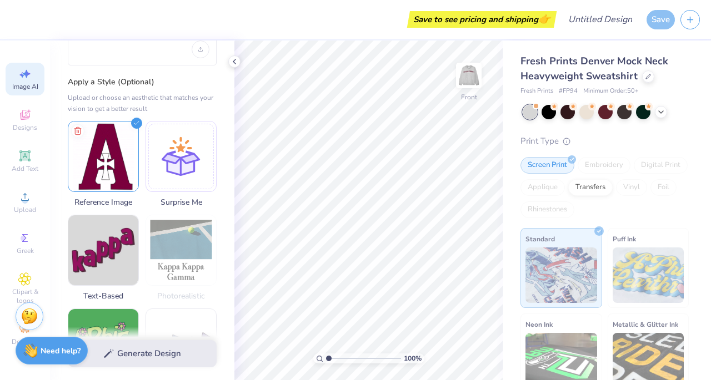
scroll to position [0, 0]
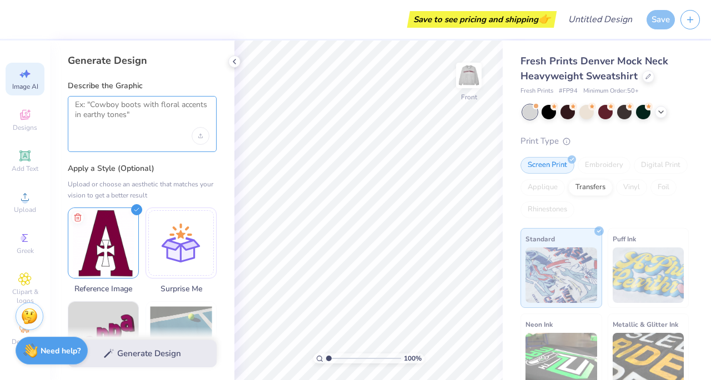
click at [147, 118] on textarea at bounding box center [142, 114] width 134 height 28
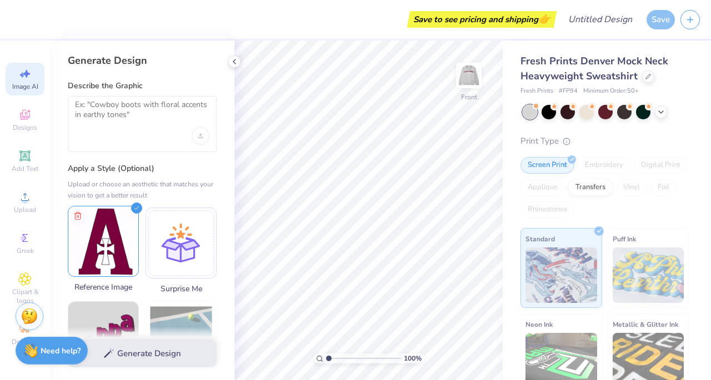
click at [109, 240] on img at bounding box center [103, 242] width 70 height 70
click at [138, 354] on div "Generate Design" at bounding box center [142, 354] width 184 height 54
click at [102, 350] on div "Generate Design" at bounding box center [142, 354] width 184 height 54
drag, startPoint x: 103, startPoint y: 354, endPoint x: 112, endPoint y: 354, distance: 9.5
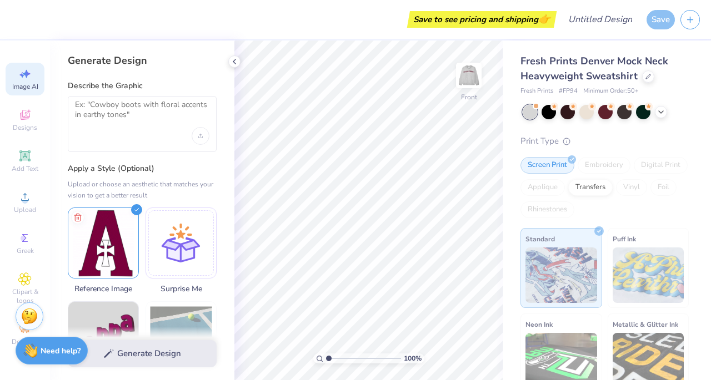
click at [112, 354] on div "Generate Design" at bounding box center [142, 354] width 184 height 54
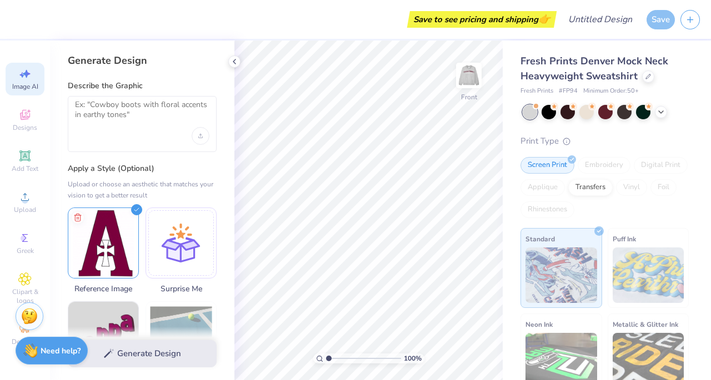
click at [112, 354] on div "Generate Design" at bounding box center [142, 354] width 184 height 54
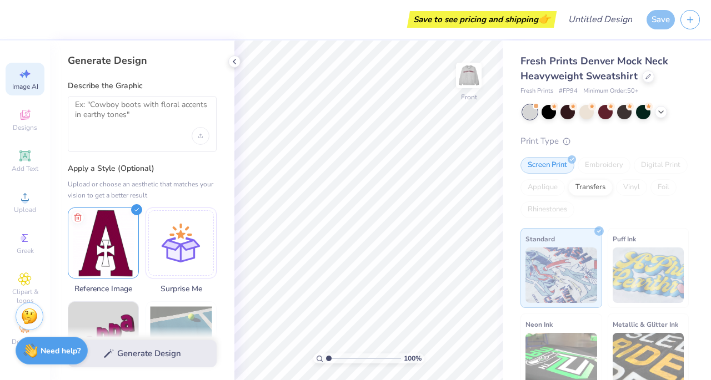
click at [112, 354] on div "Generate Design" at bounding box center [142, 354] width 184 height 54
click at [114, 312] on img at bounding box center [103, 335] width 70 height 70
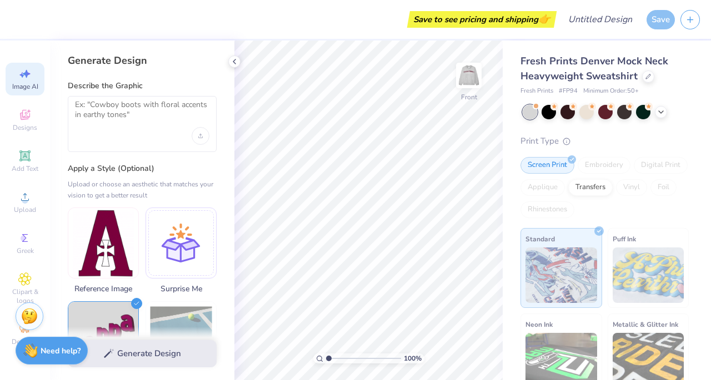
click at [169, 135] on div at bounding box center [142, 124] width 149 height 56
click at [134, 116] on textarea at bounding box center [142, 114] width 134 height 28
click at [134, 220] on img at bounding box center [103, 242] width 70 height 70
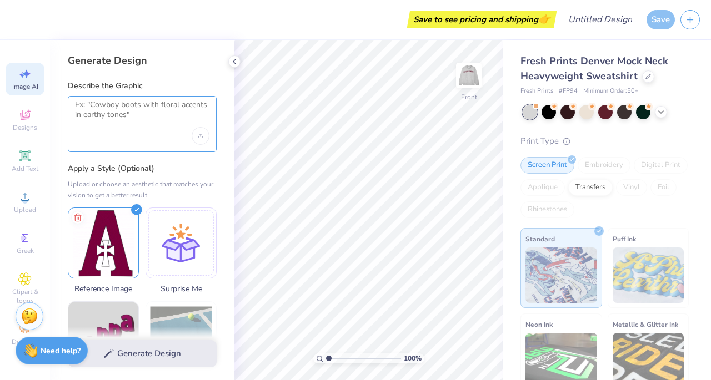
click at [125, 117] on textarea at bounding box center [142, 114] width 134 height 28
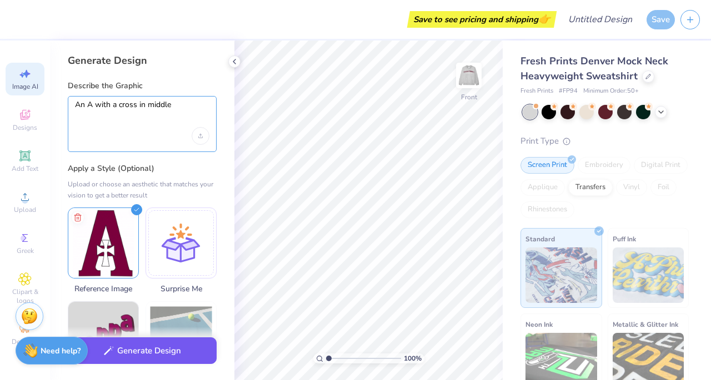
type textarea "An A with a cross in middle"
click at [128, 362] on button "Generate Design" at bounding box center [142, 351] width 149 height 27
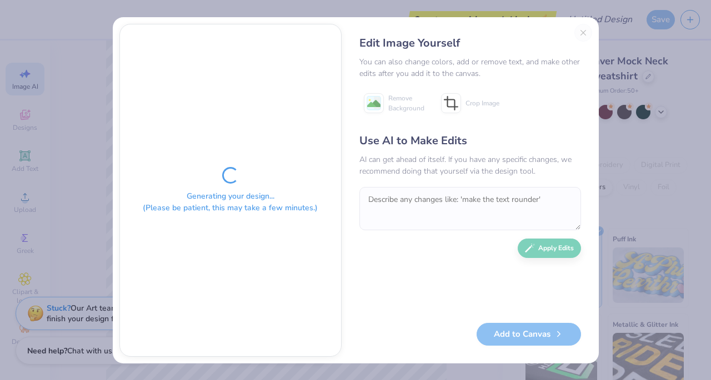
click at [585, 35] on div "Edit Image Yourself You can also change colors, add or remove text, and make ot…" at bounding box center [470, 190] width 244 height 333
click at [58, 155] on div "Generating your design... (Please be patient, this may take a few minutes.) Edi…" at bounding box center [355, 190] width 711 height 380
click at [86, 154] on div "Generating your design... (Please be patient, this may take a few minutes.) Edi…" at bounding box center [355, 190] width 711 height 380
drag, startPoint x: 86, startPoint y: 154, endPoint x: 83, endPoint y: 104, distance: 50.6
click at [83, 104] on div "Generating your design... (Please be patient, this may take a few minutes.) Edi…" at bounding box center [355, 190] width 711 height 380
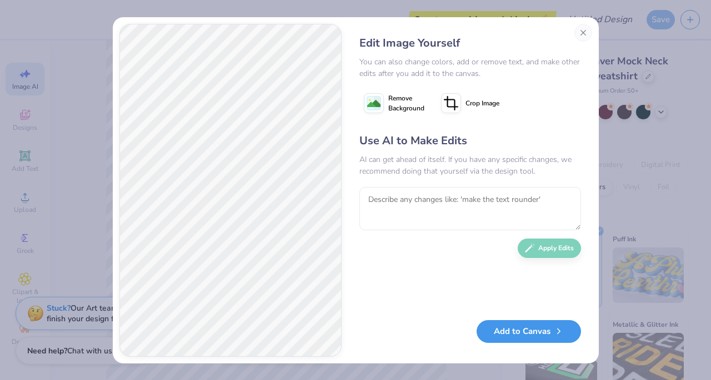
click at [504, 336] on button "Add to Canvas" at bounding box center [528, 331] width 104 height 23
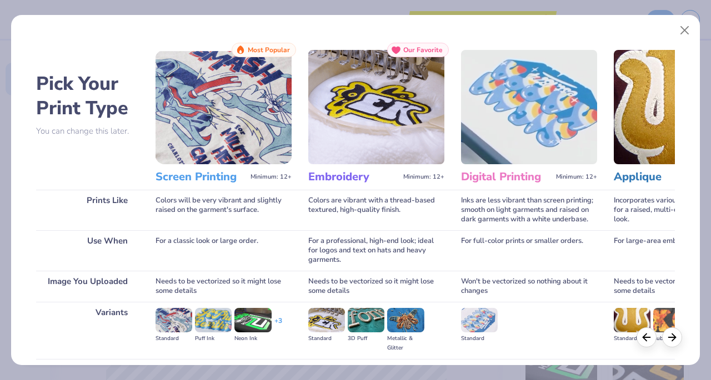
click at [245, 133] on img at bounding box center [223, 107] width 136 height 114
click at [228, 167] on div "Screen Printing Minimum: 12+" at bounding box center [223, 177] width 136 height 26
click at [214, 171] on h3 "Screen Printing" at bounding box center [200, 177] width 91 height 14
click at [216, 126] on img at bounding box center [223, 107] width 136 height 114
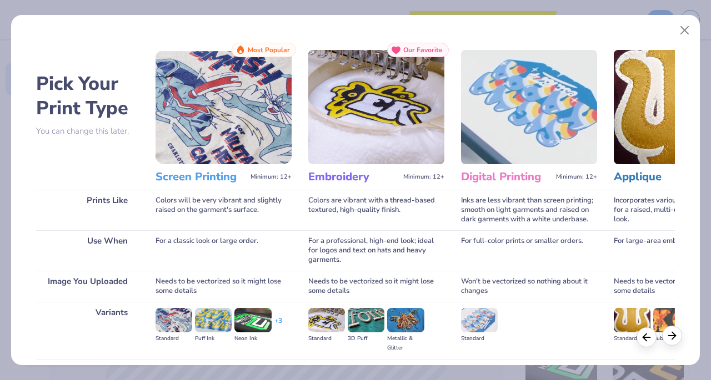
click at [673, 333] on icon at bounding box center [672, 336] width 12 height 12
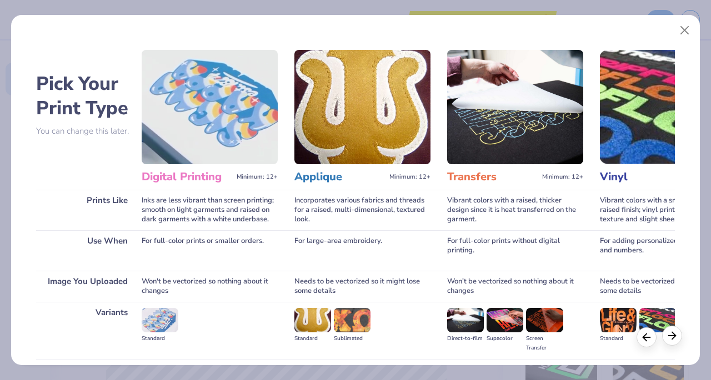
click at [673, 333] on icon at bounding box center [672, 336] width 12 height 12
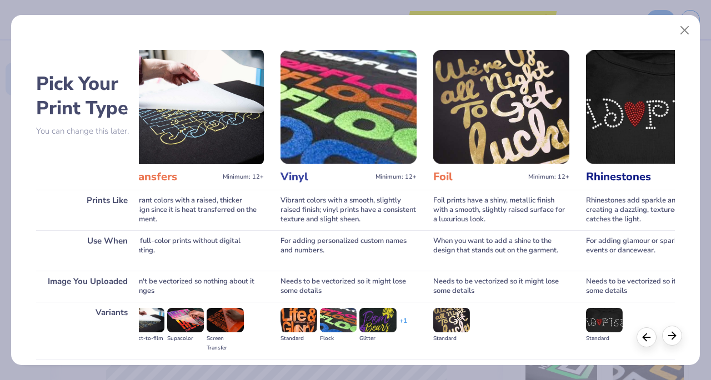
click at [673, 333] on icon at bounding box center [672, 336] width 12 height 12
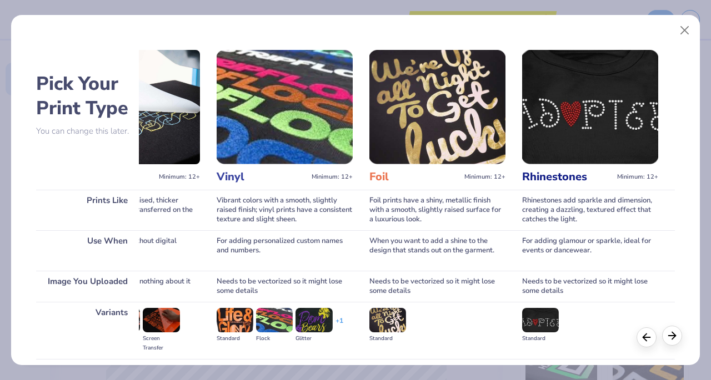
click at [673, 333] on icon at bounding box center [672, 336] width 12 height 12
click at [643, 340] on icon at bounding box center [646, 336] width 12 height 12
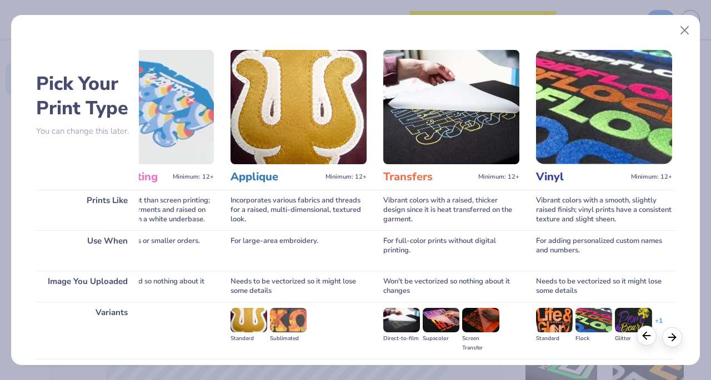
click at [643, 340] on icon at bounding box center [646, 336] width 12 height 12
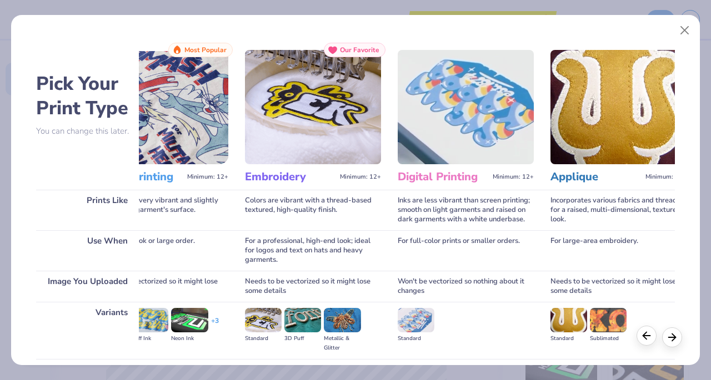
click at [643, 340] on icon at bounding box center [646, 336] width 12 height 12
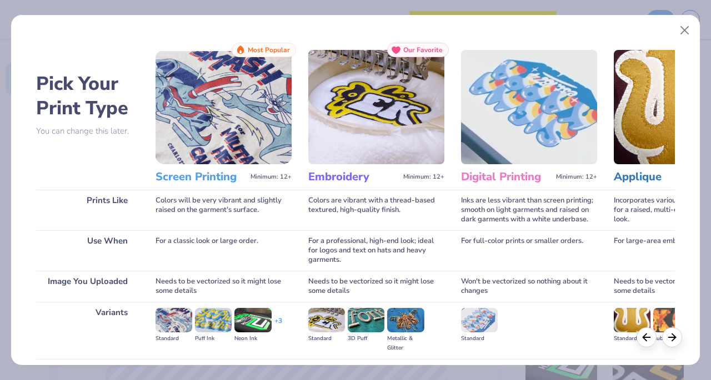
click at [162, 316] on img at bounding box center [173, 320] width 37 height 24
click at [180, 317] on img at bounding box center [173, 320] width 37 height 24
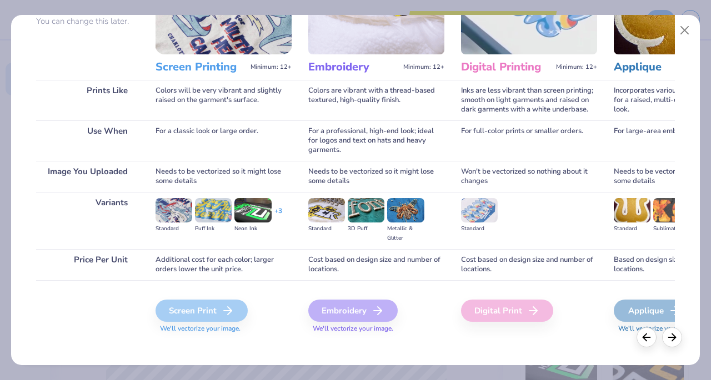
scroll to position [117, 0]
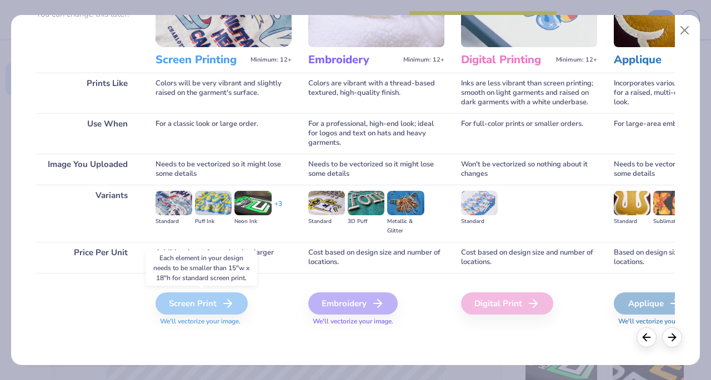
click at [218, 299] on div "Screen Print" at bounding box center [201, 304] width 92 height 22
click at [215, 305] on div "Screen Print" at bounding box center [201, 304] width 92 height 22
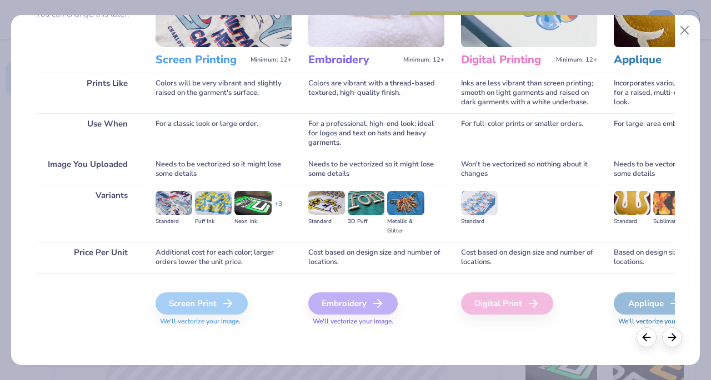
click at [369, 305] on div "Embroidery" at bounding box center [352, 304] width 89 height 22
click at [480, 303] on div "Digital Print" at bounding box center [507, 304] width 92 height 22
click at [632, 304] on div "Applique" at bounding box center [655, 304] width 82 height 22
click at [666, 337] on icon at bounding box center [672, 336] width 12 height 12
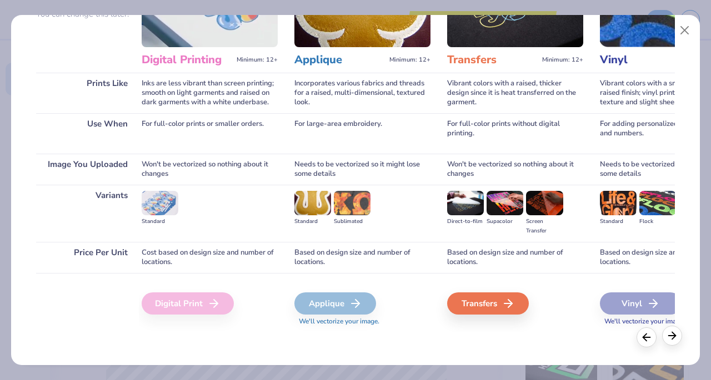
click at [666, 337] on icon at bounding box center [672, 336] width 12 height 12
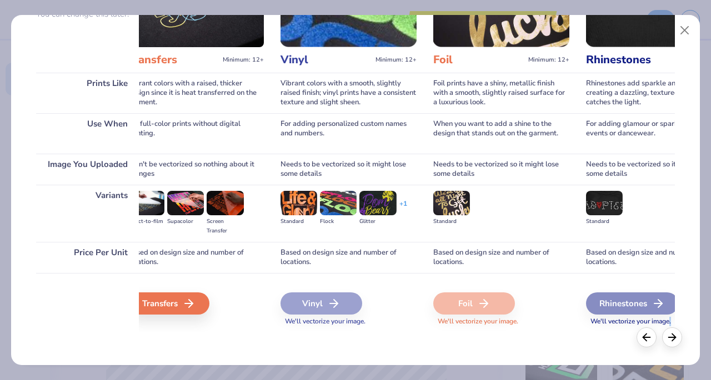
click at [293, 294] on div "Vinyl" at bounding box center [321, 304] width 82 height 22
click at [299, 301] on div "Vinyl" at bounding box center [321, 304] width 82 height 22
click at [174, 298] on div "Transfers" at bounding box center [170, 304] width 82 height 22
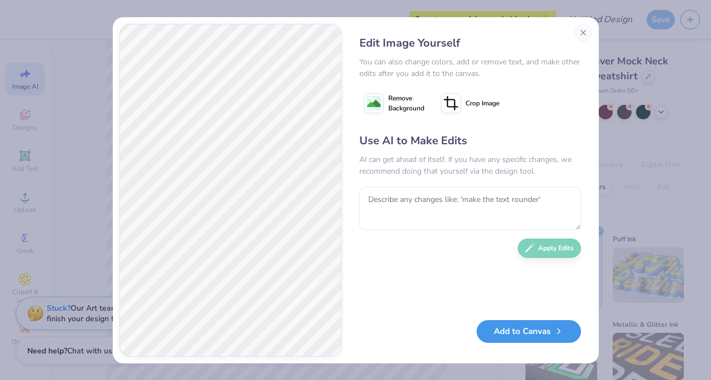
click at [522, 342] on button "Add to Canvas" at bounding box center [528, 331] width 104 height 23
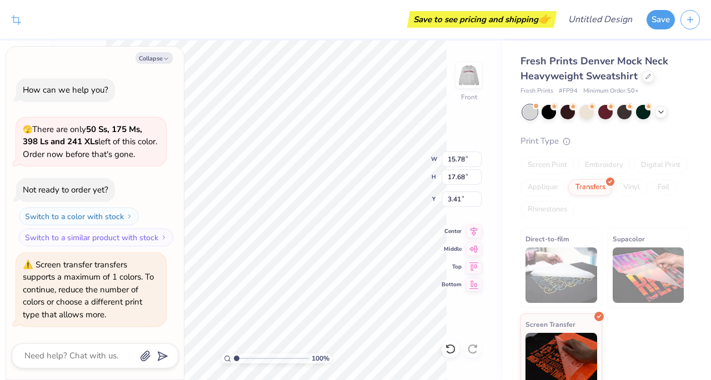
scroll to position [2, 0]
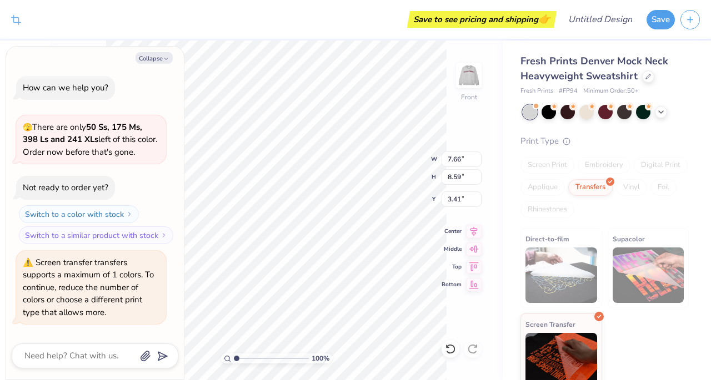
type textarea "x"
type input "7.66"
type input "8.59"
type textarea "x"
type input "15.78"
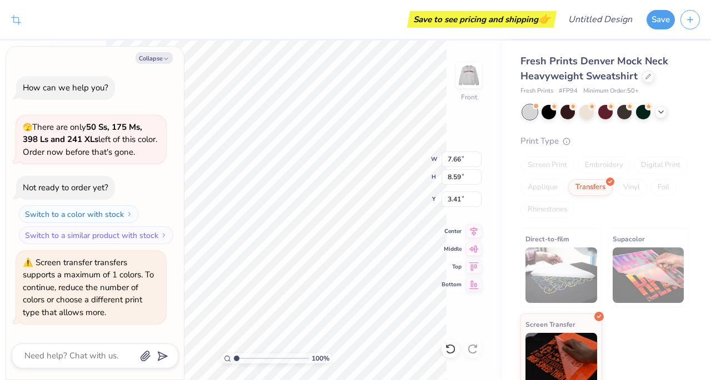
type input "17.68"
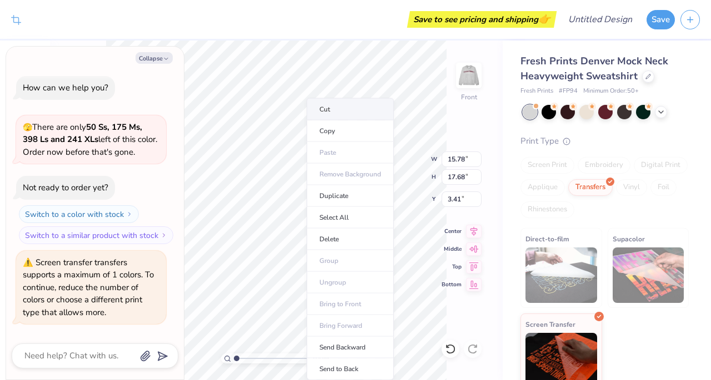
click at [335, 112] on li "Cut" at bounding box center [349, 109] width 87 height 22
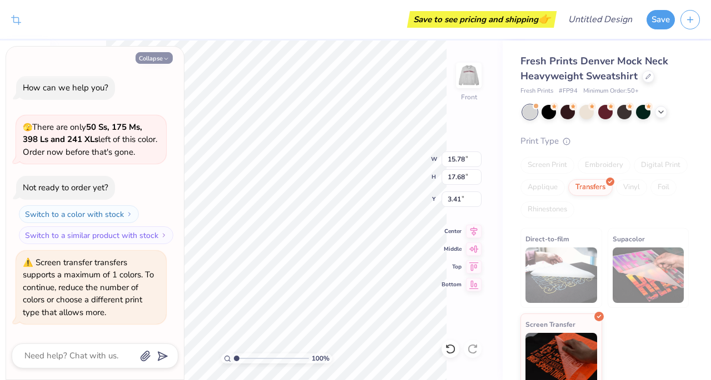
click at [163, 59] on icon "button" at bounding box center [166, 59] width 7 height 7
type textarea "x"
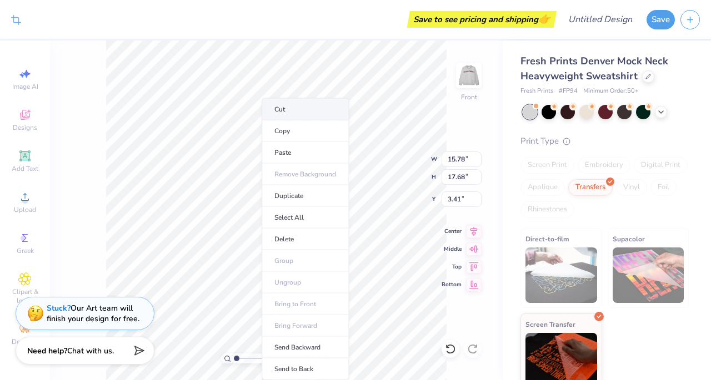
click at [294, 105] on li "Cut" at bounding box center [305, 109] width 87 height 22
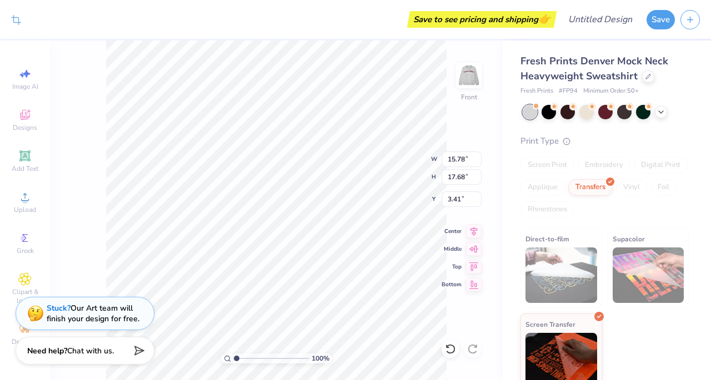
click at [666, 154] on div "Crop Image Save to see pricing and shipping 👉 Design Title Save Image AI Design…" at bounding box center [355, 190] width 711 height 380
click at [0, 380] on html "Crop Image Save to see pricing and shipping 👉 Design Title Save Image AI Design…" at bounding box center [355, 190] width 711 height 380
type input "8.37"
type input "9.38"
type input "7.66"
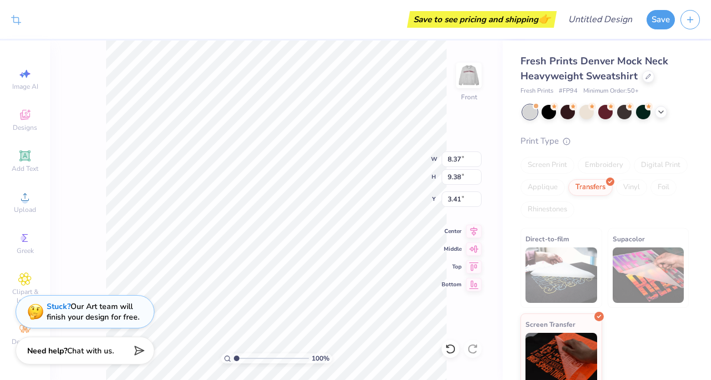
type input "8.59"
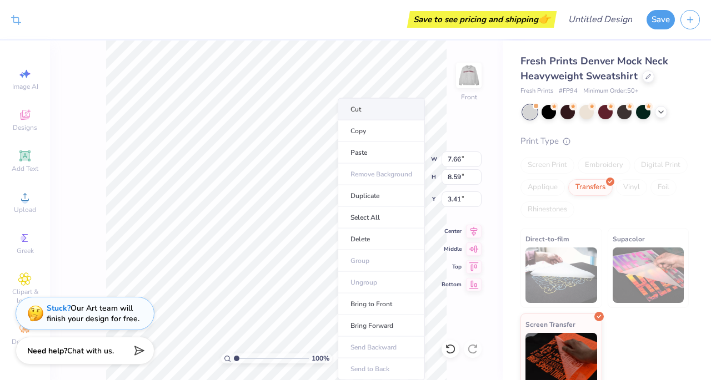
click at [369, 117] on li "Cut" at bounding box center [381, 109] width 87 height 22
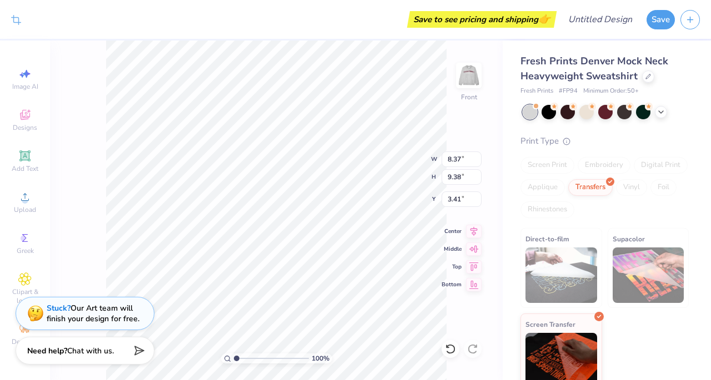
type input "0.50"
type input "6.91"
type input "7.74"
type input "3.74"
type input "4.19"
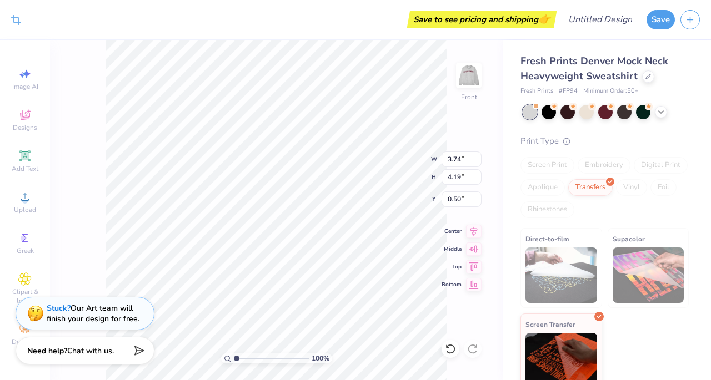
type input "3.86"
type input "4.33"
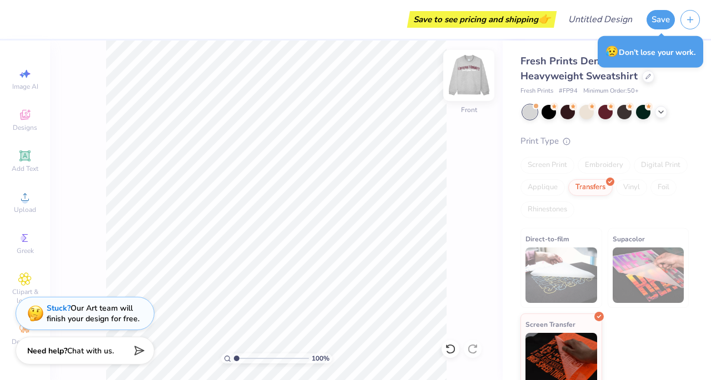
click at [468, 74] on img at bounding box center [468, 75] width 44 height 44
click at [468, 74] on img at bounding box center [469, 75] width 22 height 22
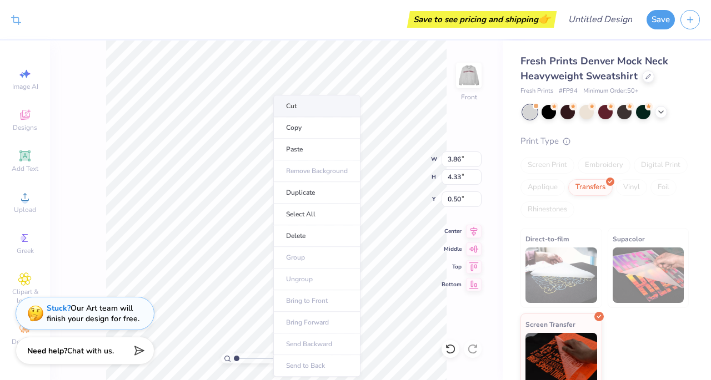
click at [298, 104] on li "Cut" at bounding box center [316, 106] width 87 height 22
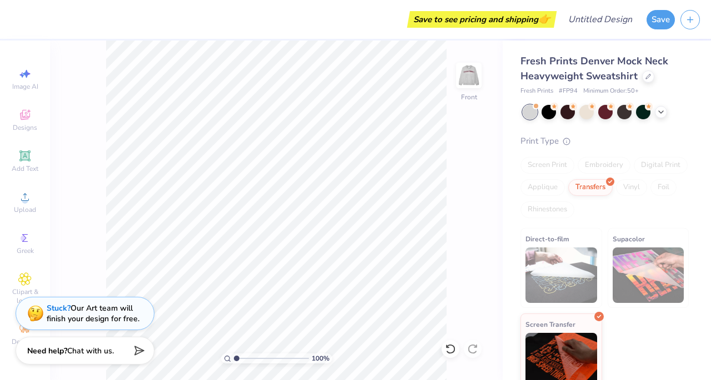
click at [542, 164] on div "Screen Print" at bounding box center [547, 165] width 54 height 17
click at [612, 179] on div "Transfers" at bounding box center [590, 186] width 44 height 17
click at [634, 174] on div "Digital Print" at bounding box center [661, 165] width 54 height 17
click at [547, 156] on div "Print Type Screen Print Embroidery Digital Print Applique Transfers Vinyl Foil …" at bounding box center [604, 264] width 168 height 259
click at [463, 71] on img at bounding box center [468, 75] width 44 height 44
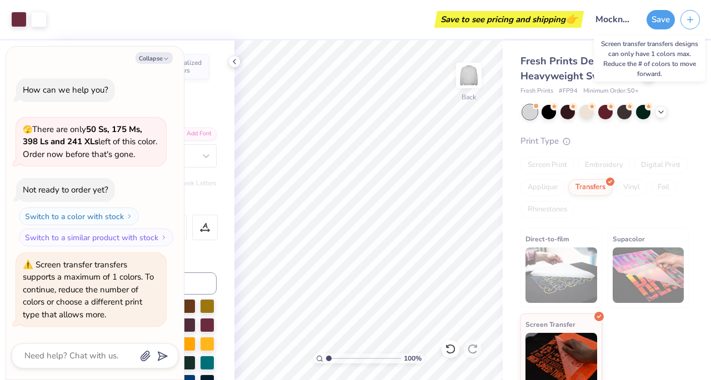
scroll to position [204, 0]
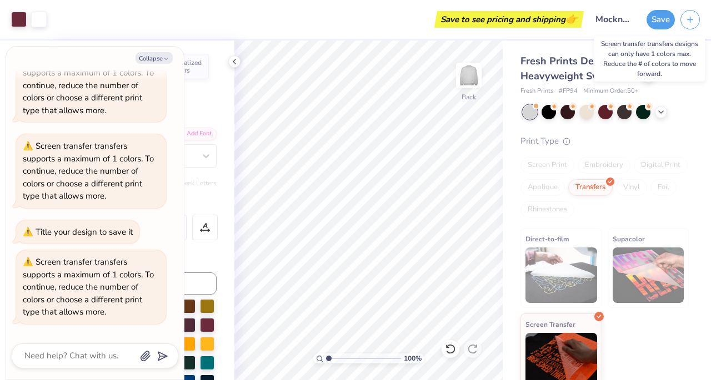
click at [657, 21] on button "Save" at bounding box center [660, 19] width 28 height 19
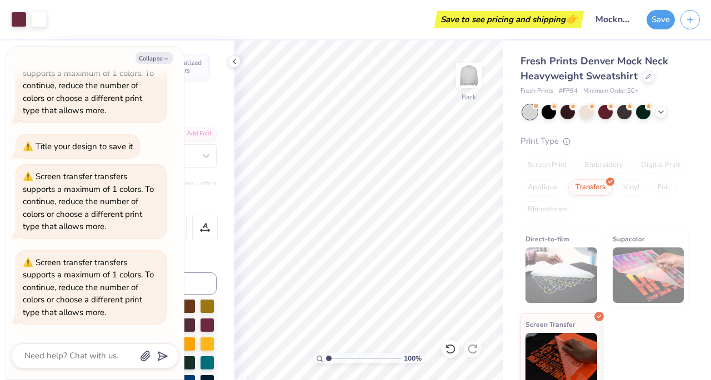
click at [559, 116] on div at bounding box center [605, 112] width 166 height 14
click at [550, 114] on div at bounding box center [548, 111] width 14 height 14
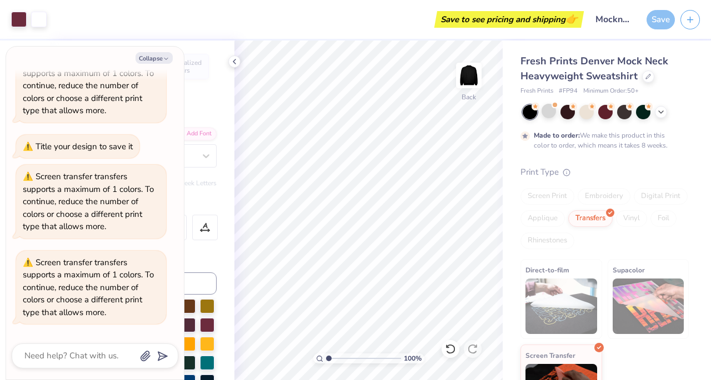
scroll to position [381, 0]
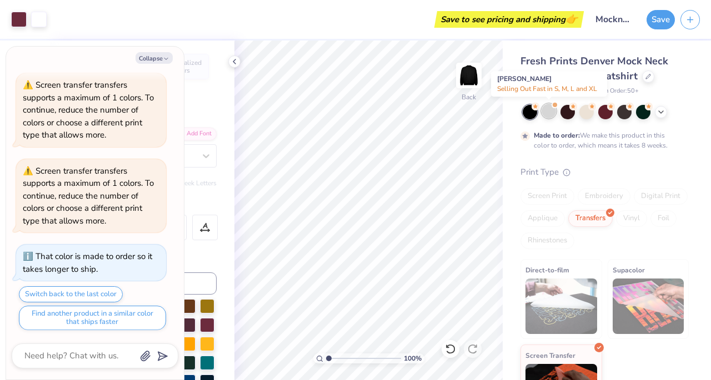
click at [548, 115] on div at bounding box center [548, 111] width 14 height 14
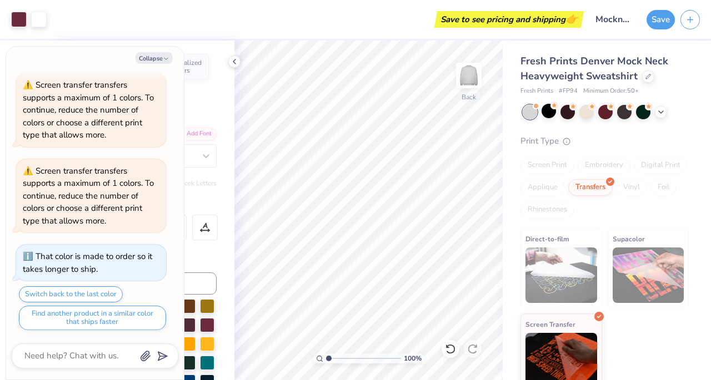
scroll to position [581, 0]
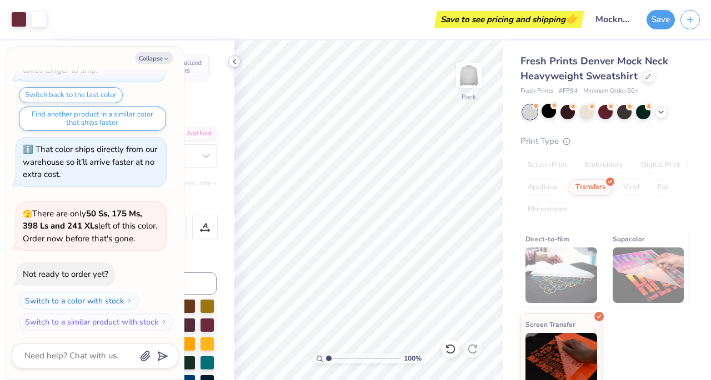
click at [238, 63] on icon at bounding box center [234, 61] width 9 height 9
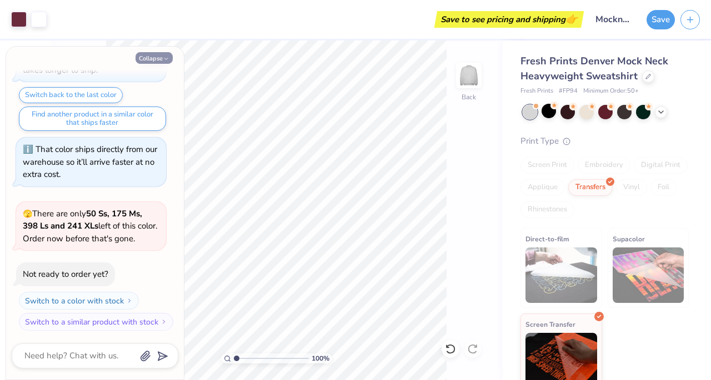
click at [168, 57] on icon "button" at bounding box center [166, 59] width 7 height 7
type textarea "x"
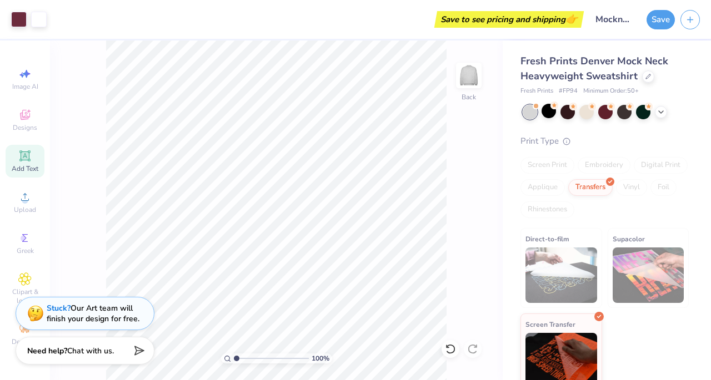
click at [600, 252] on div "Direct-to-film Supacolor Screen Transfer" at bounding box center [604, 310] width 168 height 165
click at [568, 274] on img at bounding box center [561, 276] width 72 height 56
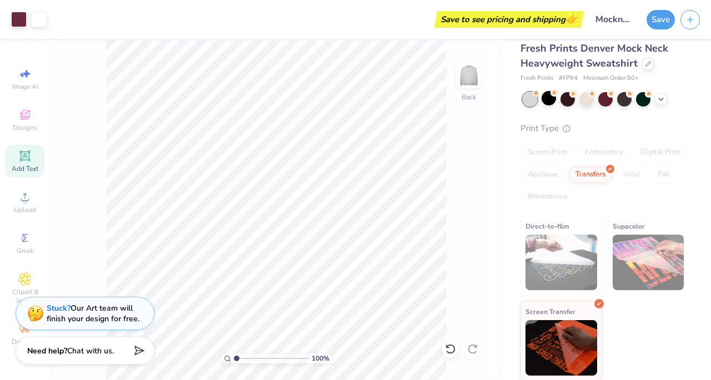
scroll to position [0, 0]
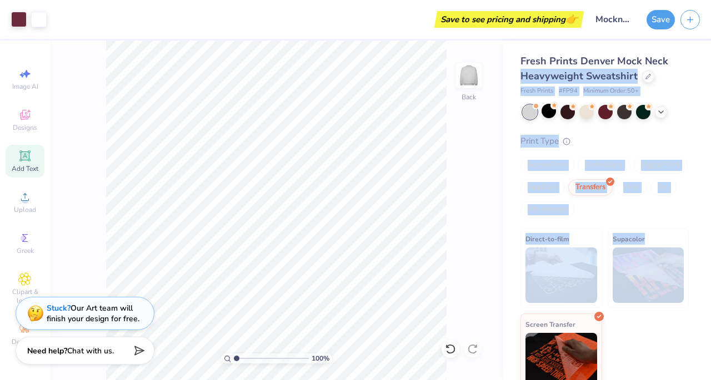
drag, startPoint x: 710, startPoint y: 240, endPoint x: 680, endPoint y: 66, distance: 177.0
click at [680, 66] on div "Fresh Prints Denver Mock Neck Heavyweight Sweatshirt Fresh Prints # FP94 Minimu…" at bounding box center [606, 211] width 208 height 340
click at [680, 95] on div "Fresh Prints # FP94 Minimum Order: 50 +" at bounding box center [604, 91] width 168 height 9
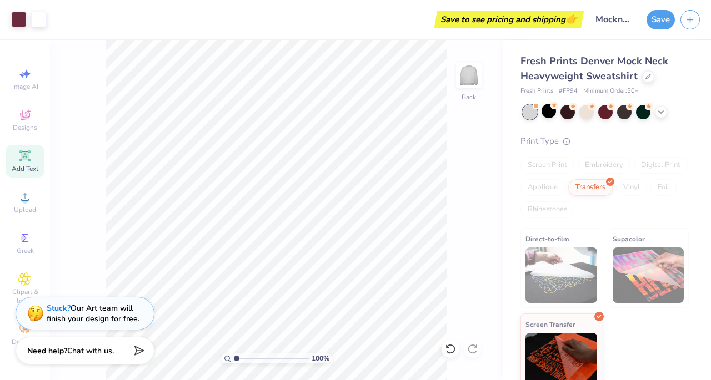
click at [551, 179] on div "Screen Print Embroidery Digital Print Applique Transfers Vinyl Foil Rhinestones" at bounding box center [604, 187] width 168 height 61
click at [586, 159] on div "Embroidery" at bounding box center [603, 165] width 53 height 17
click at [547, 177] on div "Screen Print Embroidery Digital Print Applique Transfers Vinyl Foil Rhinestones" at bounding box center [604, 187] width 168 height 61
click at [567, 144] on span at bounding box center [565, 140] width 12 height 11
click at [566, 139] on icon at bounding box center [566, 140] width 8 height 8
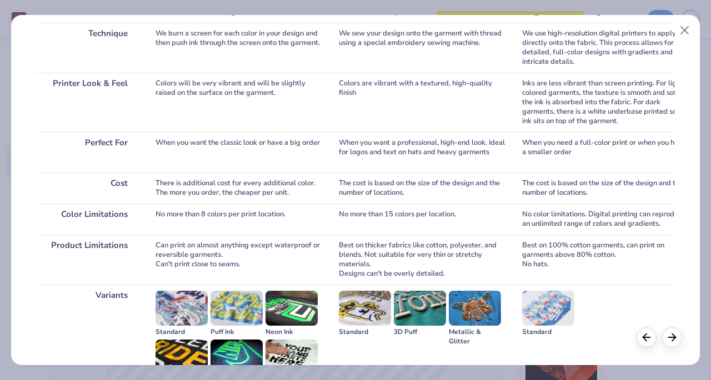
scroll to position [224, 0]
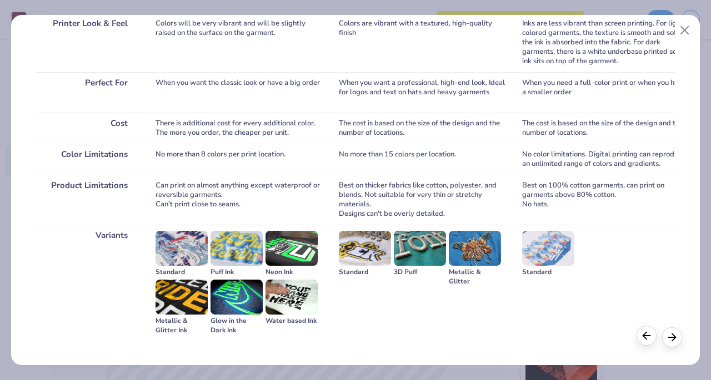
click at [650, 338] on icon at bounding box center [646, 336] width 12 height 12
click at [173, 255] on img at bounding box center [181, 248] width 52 height 35
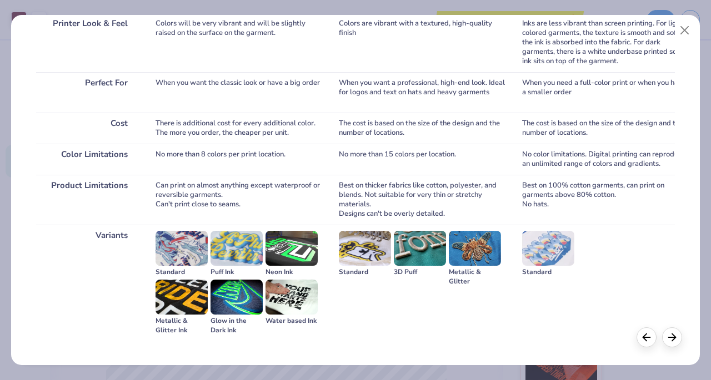
click at [173, 255] on img at bounding box center [181, 248] width 52 height 35
click at [686, 28] on button "Close" at bounding box center [684, 30] width 21 height 21
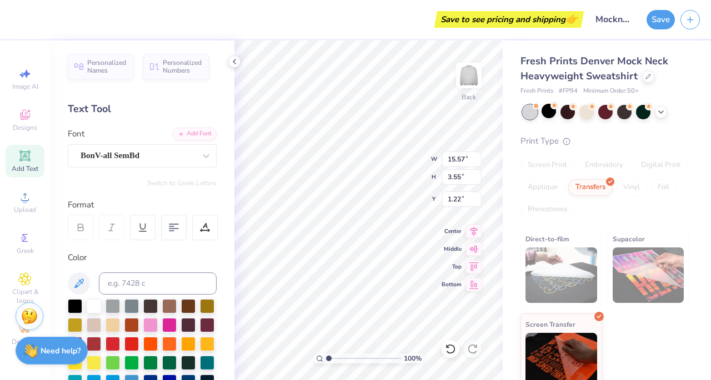
scroll to position [9, 1]
click at [135, 153] on div "BonV-all SemBd" at bounding box center [137, 155] width 117 height 17
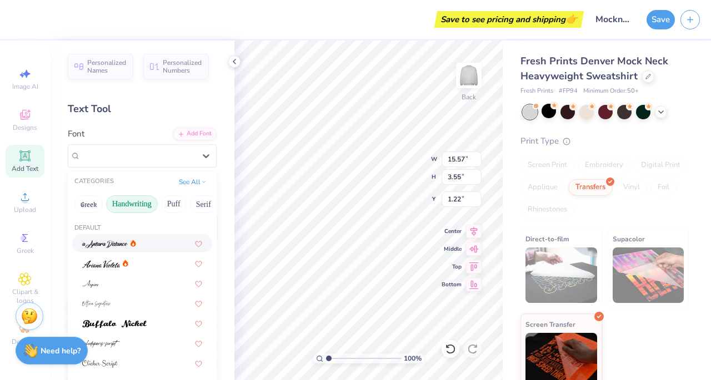
click at [236, 61] on icon at bounding box center [234, 61] width 9 height 9
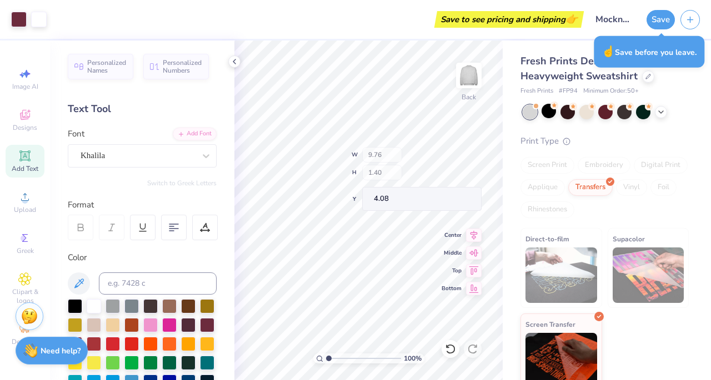
type input "9.76"
type input "1.40"
type input "4.08"
type input "9.76"
type input "1.40"
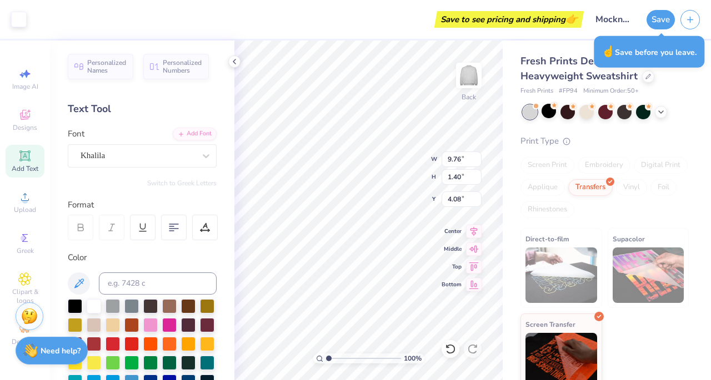
type input "4.08"
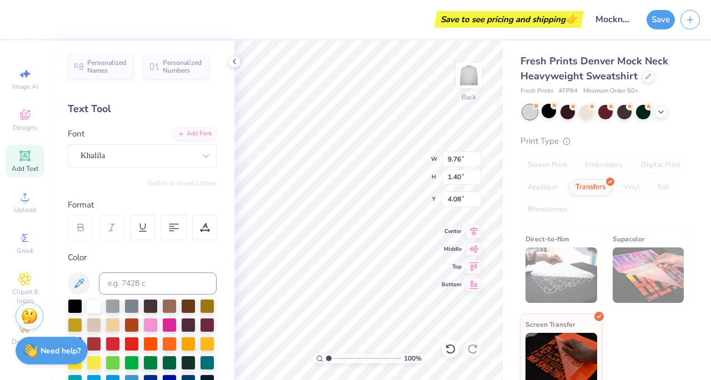
click at [609, 173] on div "Embroidery" at bounding box center [603, 165] width 53 height 17
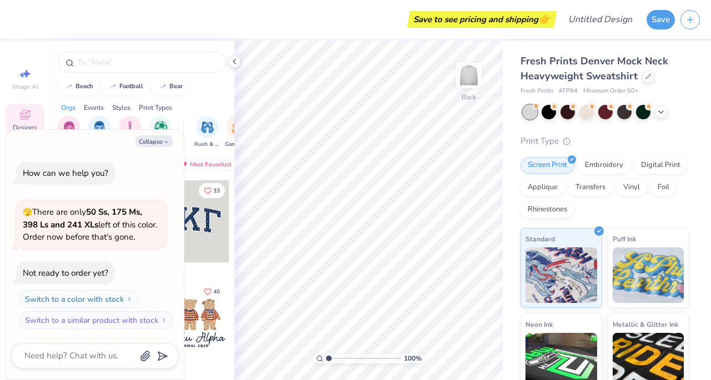
click at [230, 66] on div at bounding box center [234, 62] width 12 height 12
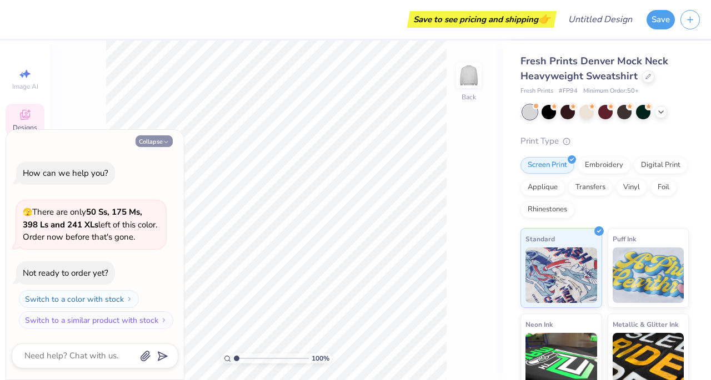
click at [163, 142] on icon "button" at bounding box center [166, 142] width 7 height 7
type textarea "x"
